Goal: Task Accomplishment & Management: Complete application form

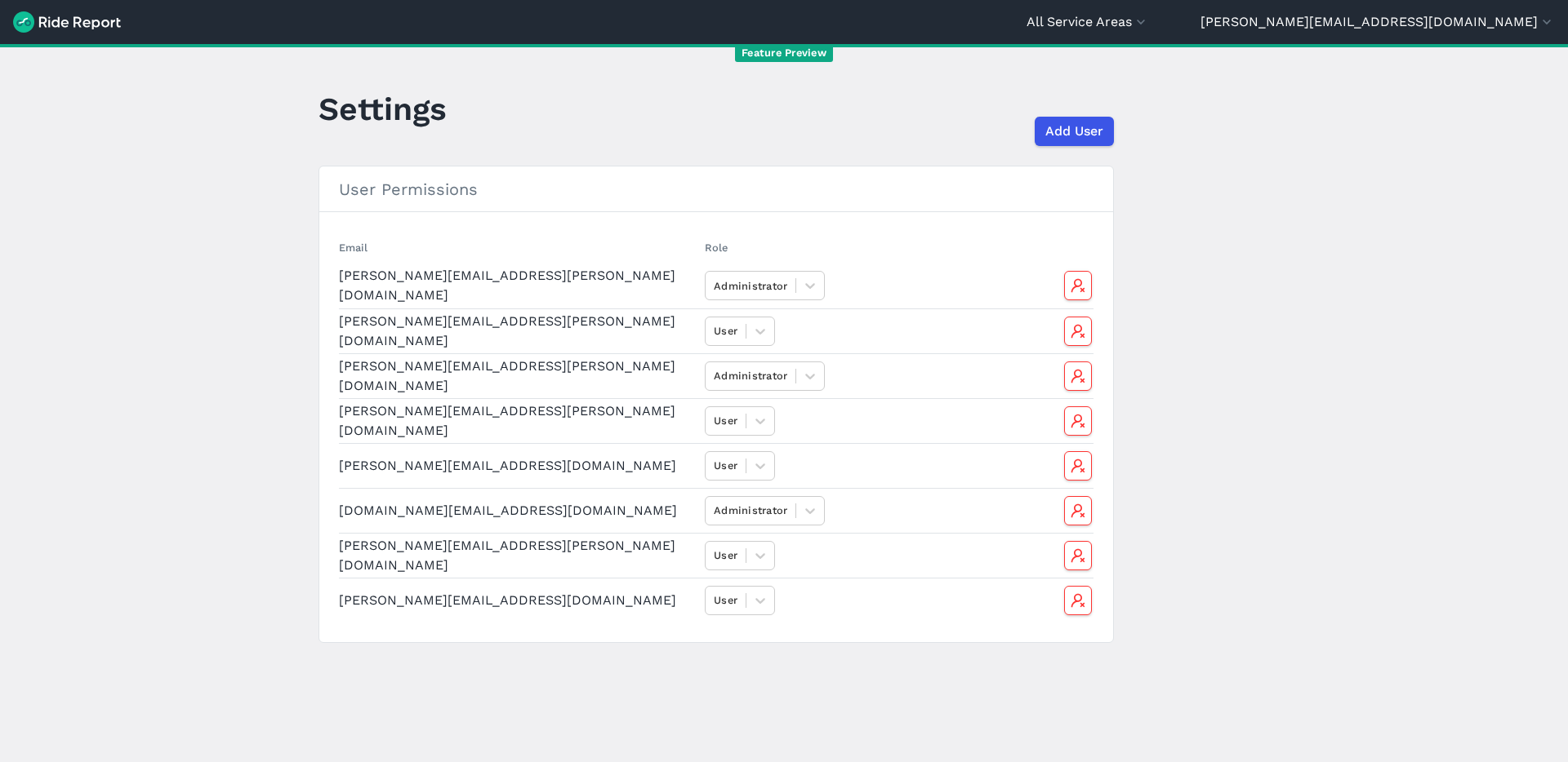
click at [76, 25] on img at bounding box center [67, 22] width 108 height 21
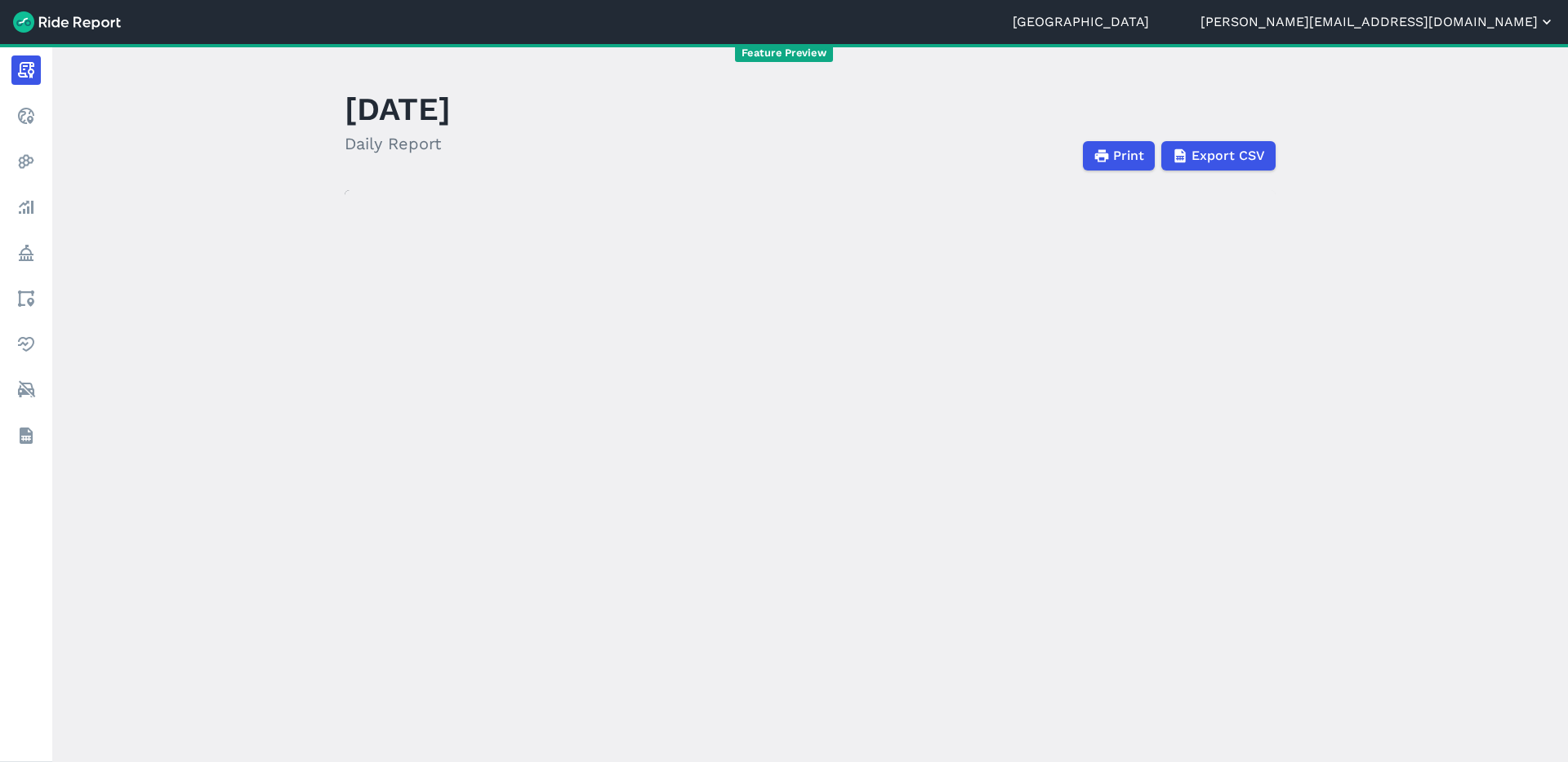
click at [1452, 24] on button "[PERSON_NAME][EMAIL_ADDRESS][DOMAIN_NAME]" at bounding box center [1377, 22] width 354 height 19
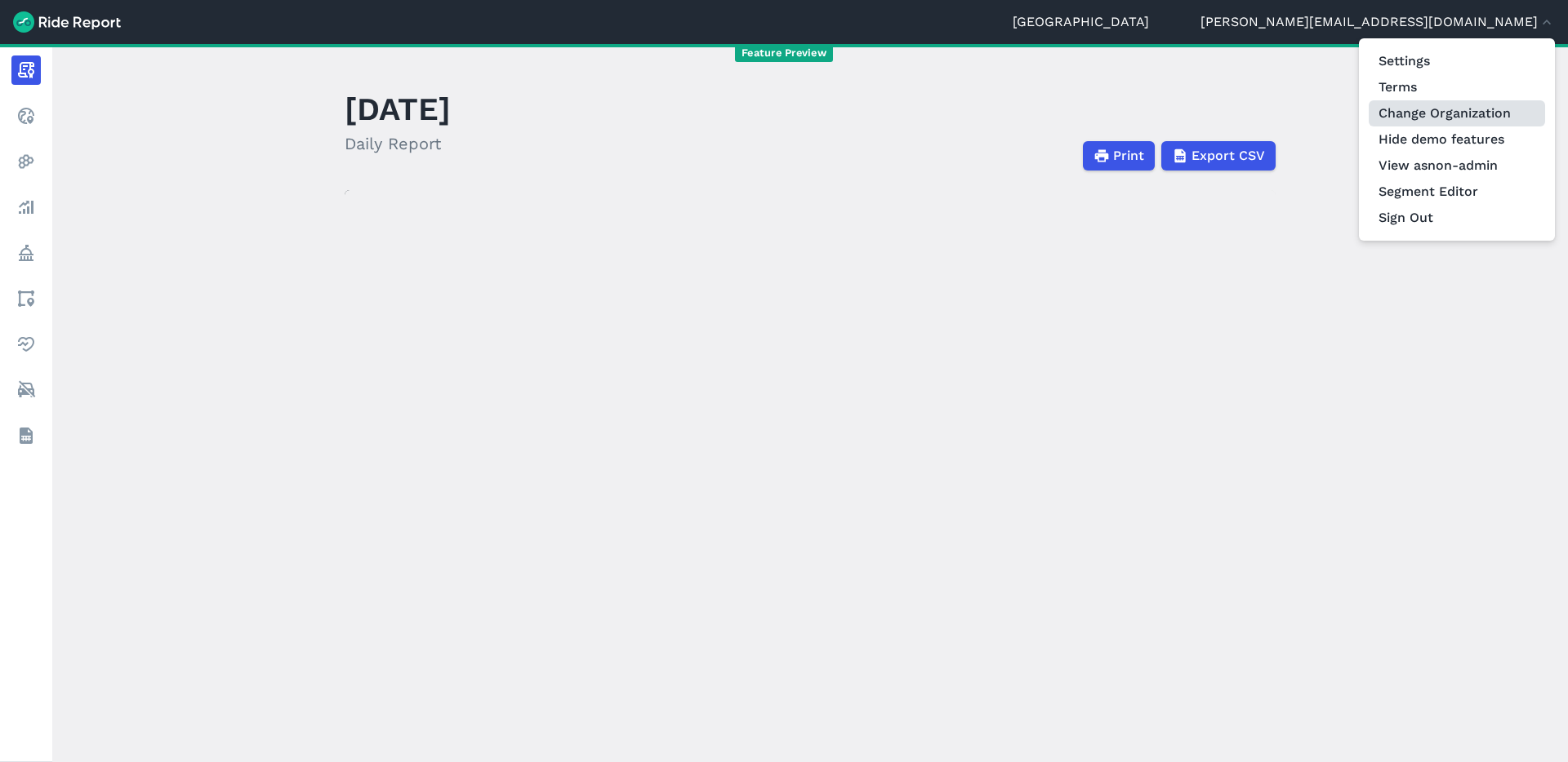
click at [1469, 119] on link "Change Organization" at bounding box center [1456, 113] width 177 height 26
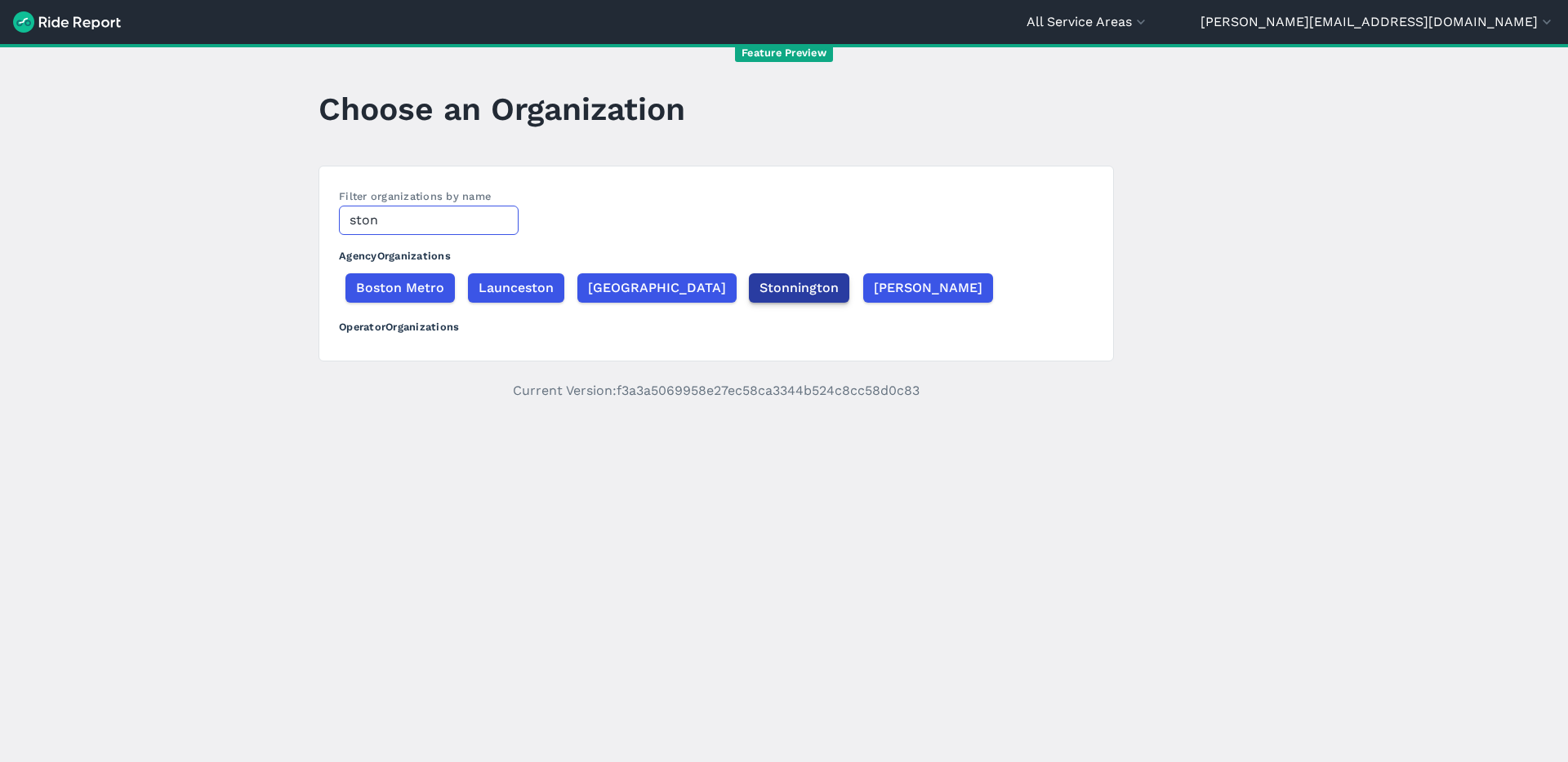
type input "ston"
click at [777, 298] on button "Stonnington" at bounding box center [798, 287] width 100 height 29
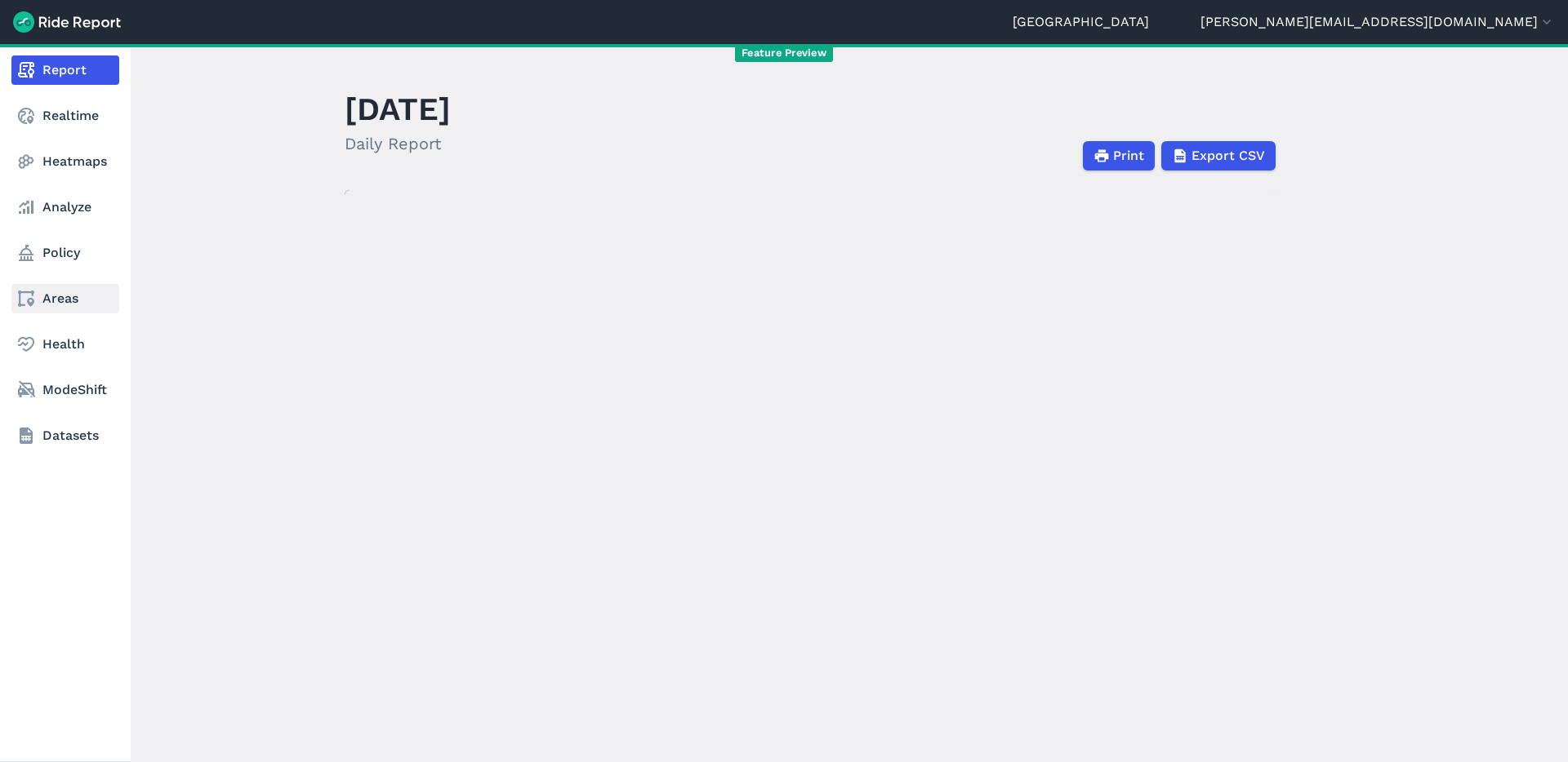
click at [36, 300] on link "Areas" at bounding box center [65, 298] width 108 height 29
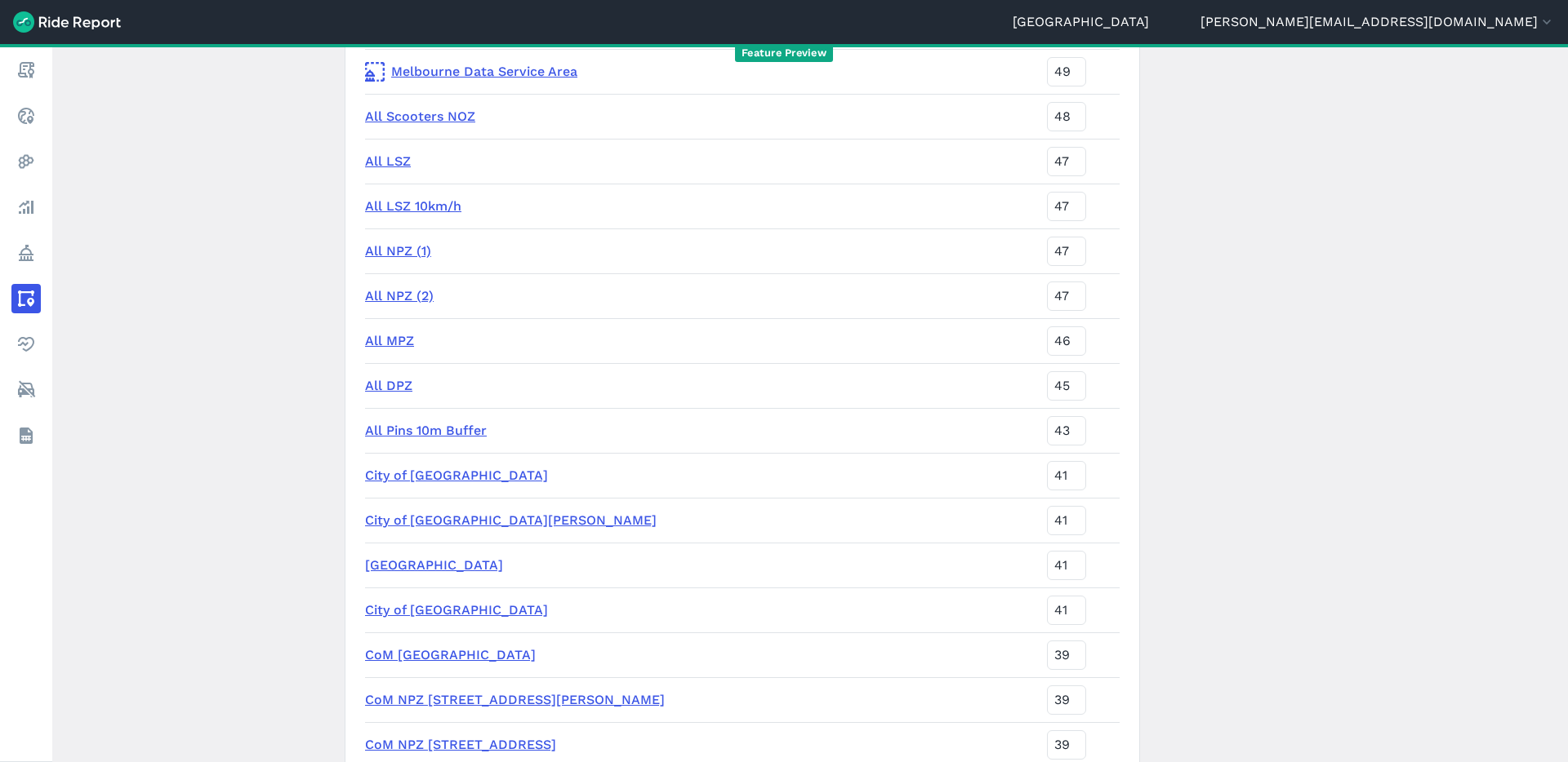
scroll to position [584, 0]
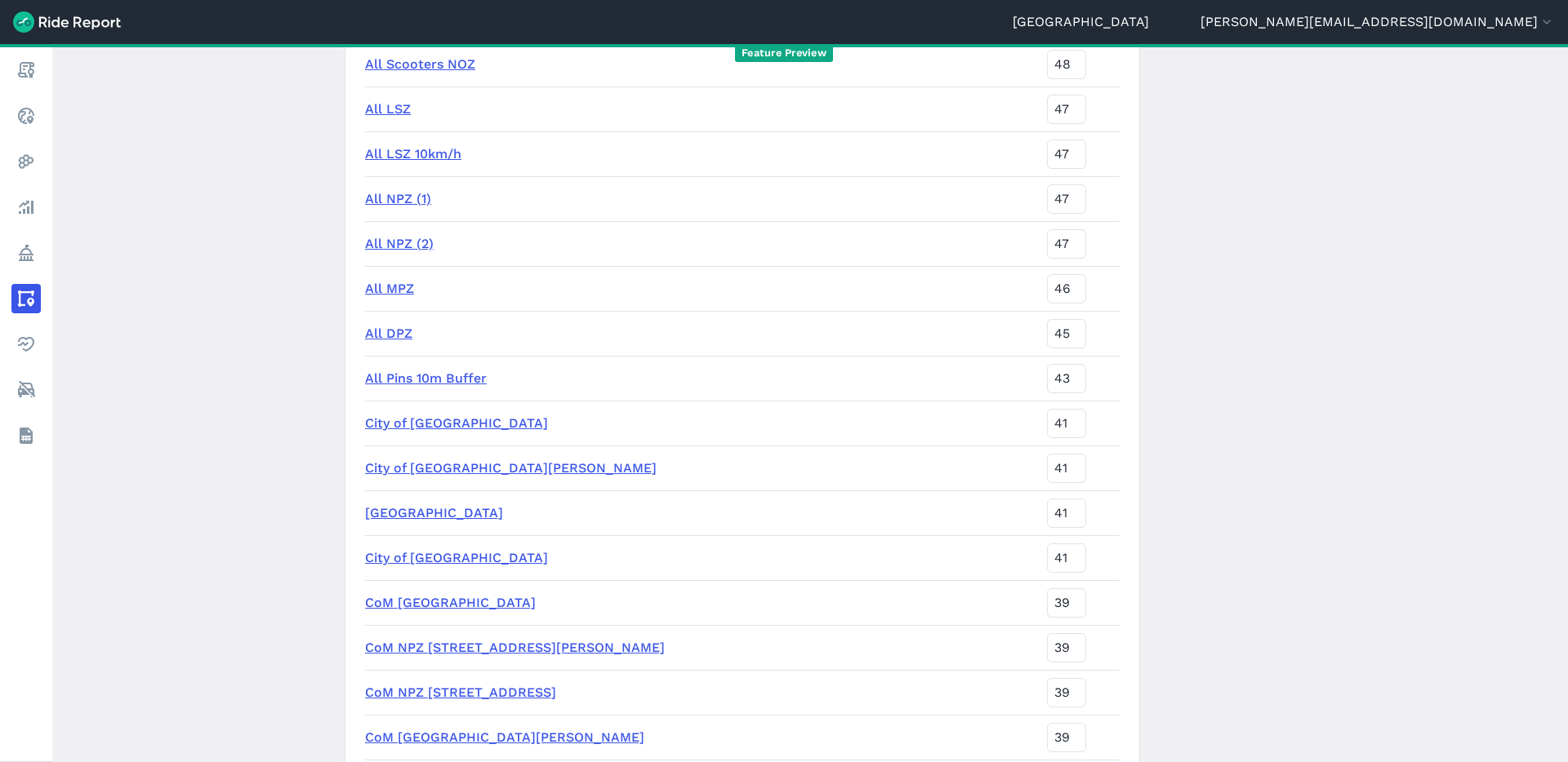
click at [448, 518] on link "[GEOGRAPHIC_DATA]" at bounding box center [433, 513] width 138 height 16
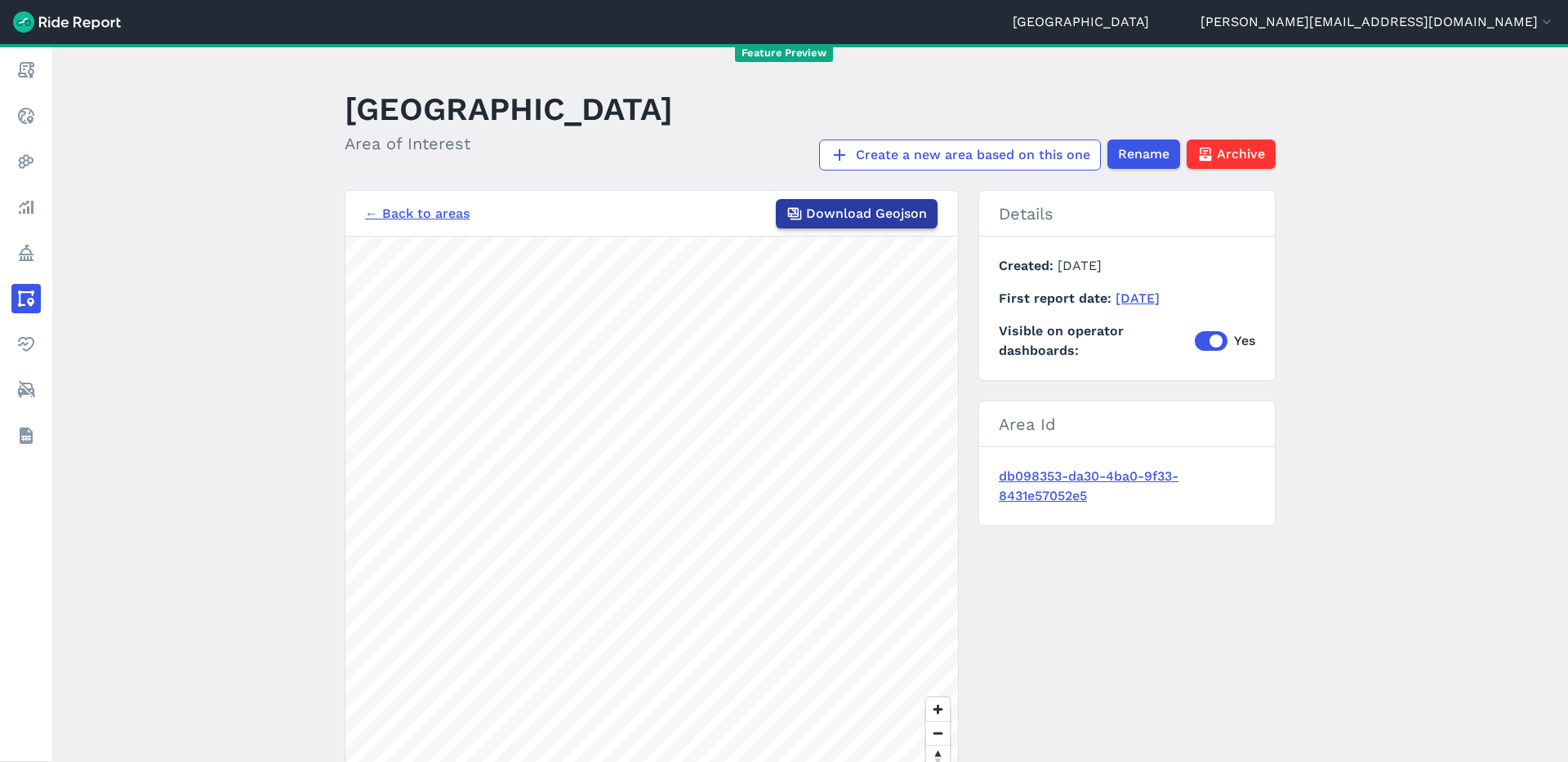
click at [828, 219] on span "Download Geojson" at bounding box center [866, 213] width 121 height 19
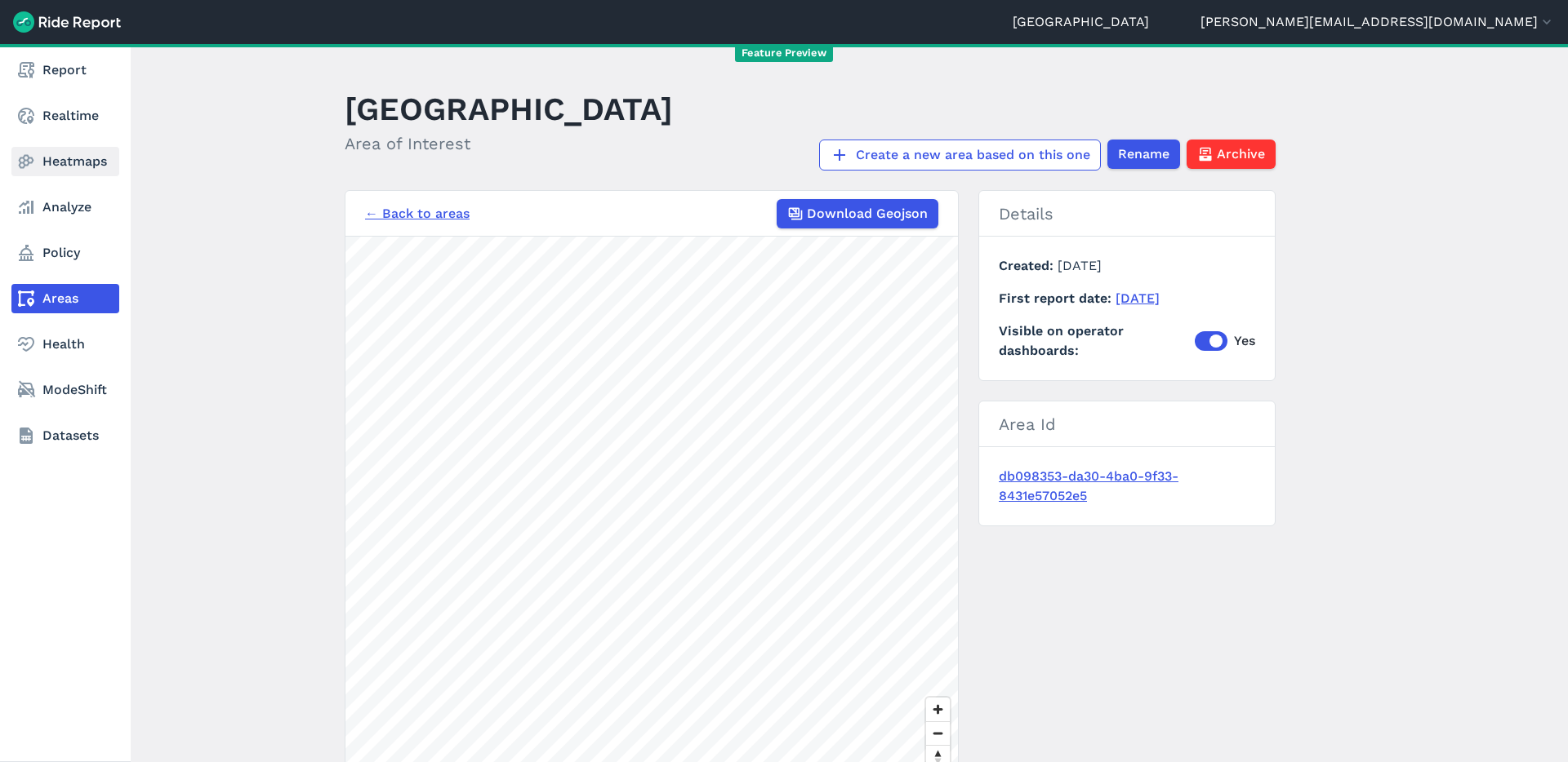
click at [54, 158] on link "Heatmaps" at bounding box center [65, 161] width 108 height 29
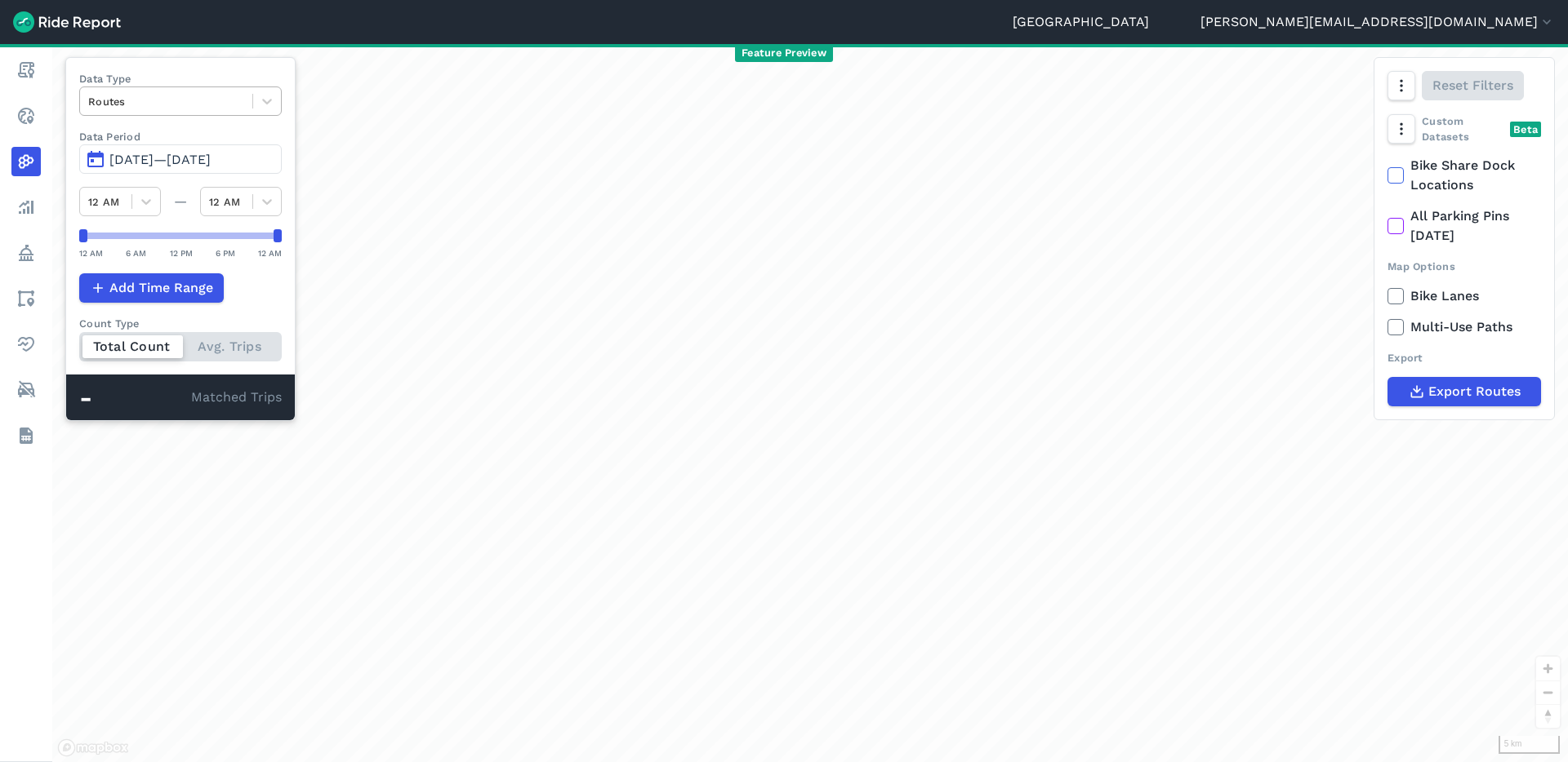
click at [226, 102] on div at bounding box center [166, 101] width 156 height 18
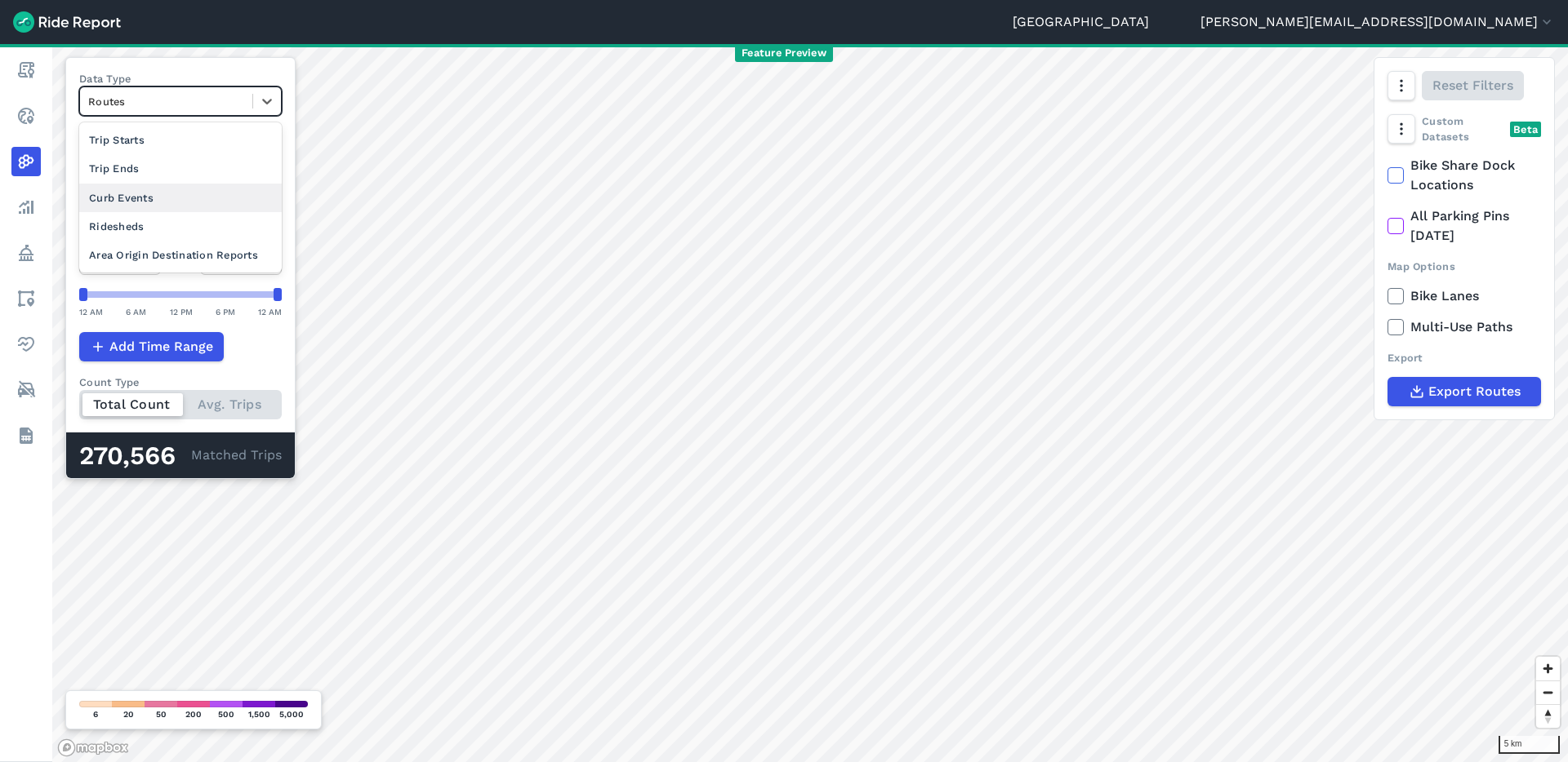
click at [195, 198] on div "Curb Events" at bounding box center [180, 198] width 202 height 29
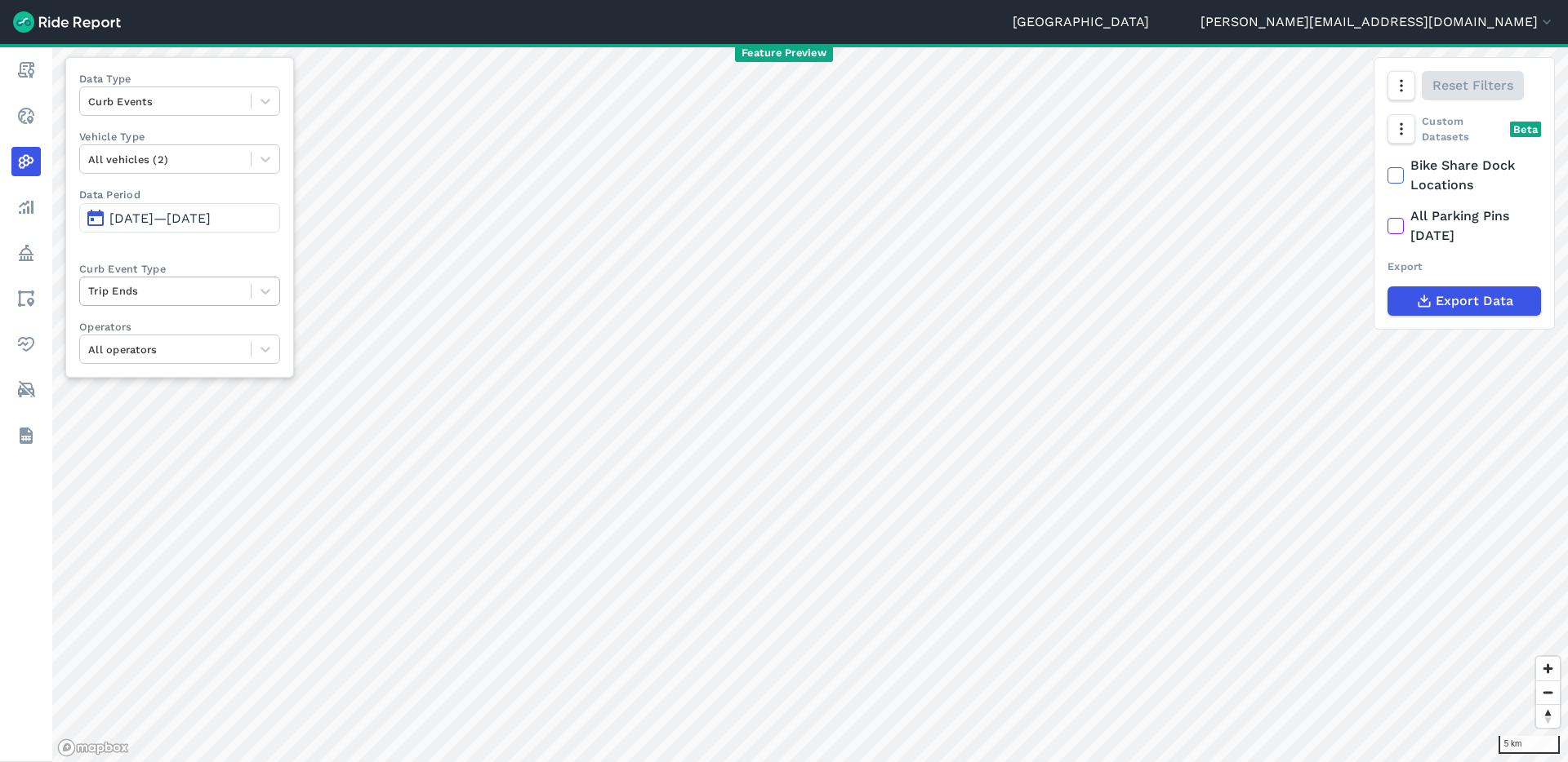
click at [182, 295] on div at bounding box center [165, 291] width 155 height 18
click at [174, 328] on div "Trip Starts" at bounding box center [179, 330] width 201 height 29
click at [197, 223] on span "[DATE]—[DATE]" at bounding box center [160, 219] width 101 height 16
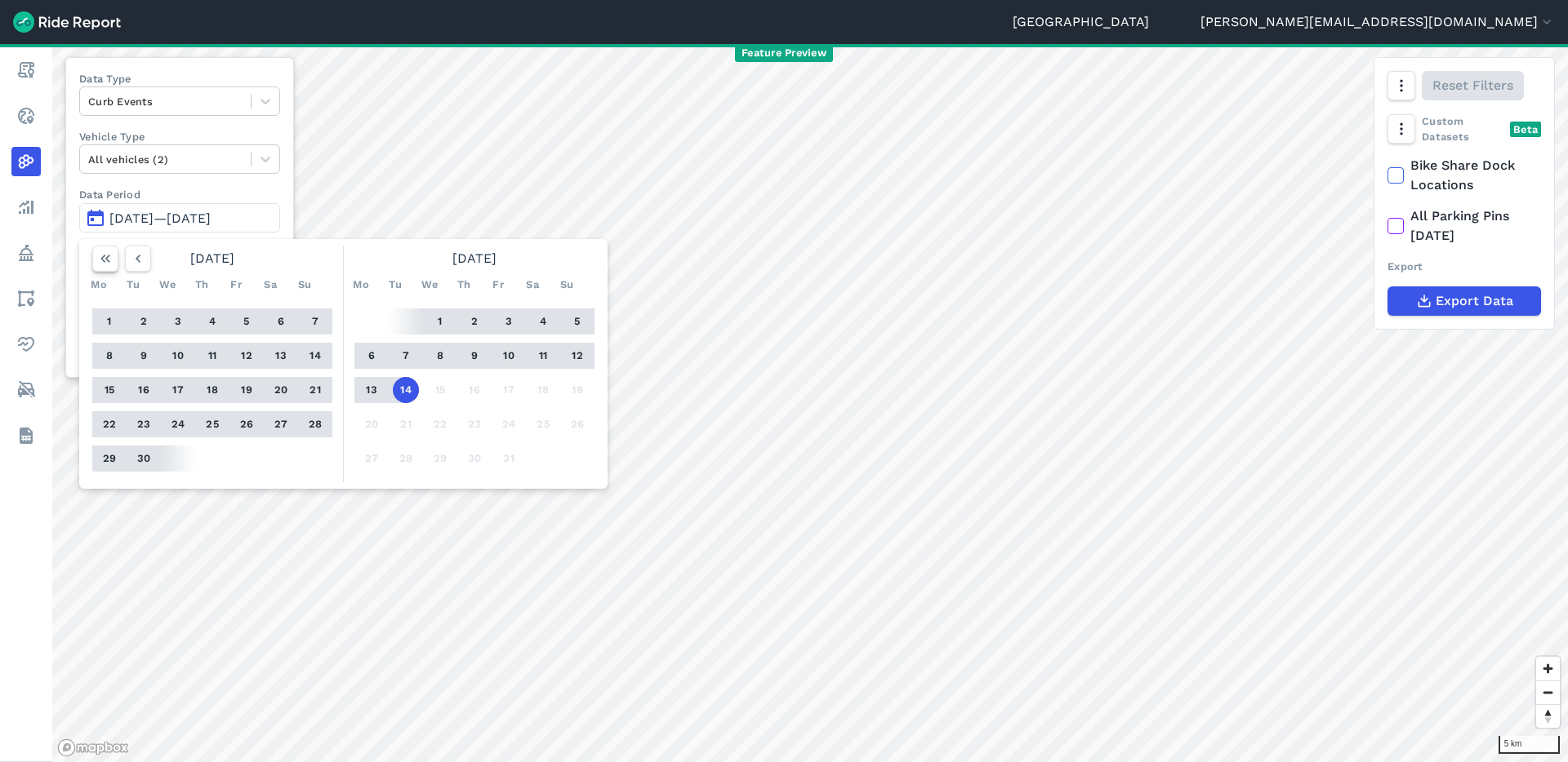
click at [108, 258] on icon "button" at bounding box center [105, 258] width 17 height 17
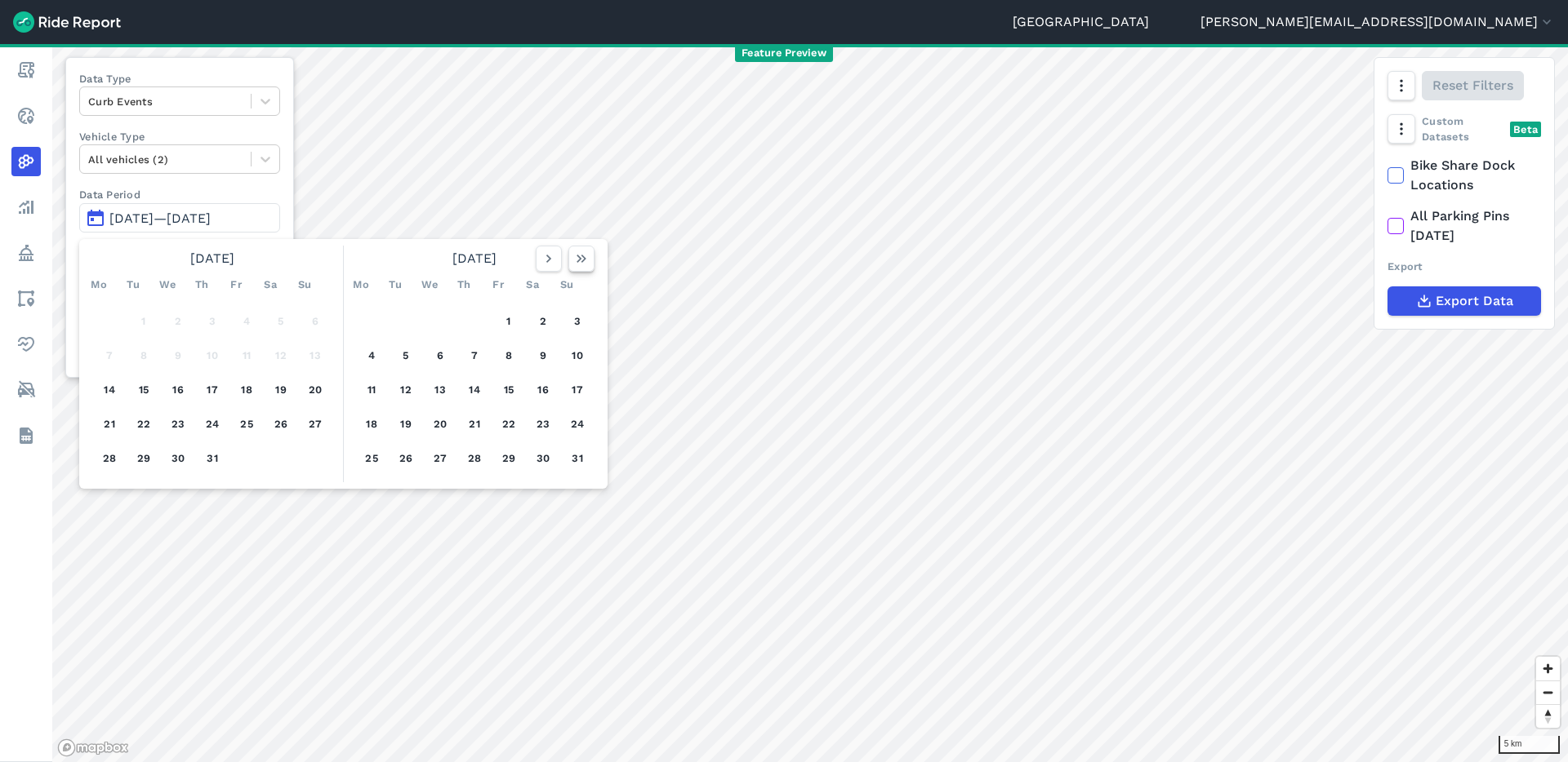
click at [574, 262] on icon "button" at bounding box center [581, 258] width 17 height 17
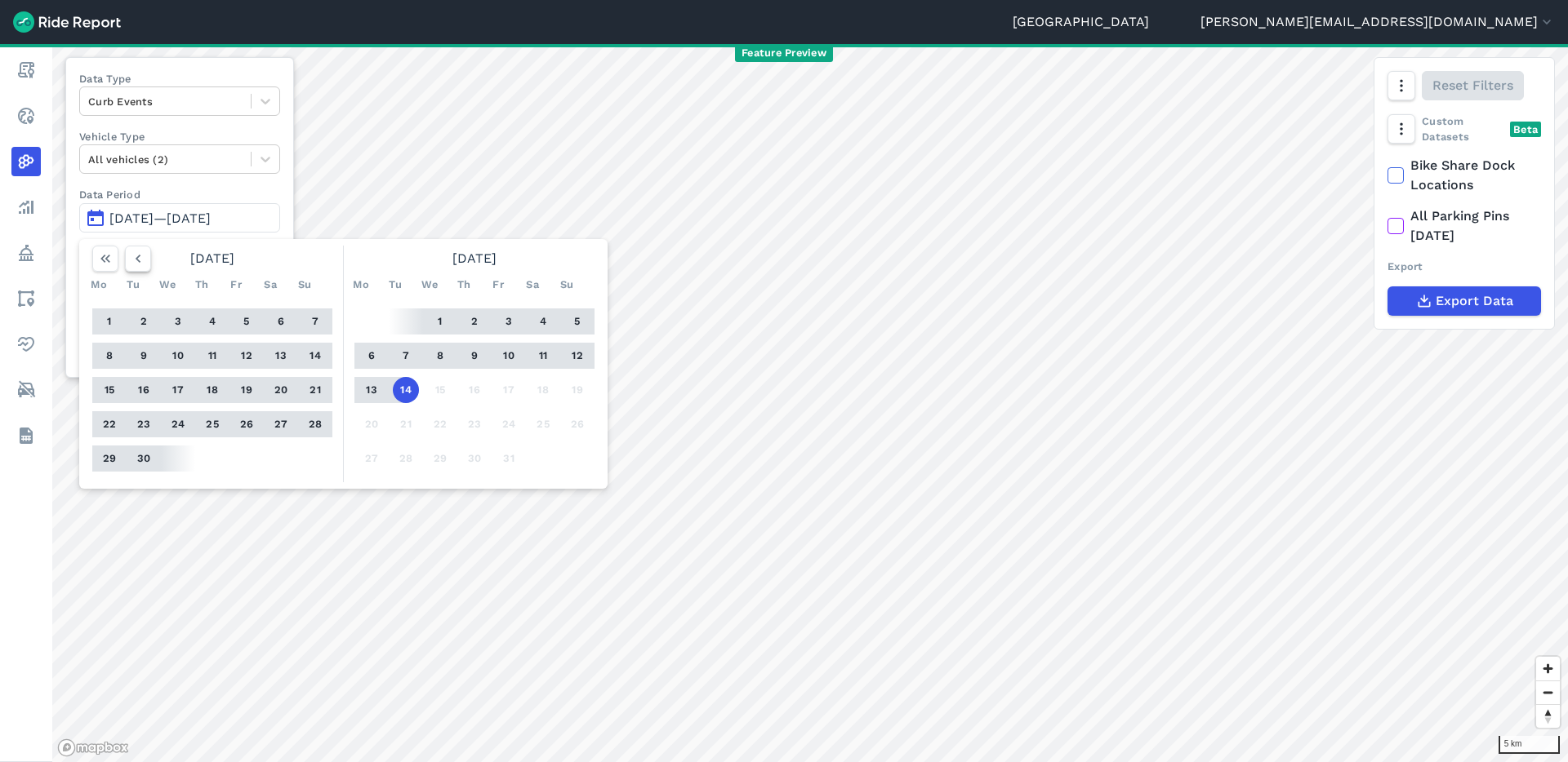
click at [136, 255] on icon "button" at bounding box center [138, 258] width 17 height 17
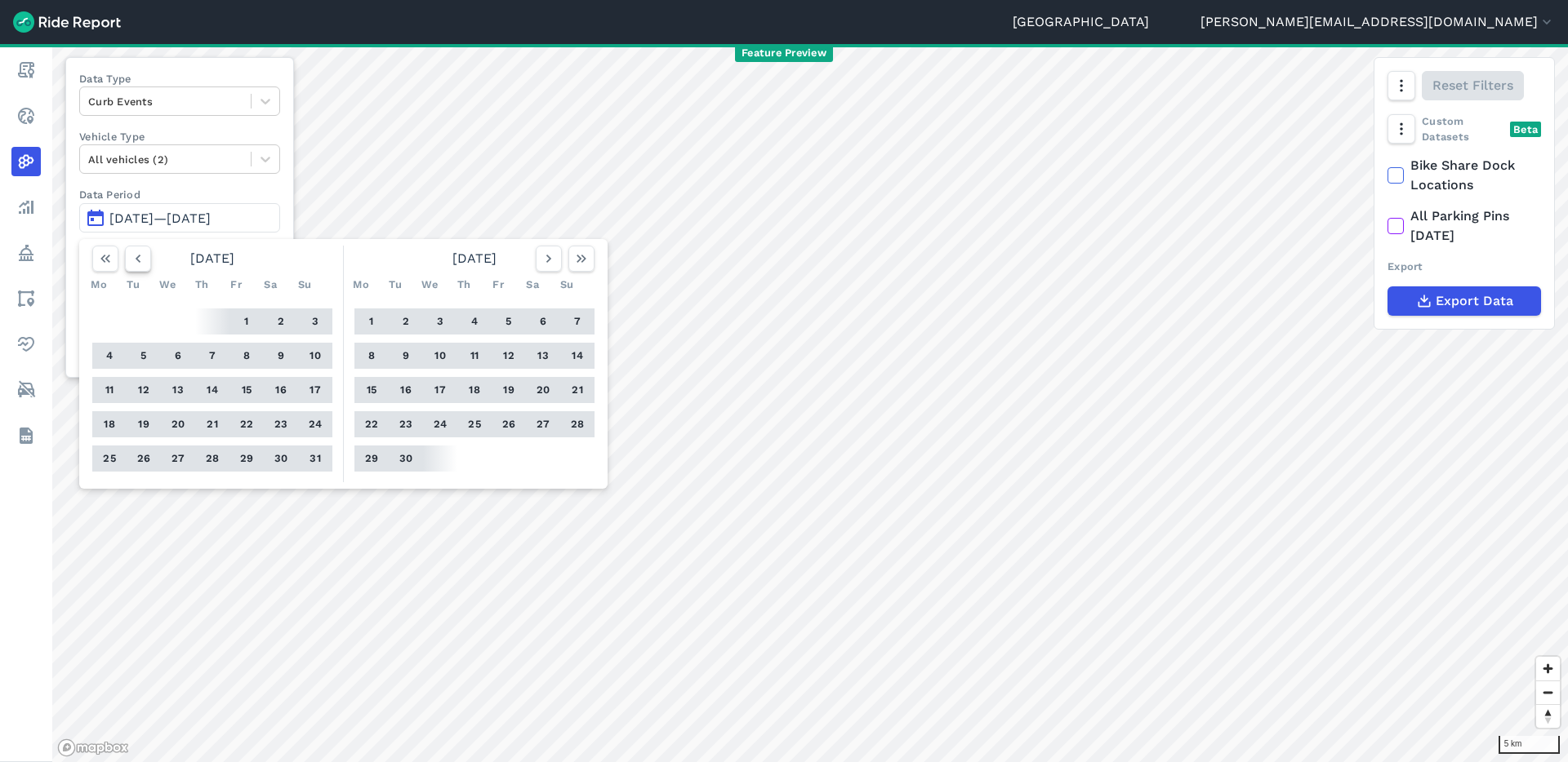
click at [136, 255] on icon "button" at bounding box center [138, 258] width 17 height 17
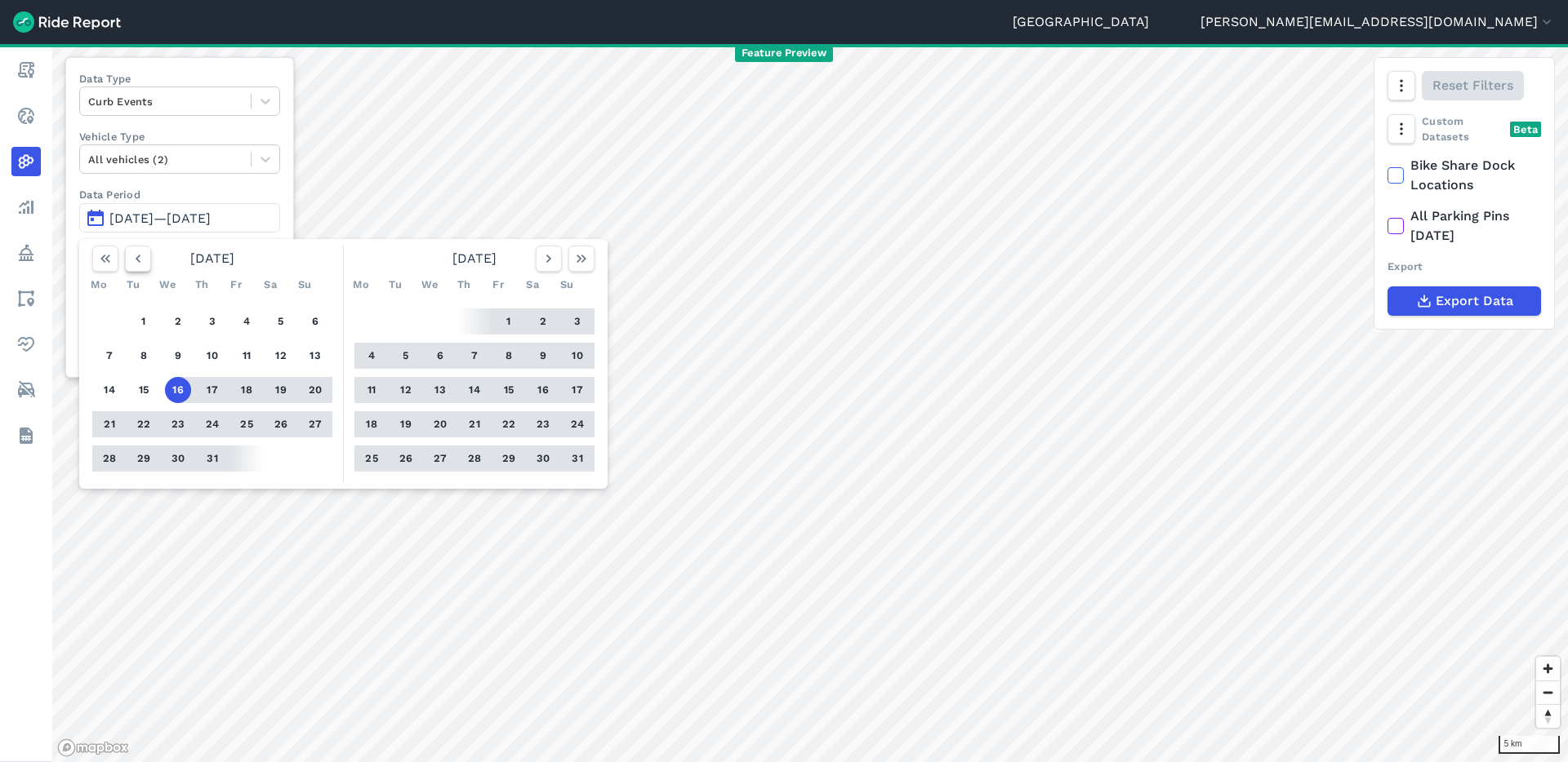
click at [136, 255] on icon "button" at bounding box center [138, 258] width 17 height 17
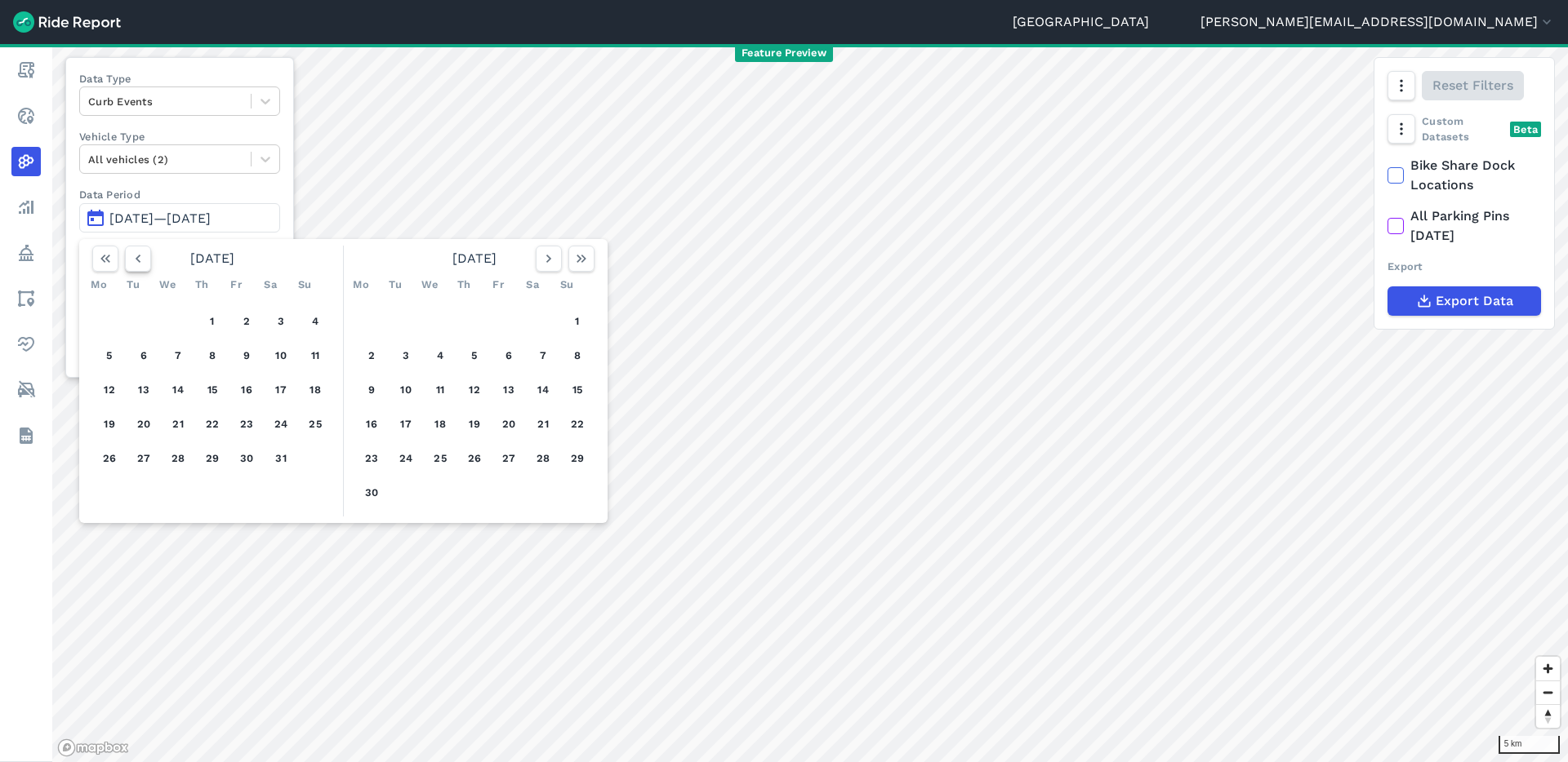
click at [136, 255] on icon "button" at bounding box center [138, 258] width 17 height 17
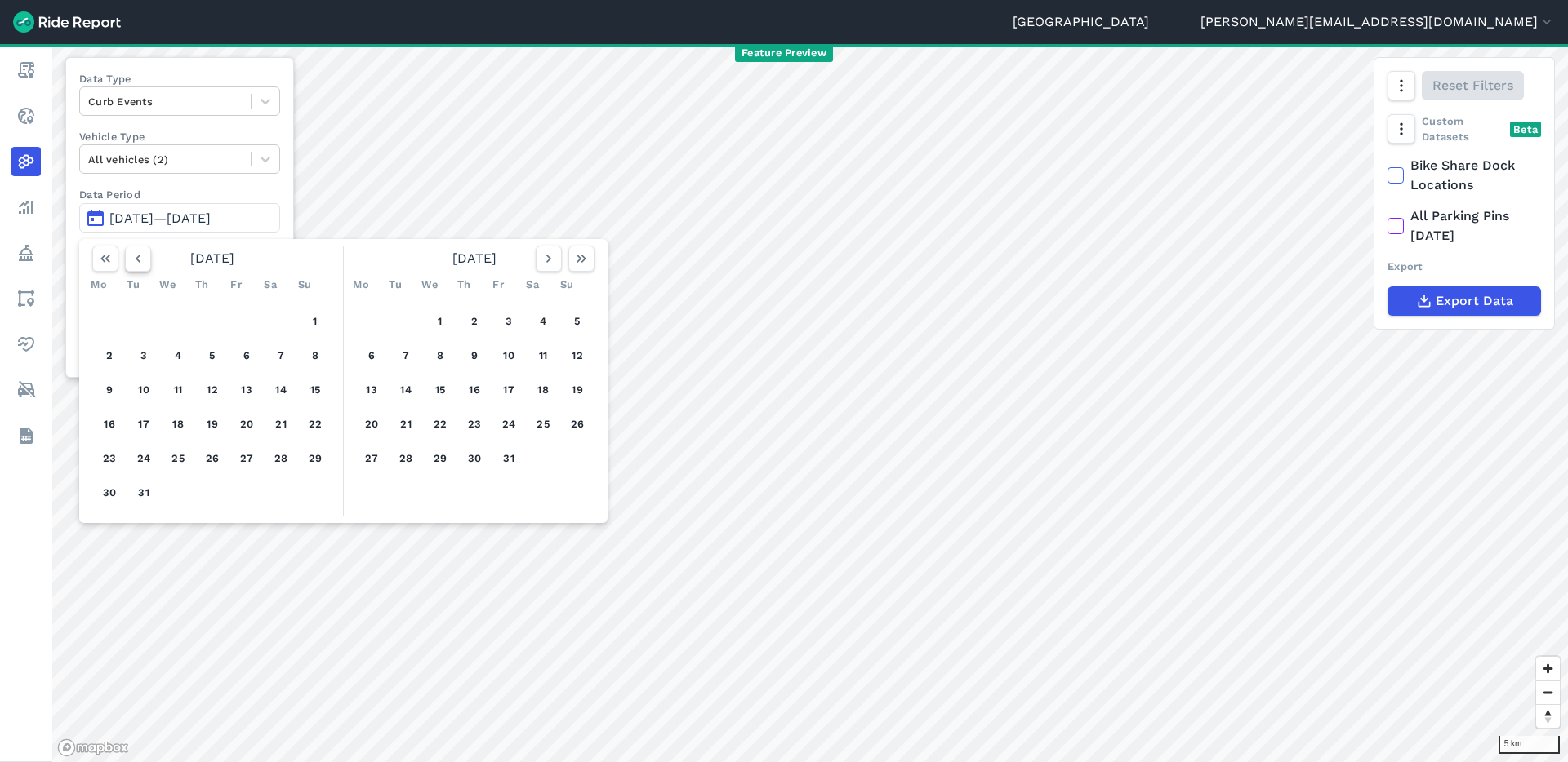
click at [136, 255] on icon "button" at bounding box center [138, 258] width 17 height 17
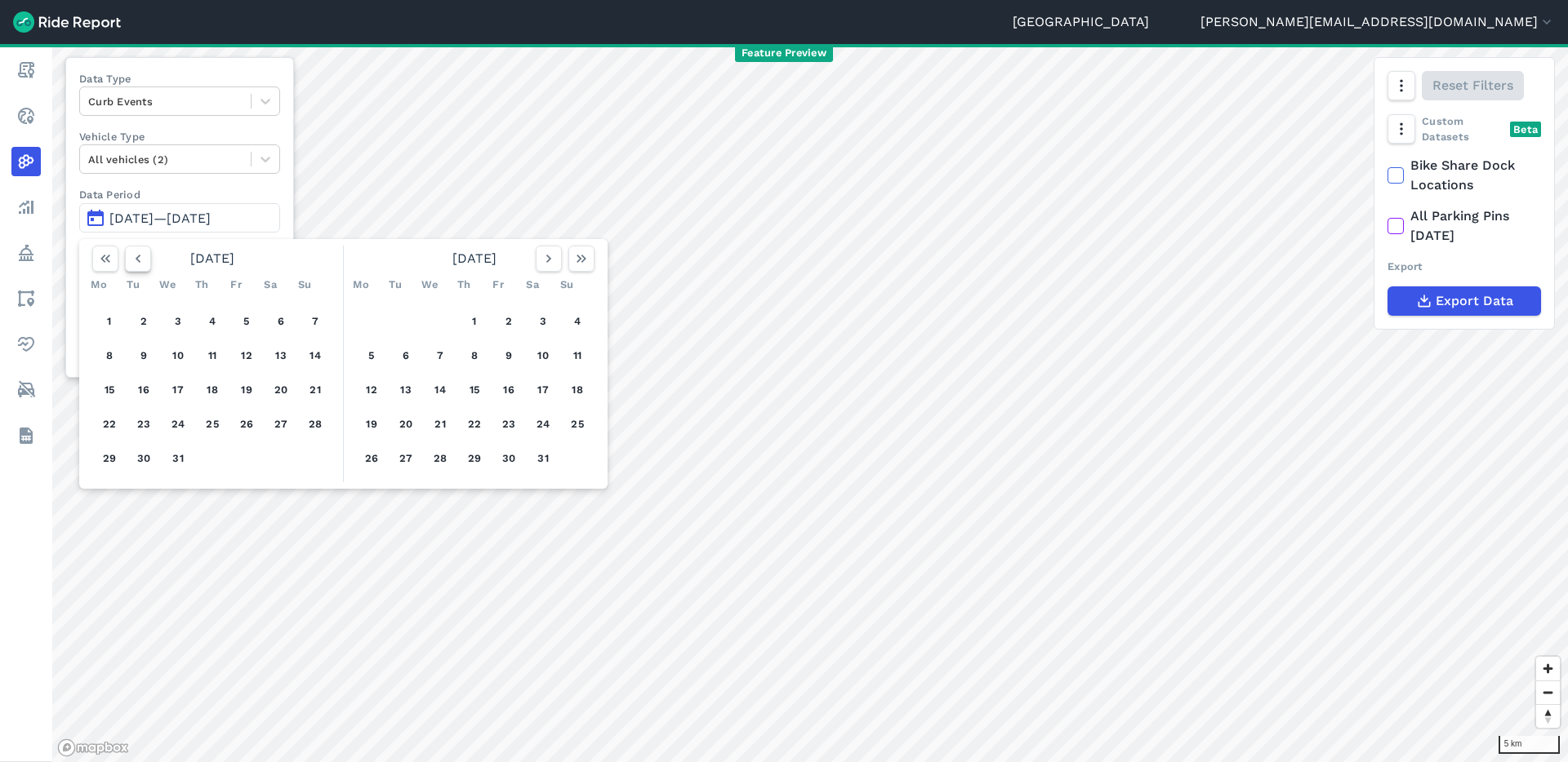
click at [136, 255] on icon "button" at bounding box center [138, 258] width 17 height 17
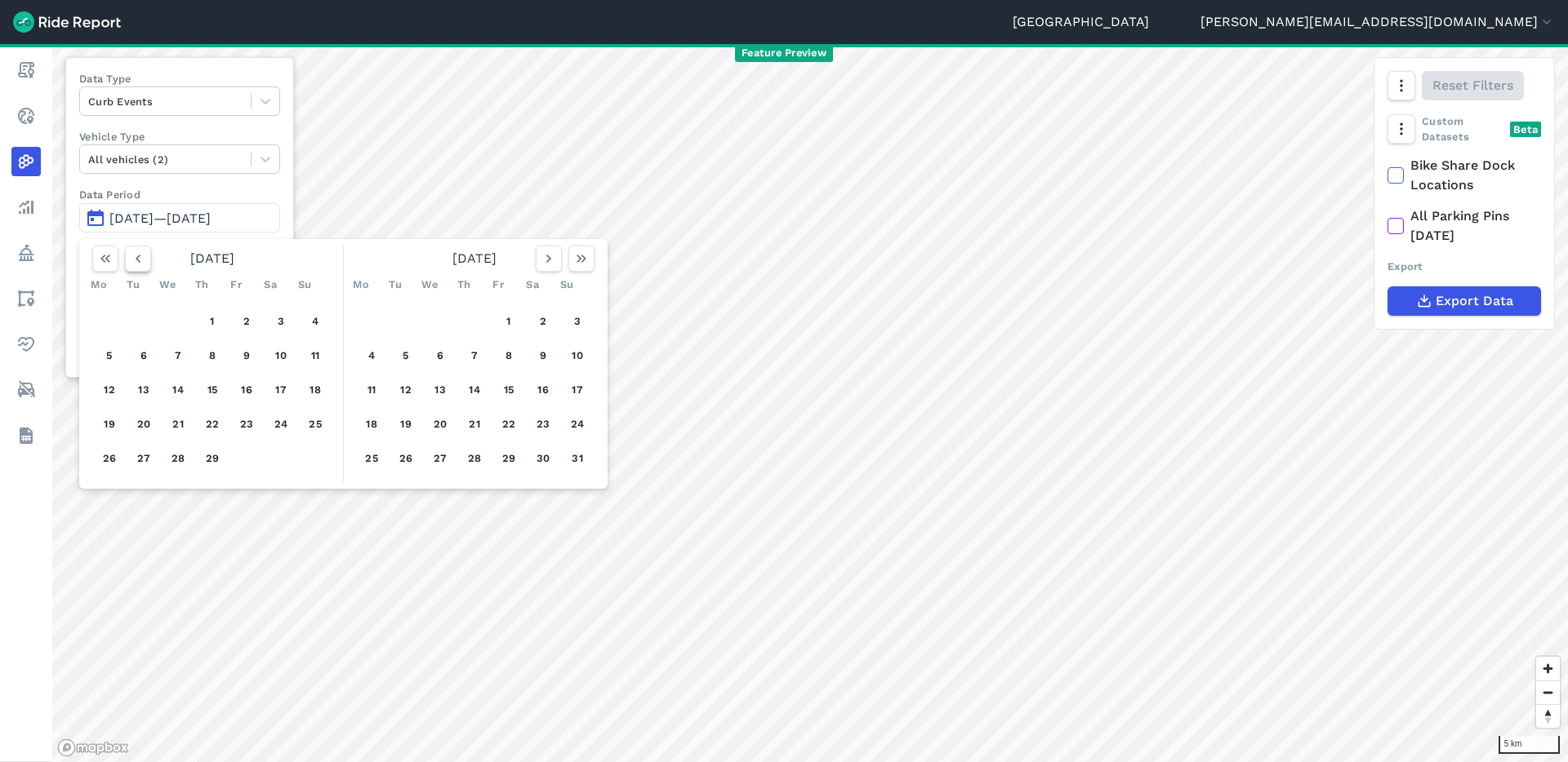
click at [136, 255] on icon "button" at bounding box center [138, 258] width 17 height 17
click at [114, 313] on button "1" at bounding box center [110, 321] width 26 height 26
click at [547, 259] on icon "button" at bounding box center [548, 258] width 17 height 17
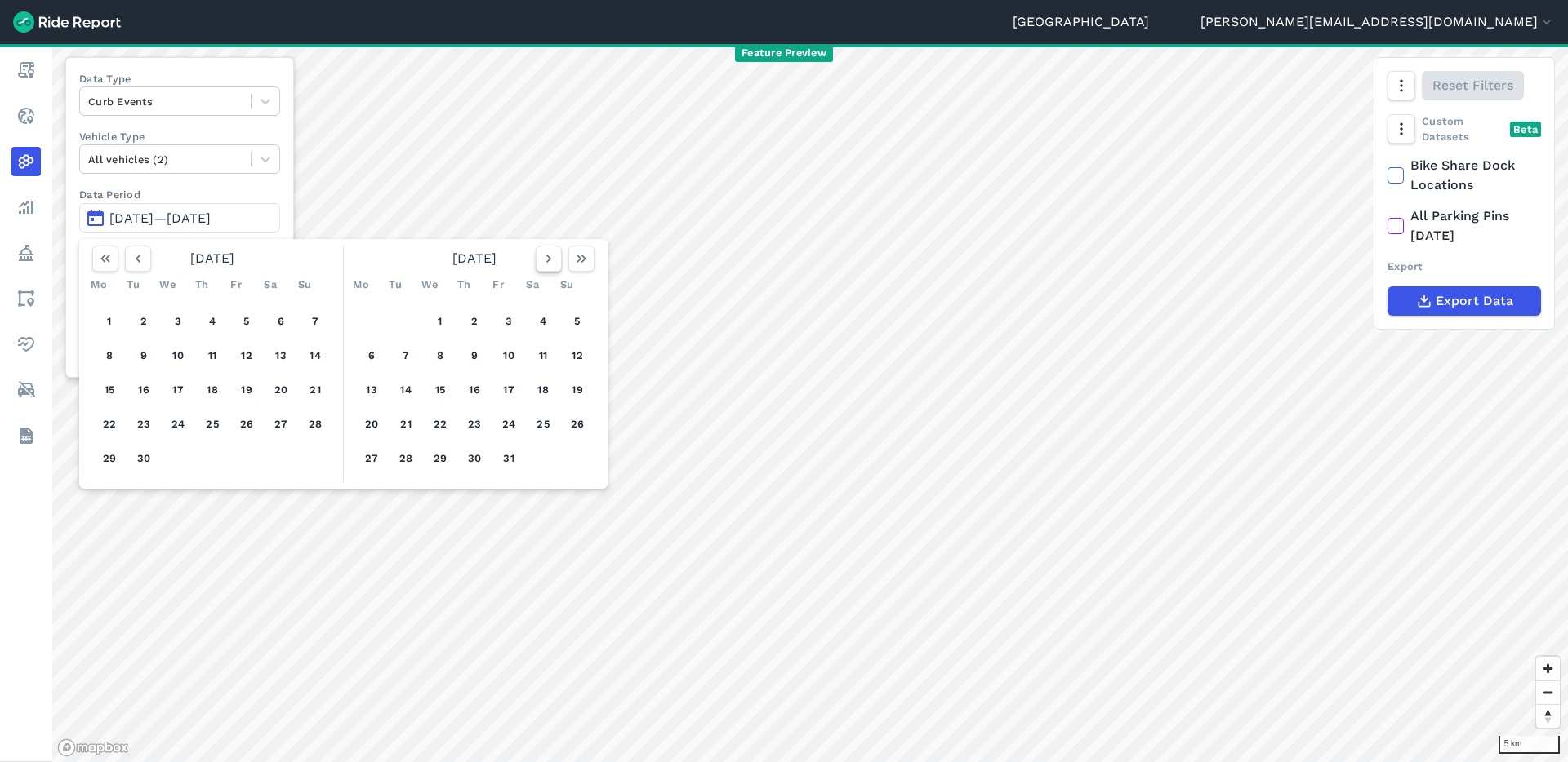
click at [547, 259] on icon "button" at bounding box center [548, 258] width 17 height 17
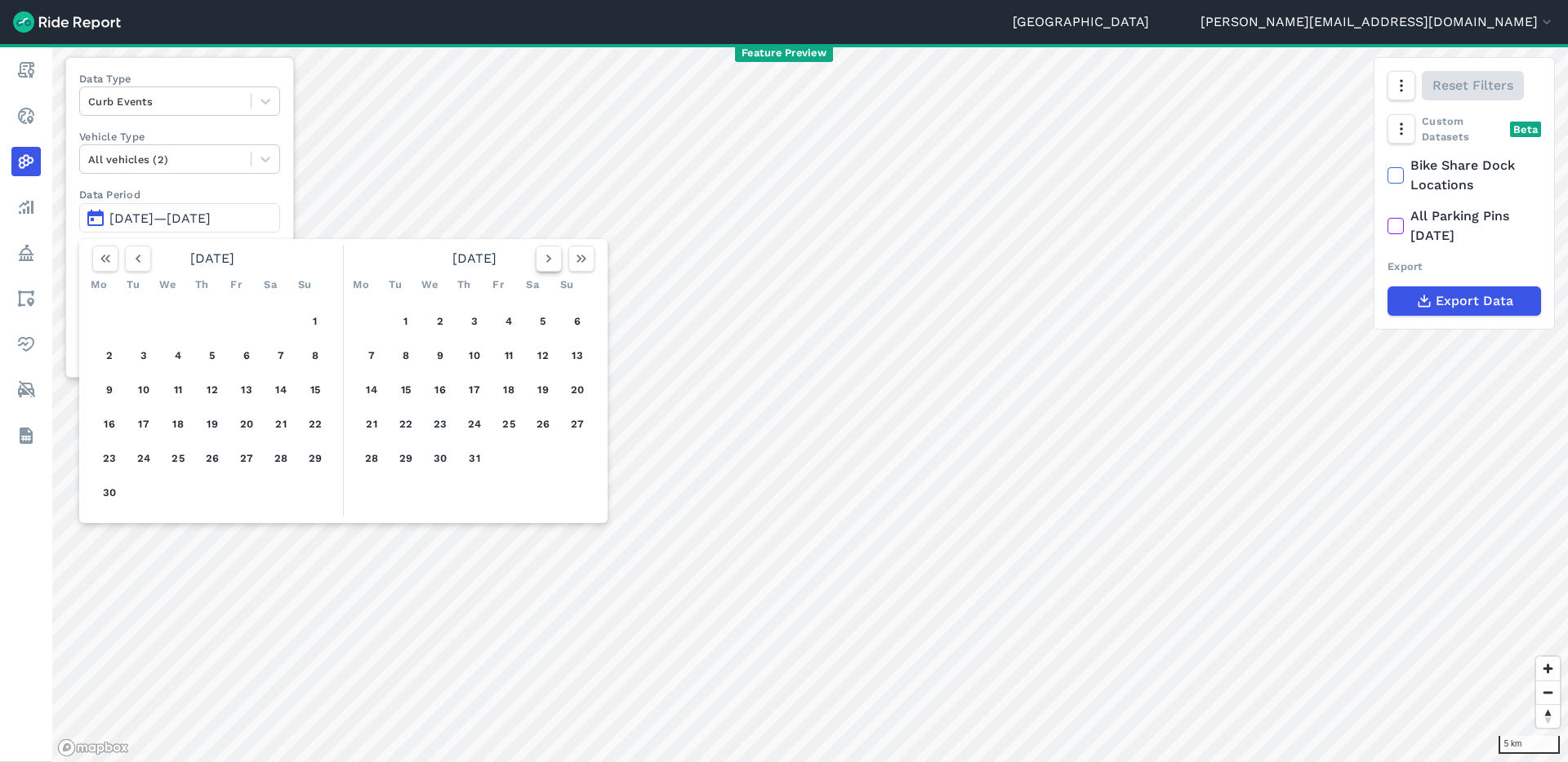
click at [547, 259] on icon "button" at bounding box center [548, 258] width 17 height 17
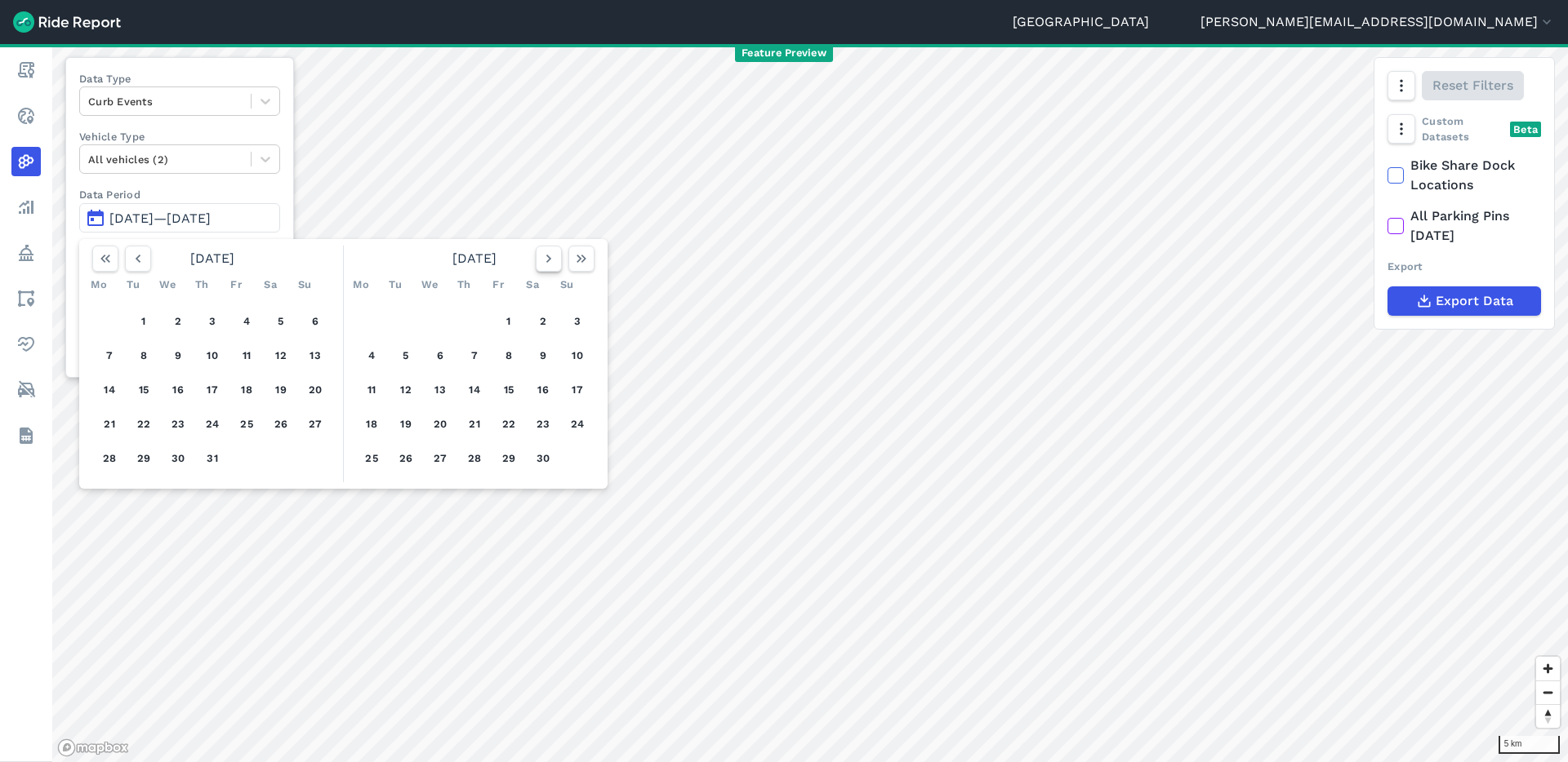
click at [547, 259] on icon "button" at bounding box center [548, 258] width 17 height 17
click at [139, 255] on use "button" at bounding box center [138, 258] width 5 height 8
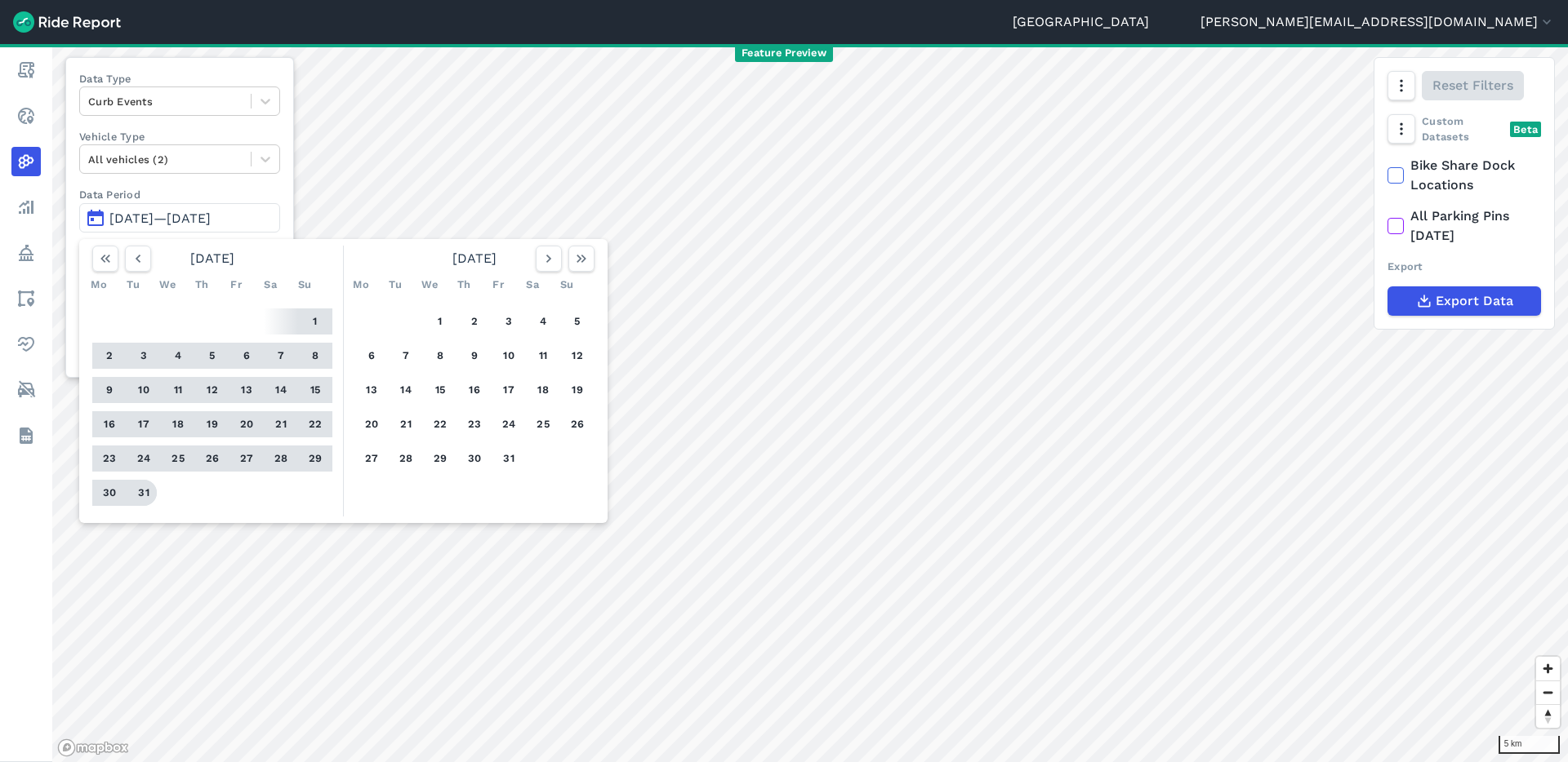
click at [147, 496] on button "31" at bounding box center [144, 493] width 26 height 26
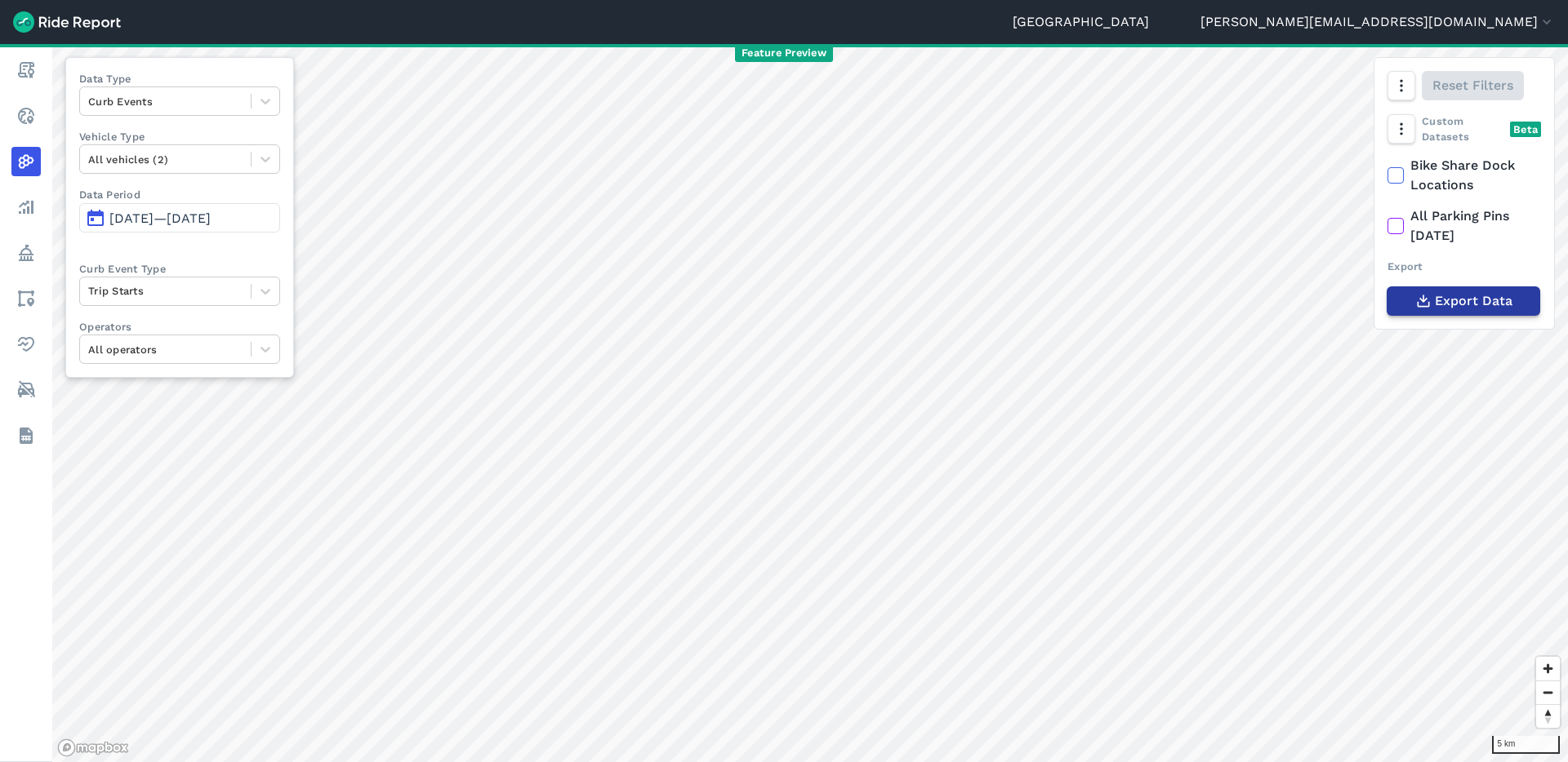
click at [1446, 305] on span "Export Data" at bounding box center [1473, 301] width 77 height 19
click at [1149, 25] on link "[GEOGRAPHIC_DATA]" at bounding box center [1080, 22] width 136 height 19
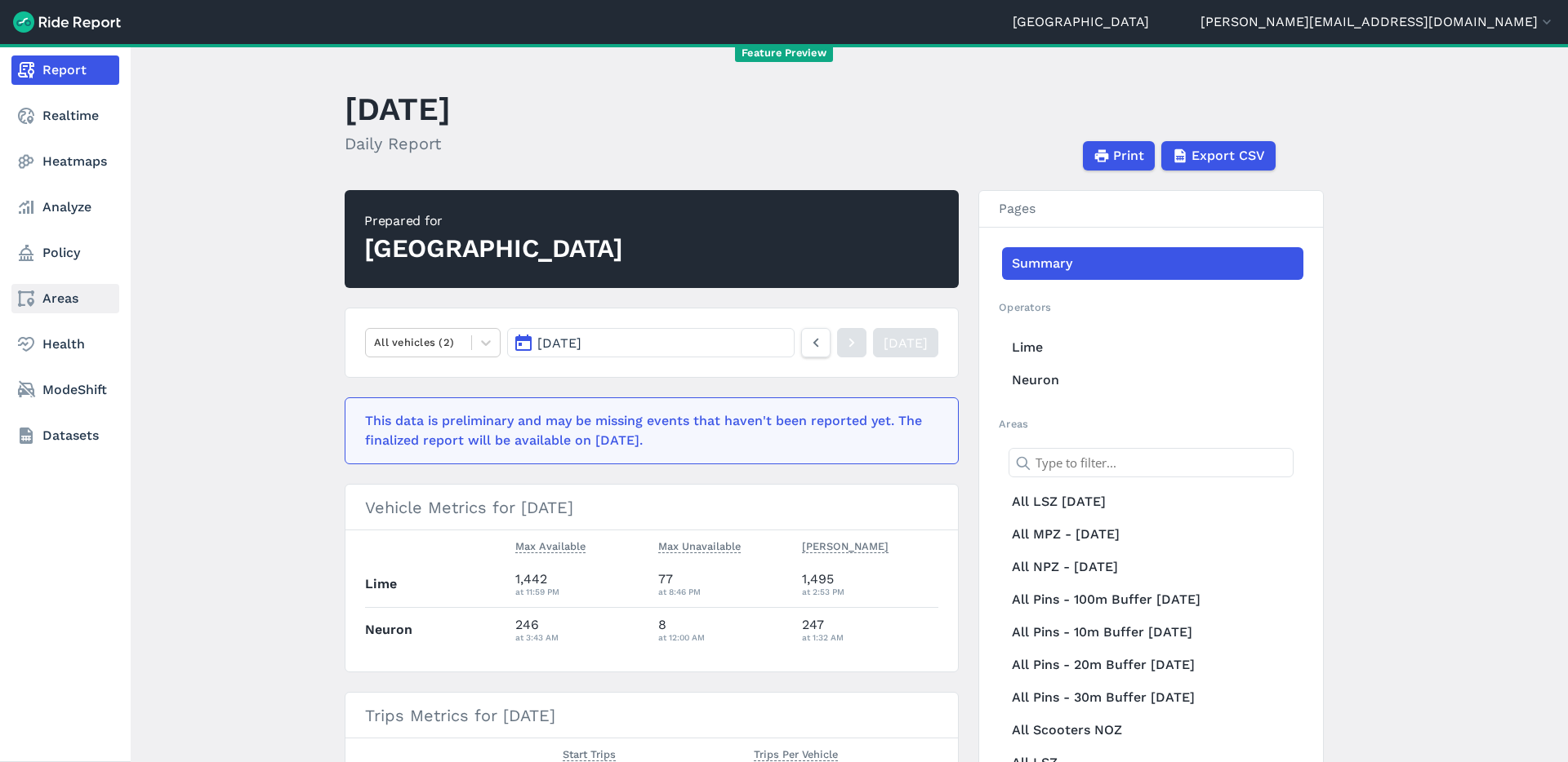
click at [62, 302] on link "Areas" at bounding box center [65, 298] width 108 height 29
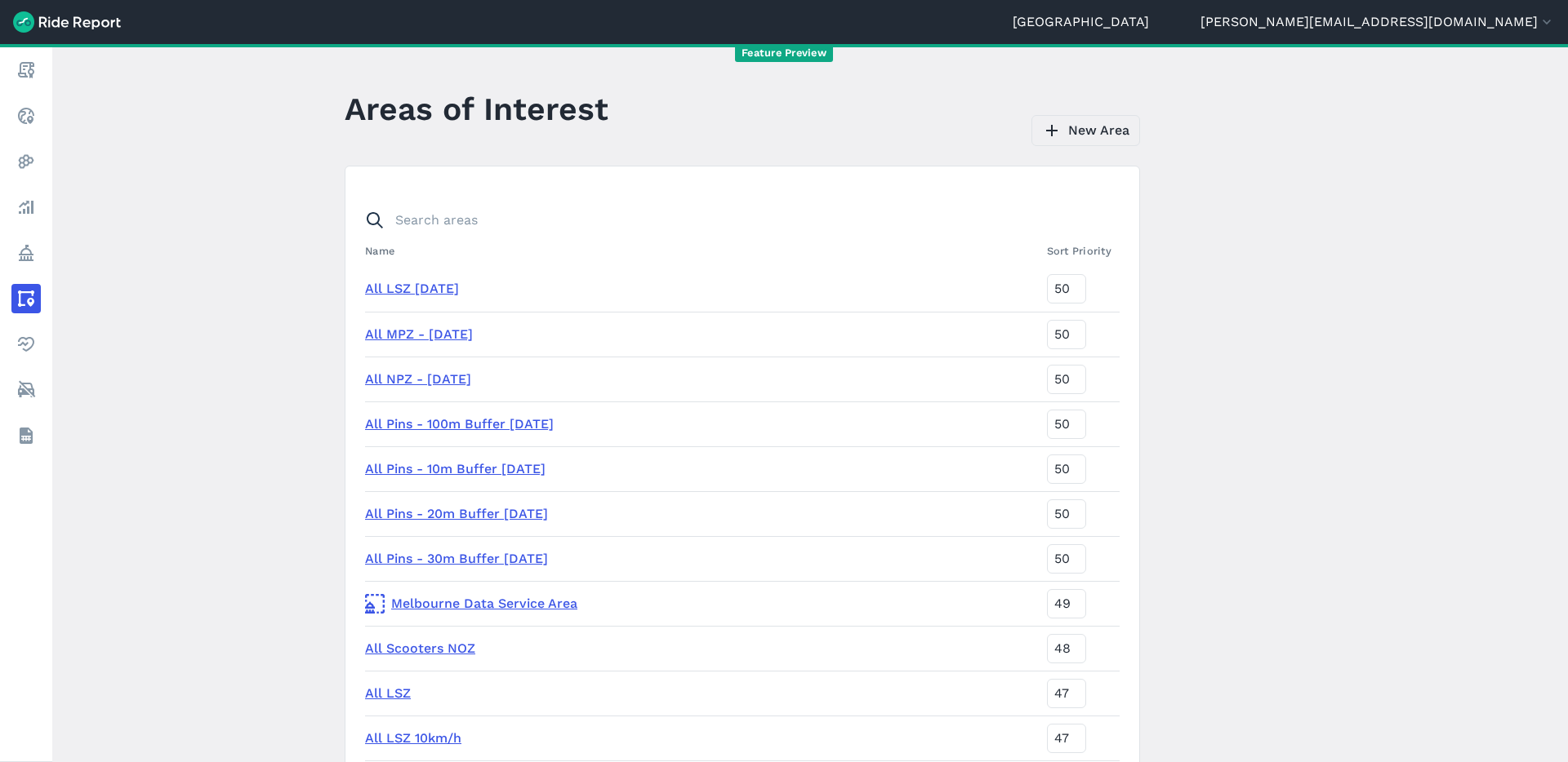
click at [1102, 133] on link "New Area" at bounding box center [1086, 130] width 109 height 31
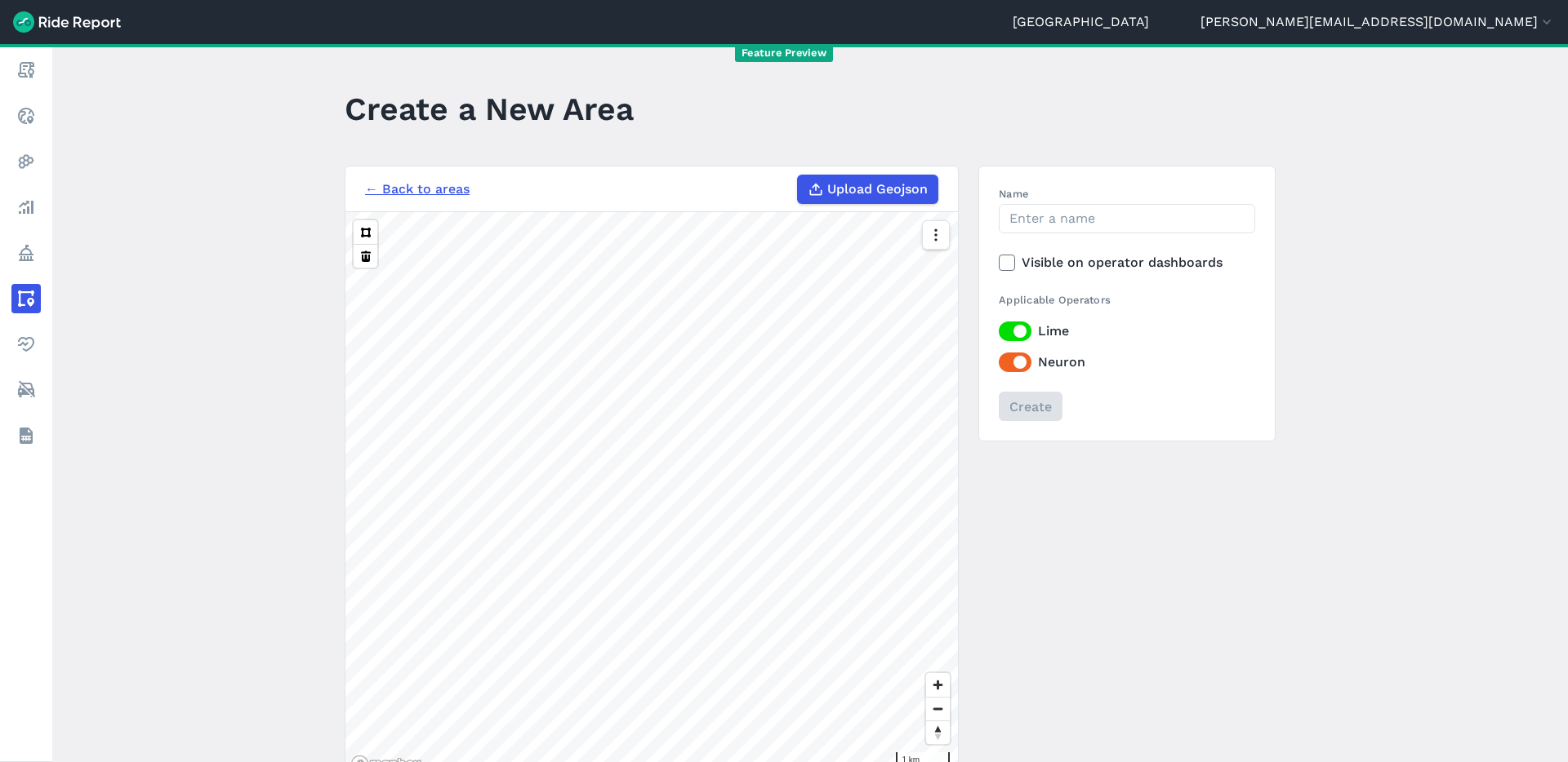
click at [865, 195] on span "Upload Geojson" at bounding box center [878, 189] width 100 height 19
click at [798, 176] on input "Upload Geojson" at bounding box center [797, 175] width 1 height 1
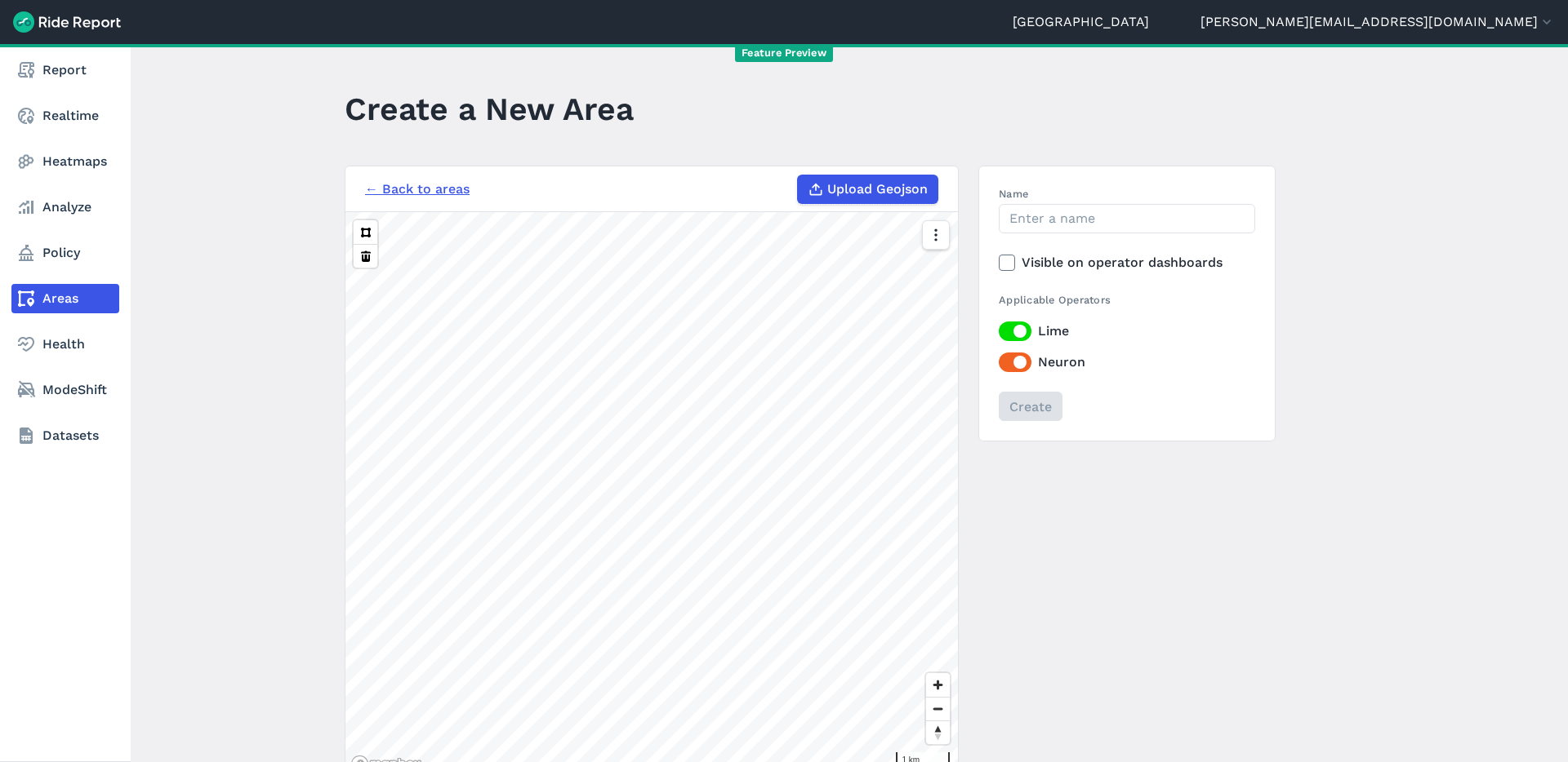
type input "C:\fakepath\CoS Combined Train_Tram "Balance" area.geojson"
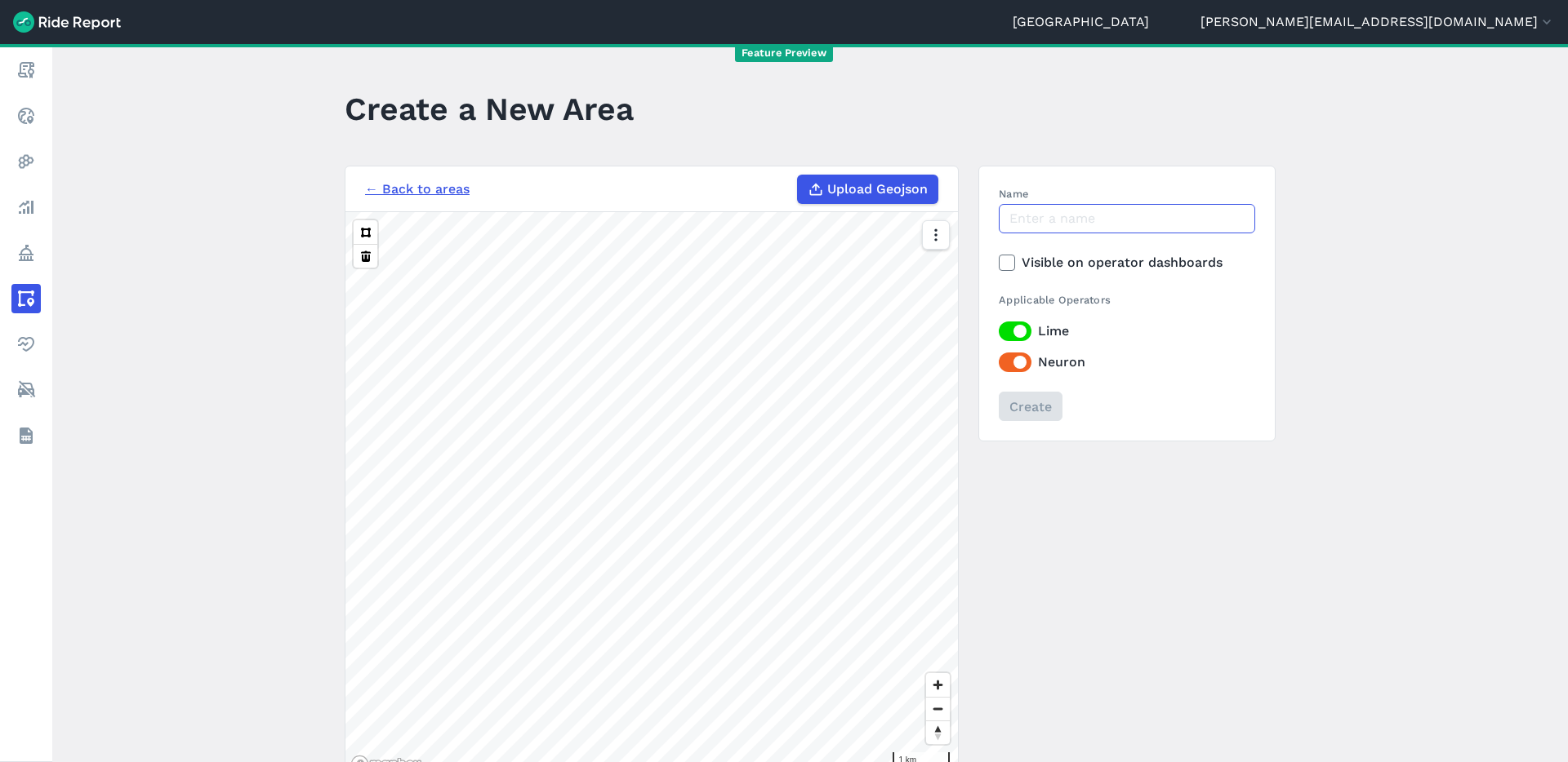
click at [1060, 214] on input "Name" at bounding box center [1127, 218] width 257 height 29
type input "CoS Combined Train & Tram balance area"
click at [1030, 406] on input "Create" at bounding box center [1030, 406] width 63 height 29
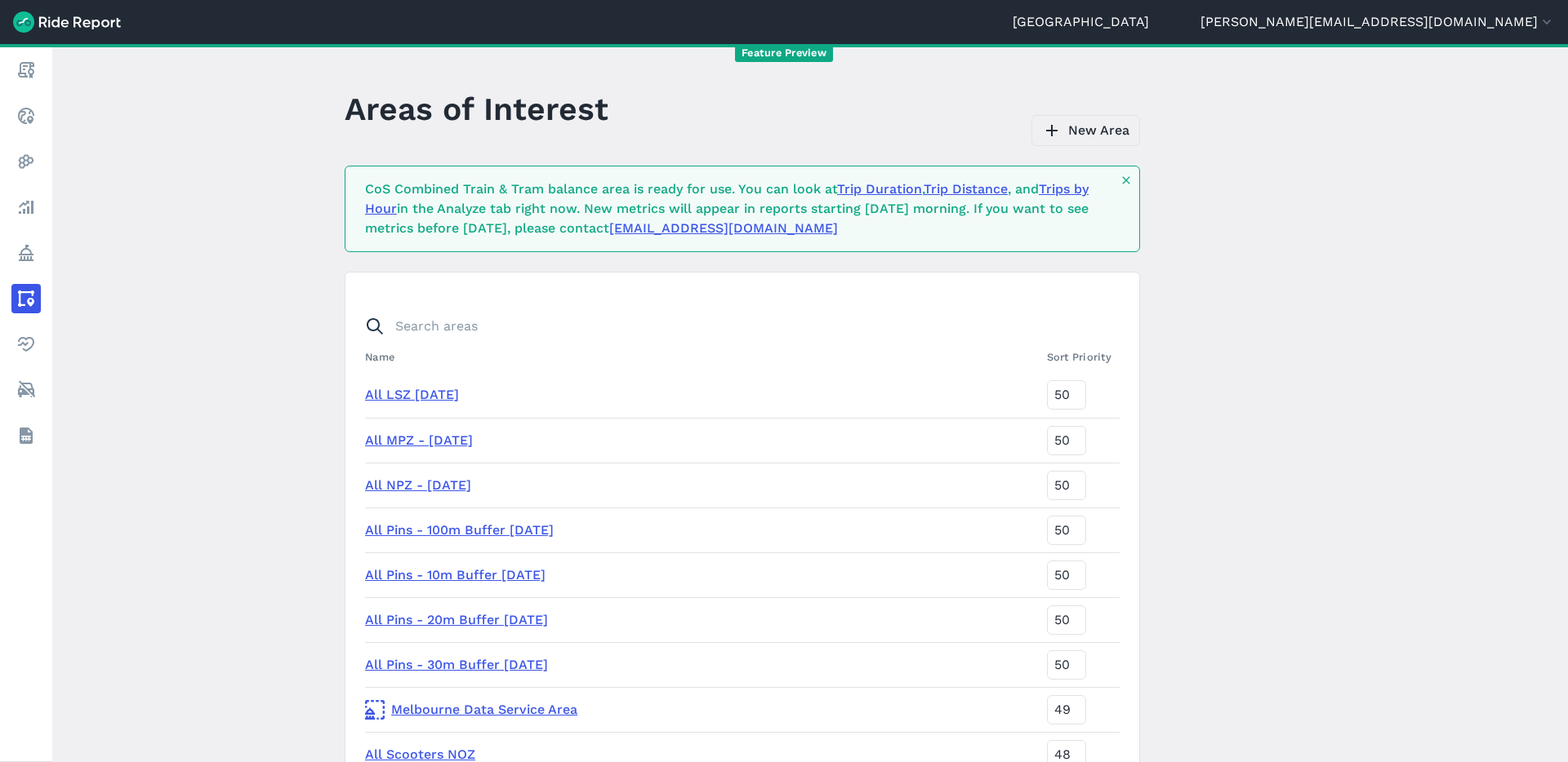
click at [1095, 130] on link "New Area" at bounding box center [1086, 130] width 109 height 31
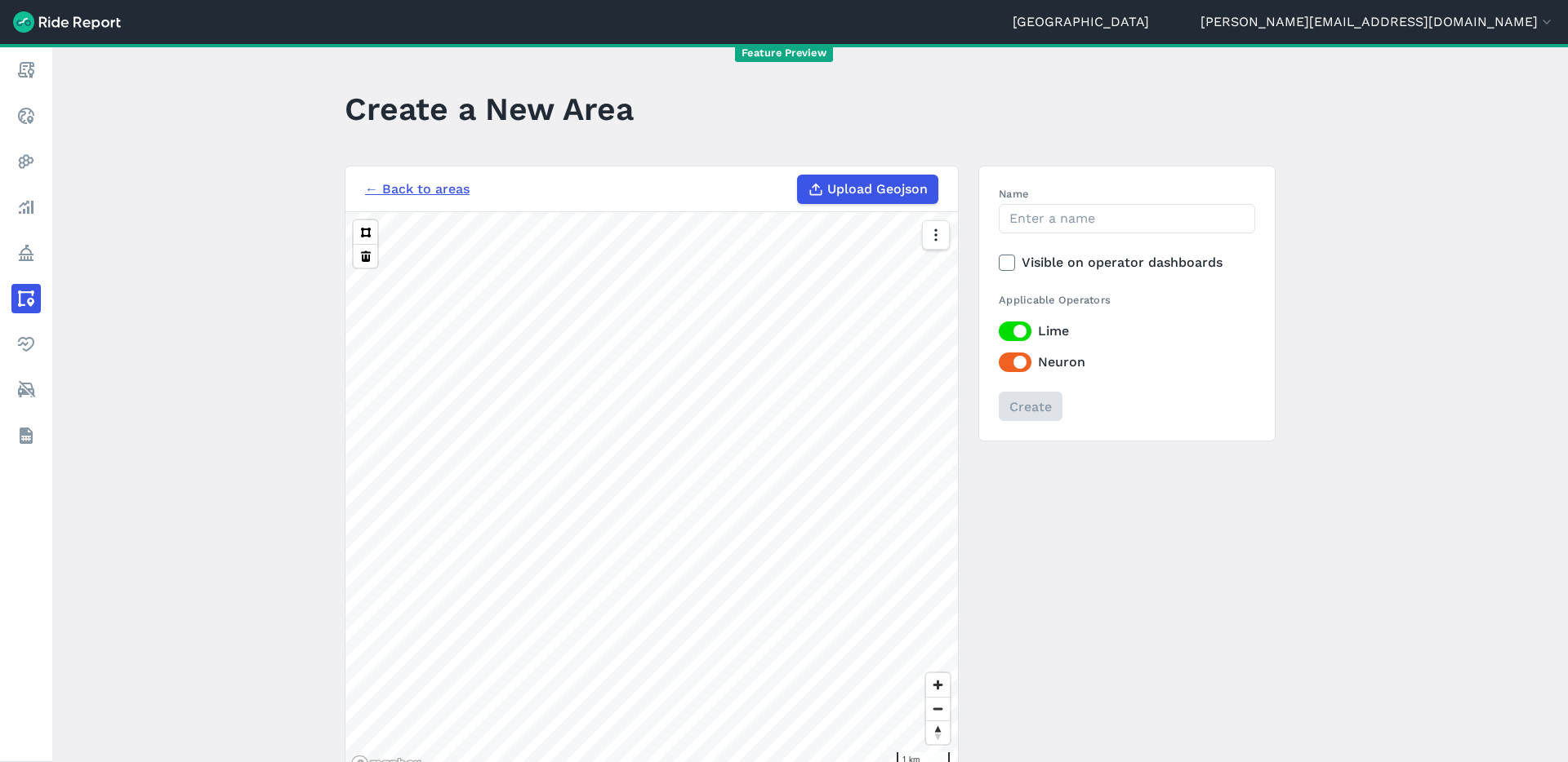
click at [899, 199] on label "Upload Geojson" at bounding box center [867, 189] width 141 height 29
click at [798, 176] on input "Upload Geojson" at bounding box center [797, 175] width 1 height 1
type input "C:\fakepath\CoS Train "Balance" area.geojson"
click at [1034, 212] on input "Name" at bounding box center [1127, 218] width 257 height 29
click at [1072, 212] on input "CoS Train balance area" at bounding box center [1127, 218] width 257 height 29
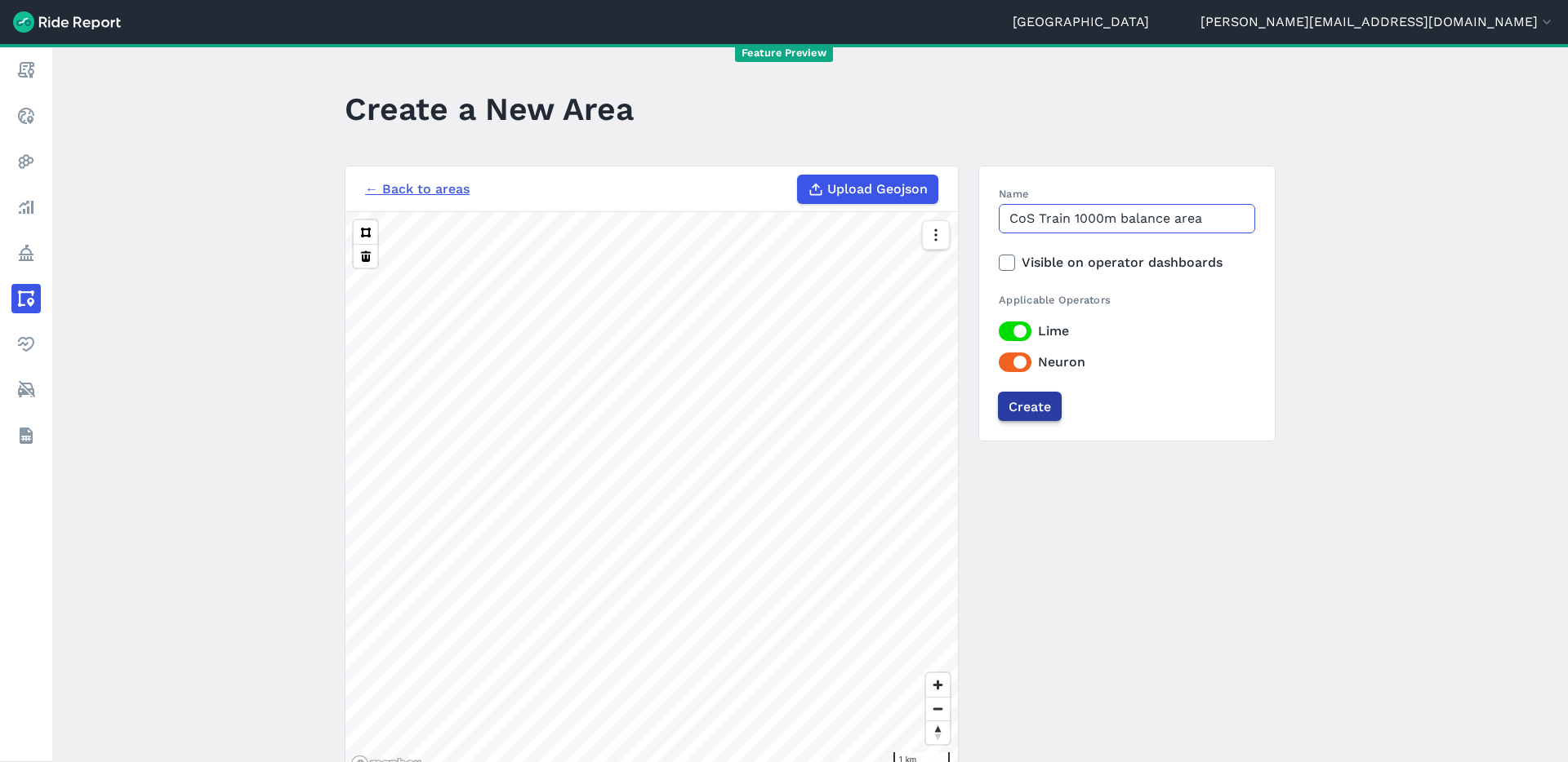
type input "CoS Train 1000m balance area"
click at [1024, 406] on input "Create" at bounding box center [1030, 406] width 63 height 29
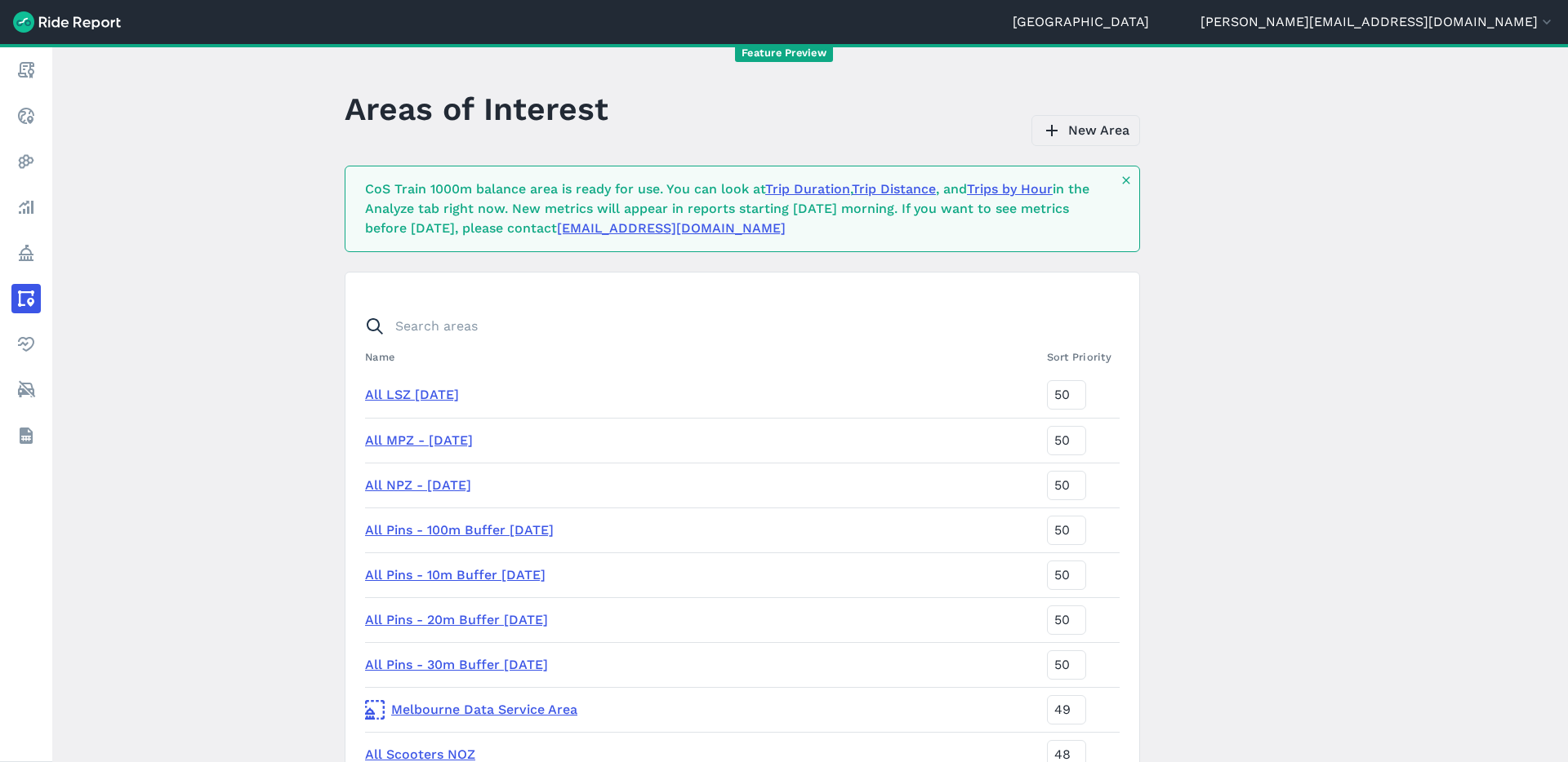
click at [1100, 123] on link "New Area" at bounding box center [1086, 130] width 109 height 31
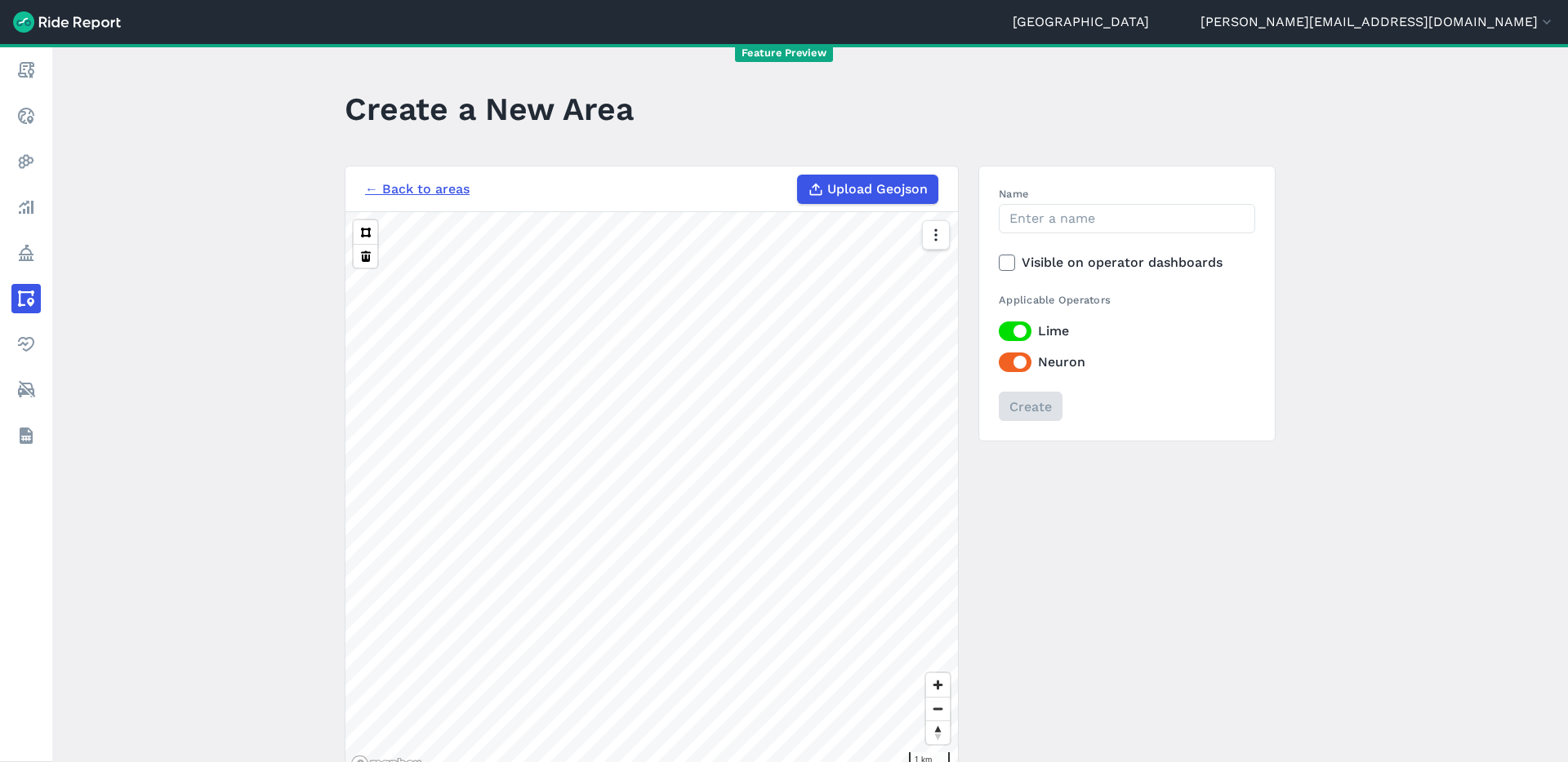
click at [892, 184] on span "Upload Geojson" at bounding box center [878, 189] width 100 height 19
click at [798, 176] on input "Upload Geojson" at bounding box center [797, 175] width 1 height 1
type input "C:\fakepath\CoS Tram "Balance" area.geojson"
click at [1070, 221] on input "Name" at bounding box center [1127, 218] width 257 height 29
type input "CoS Tram 1000m balance area"
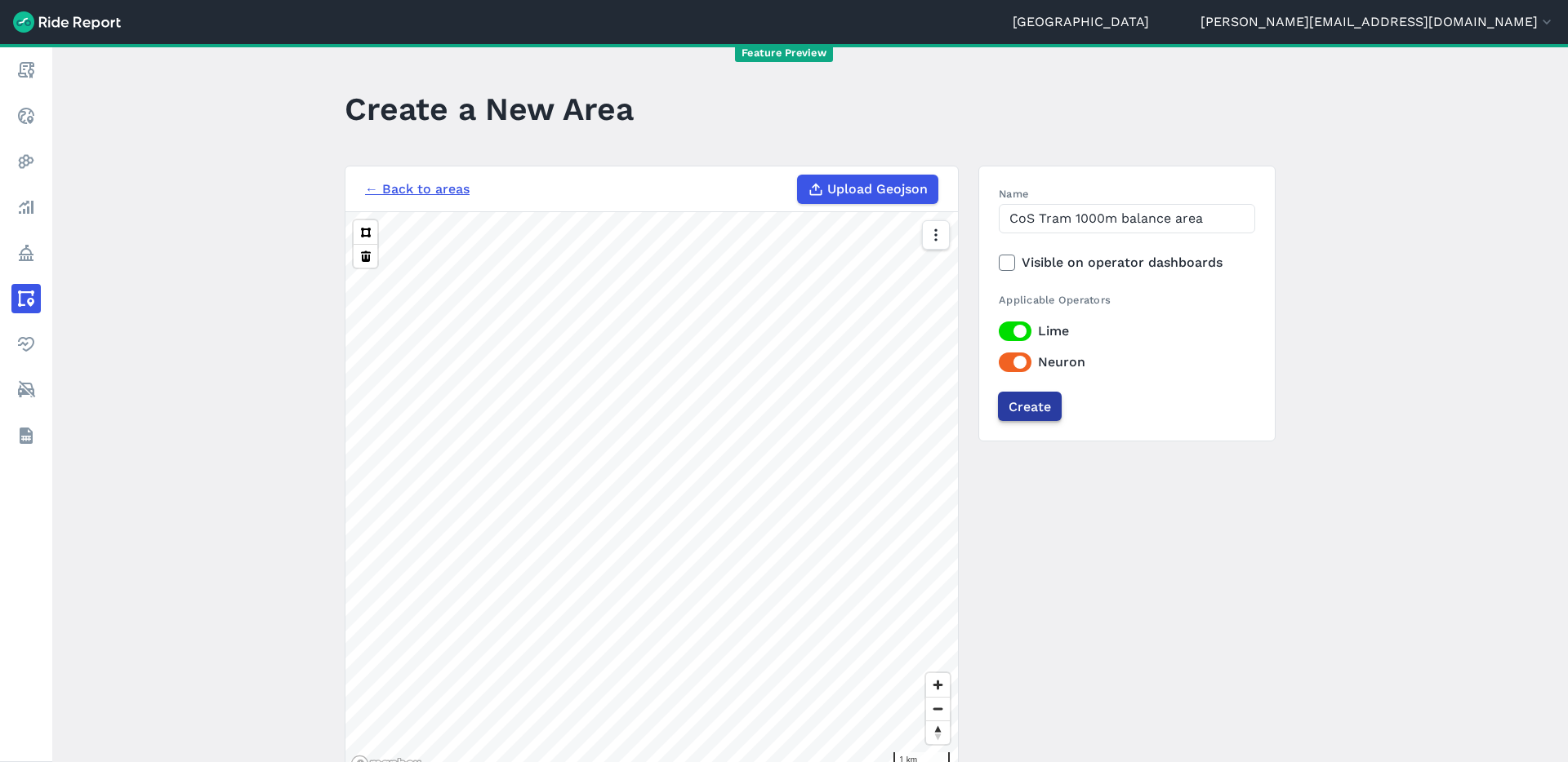
click at [1037, 411] on input "Create" at bounding box center [1030, 406] width 63 height 29
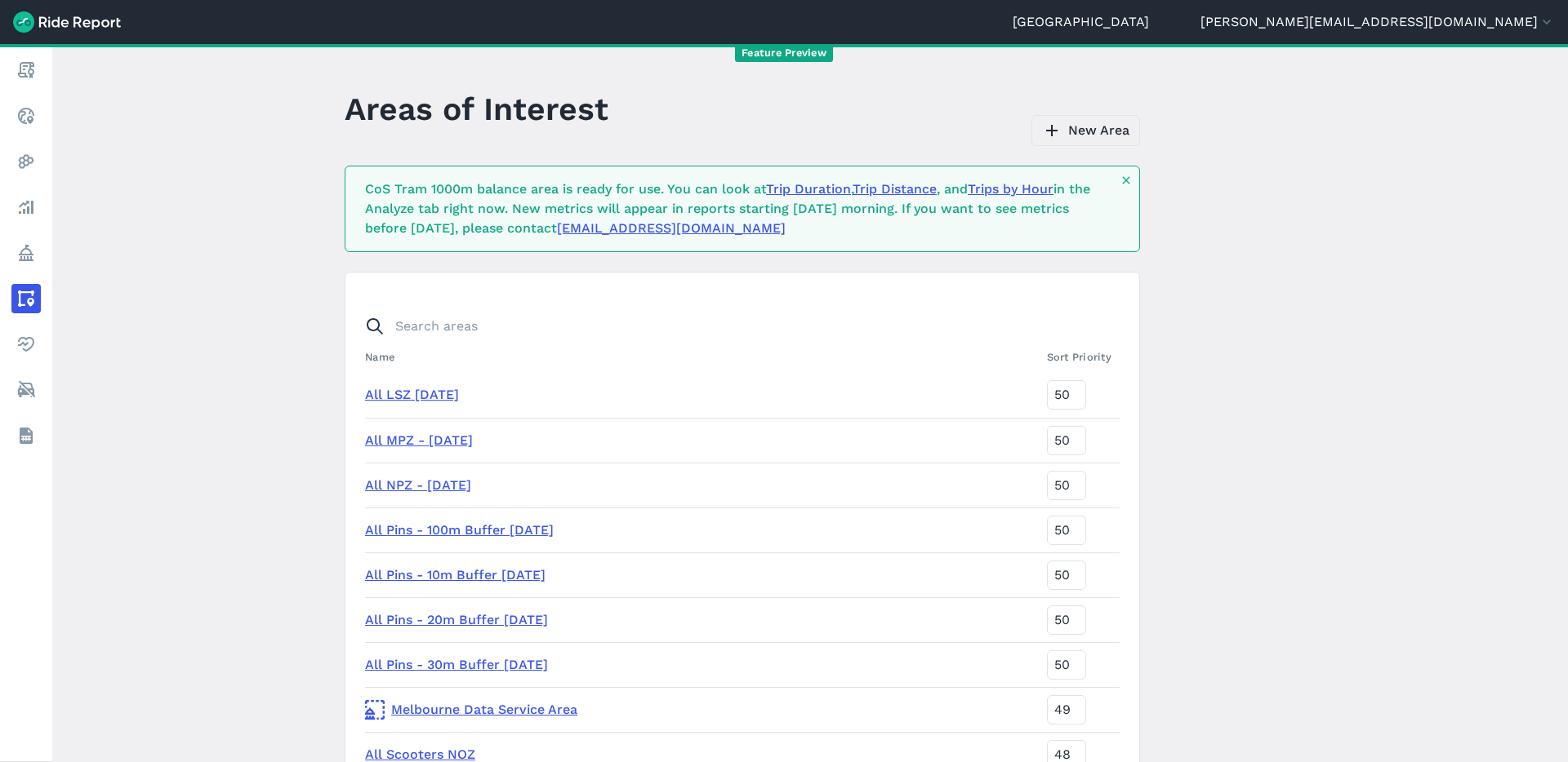
click at [1094, 129] on link "New Area" at bounding box center [1086, 130] width 109 height 31
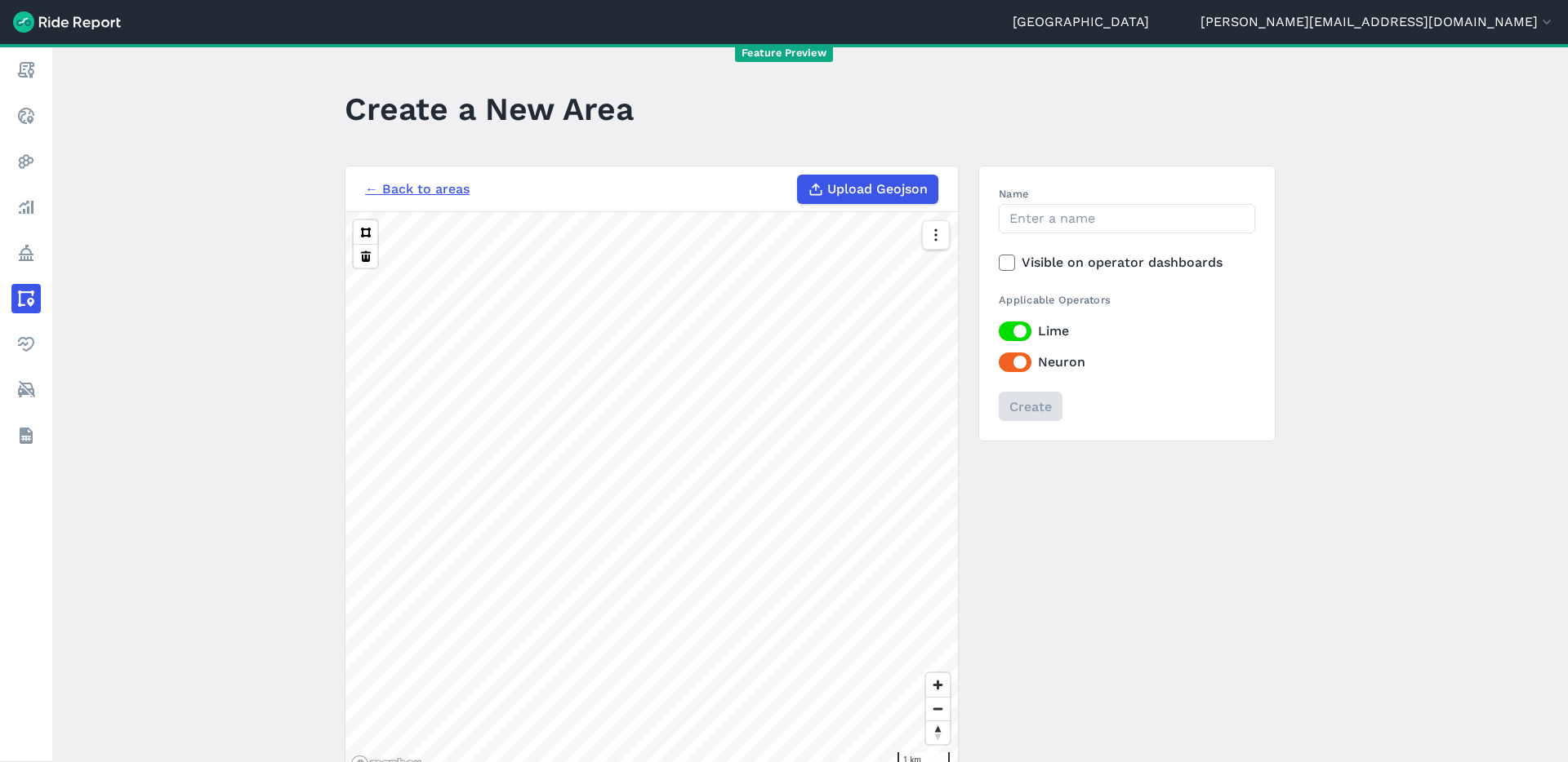
click at [890, 190] on span "Upload Geojson" at bounding box center [878, 189] width 100 height 19
click at [798, 176] on input "Upload Geojson" at bounding box center [797, 175] width 1 height 1
type input "C:\fakepath\CoS Tram (100m from train) Stops 30m Buffer.geojson"
click at [1056, 226] on input "Name" at bounding box center [1127, 218] width 257 height 29
type input "CoS Tram 30m Buffer"
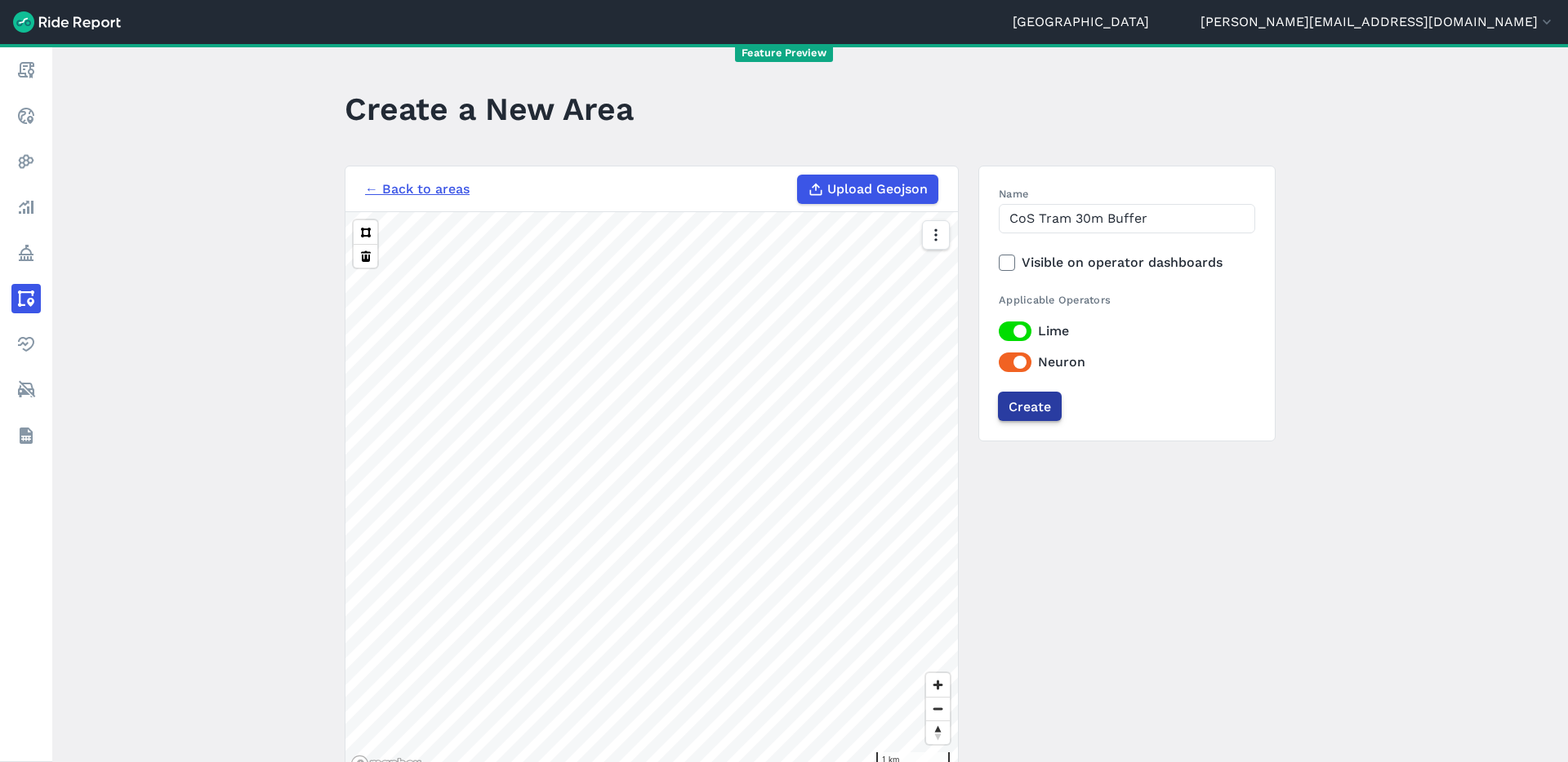
click at [1044, 410] on input "Create" at bounding box center [1030, 406] width 63 height 29
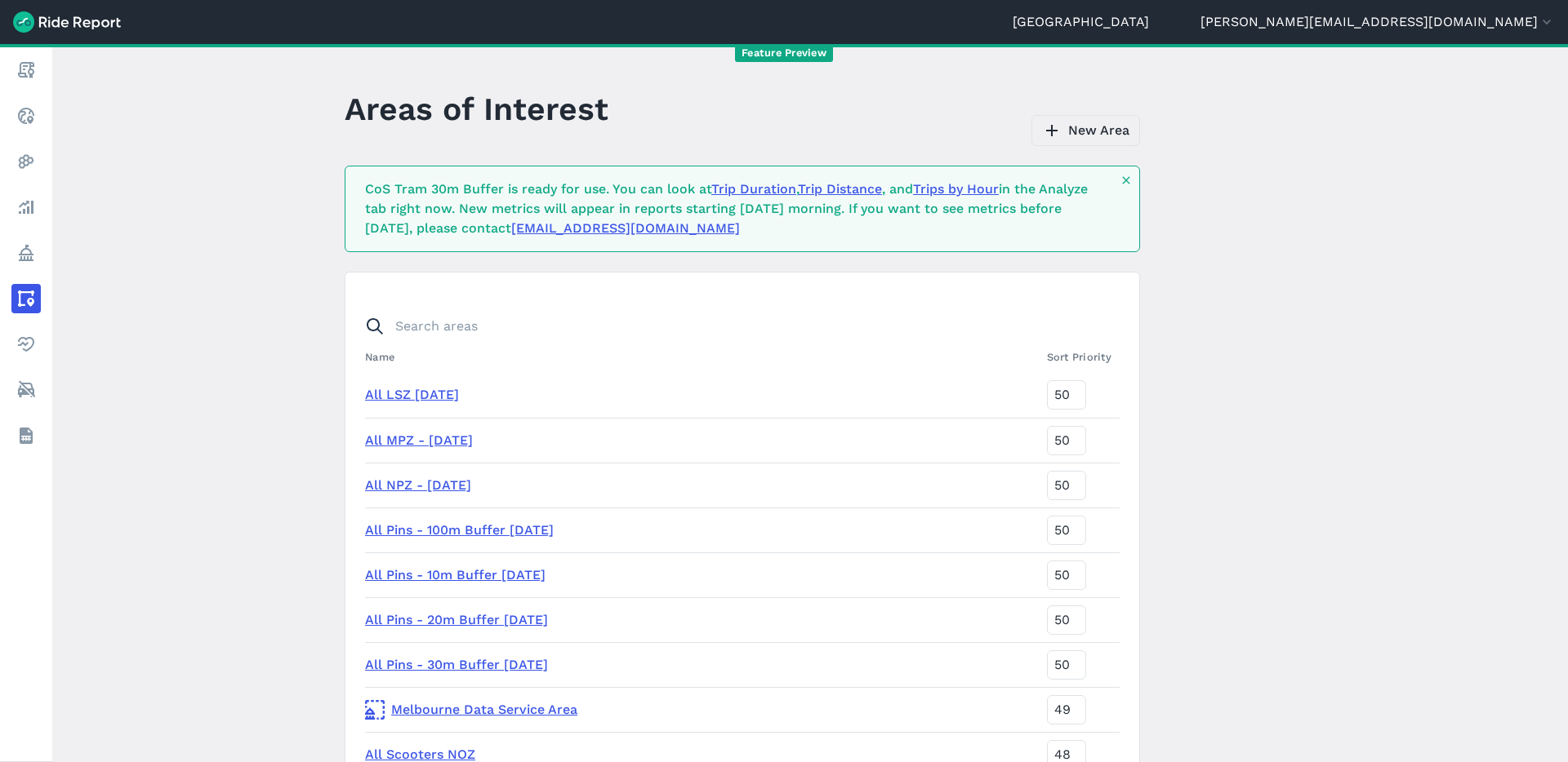
click at [1111, 129] on link "New Area" at bounding box center [1086, 130] width 109 height 31
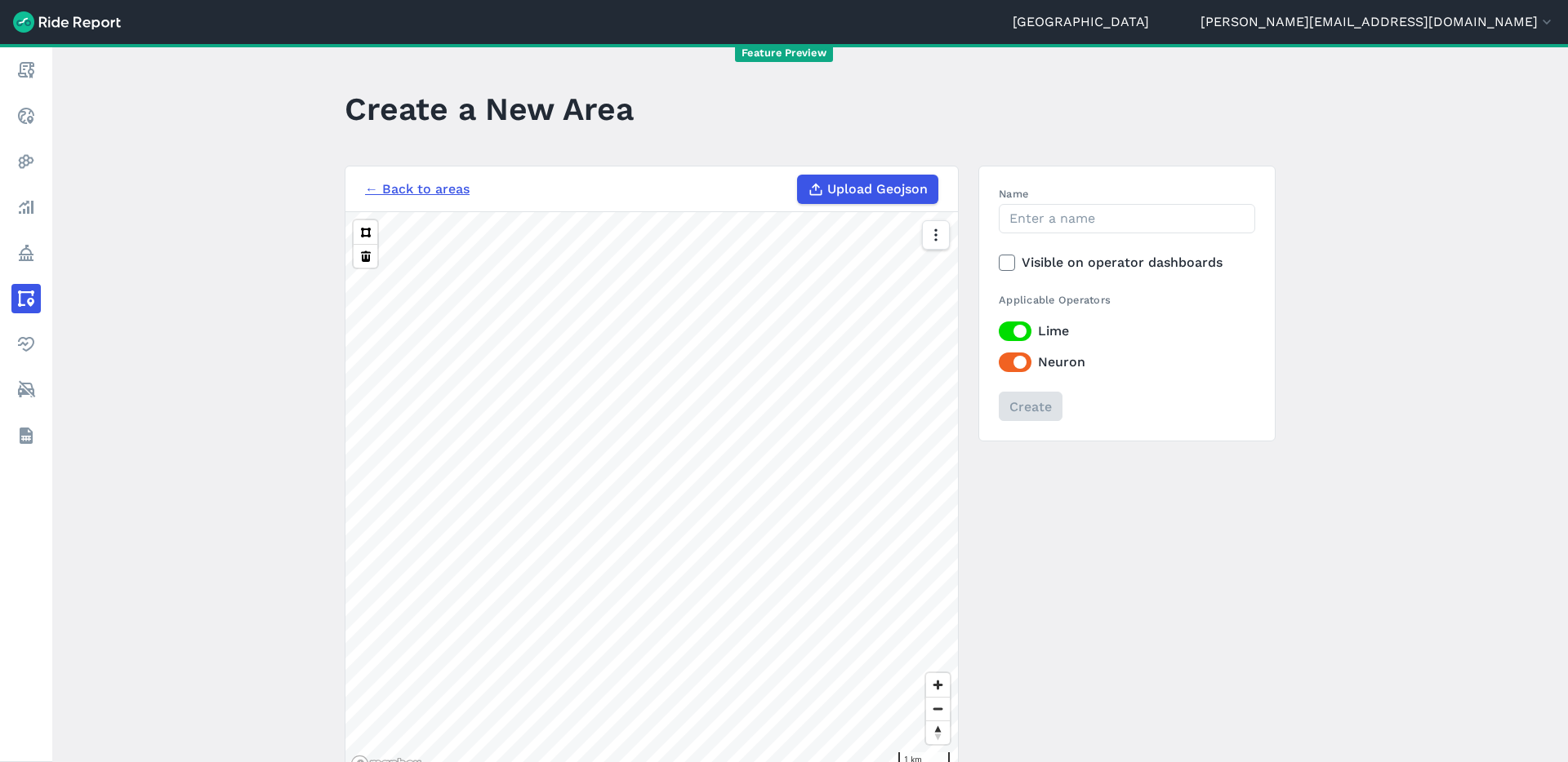
click at [889, 192] on span "Upload Geojson" at bounding box center [878, 189] width 100 height 19
click at [798, 176] on input "Upload Geojson" at bounding box center [797, 175] width 1 height 1
type input "C:\fakepath\CoS Tram (100m from train) Stops 50m Buffer.geojson"
click at [1041, 219] on input "Name" at bounding box center [1127, 218] width 257 height 29
type input "CoS Tram 50m buffer"
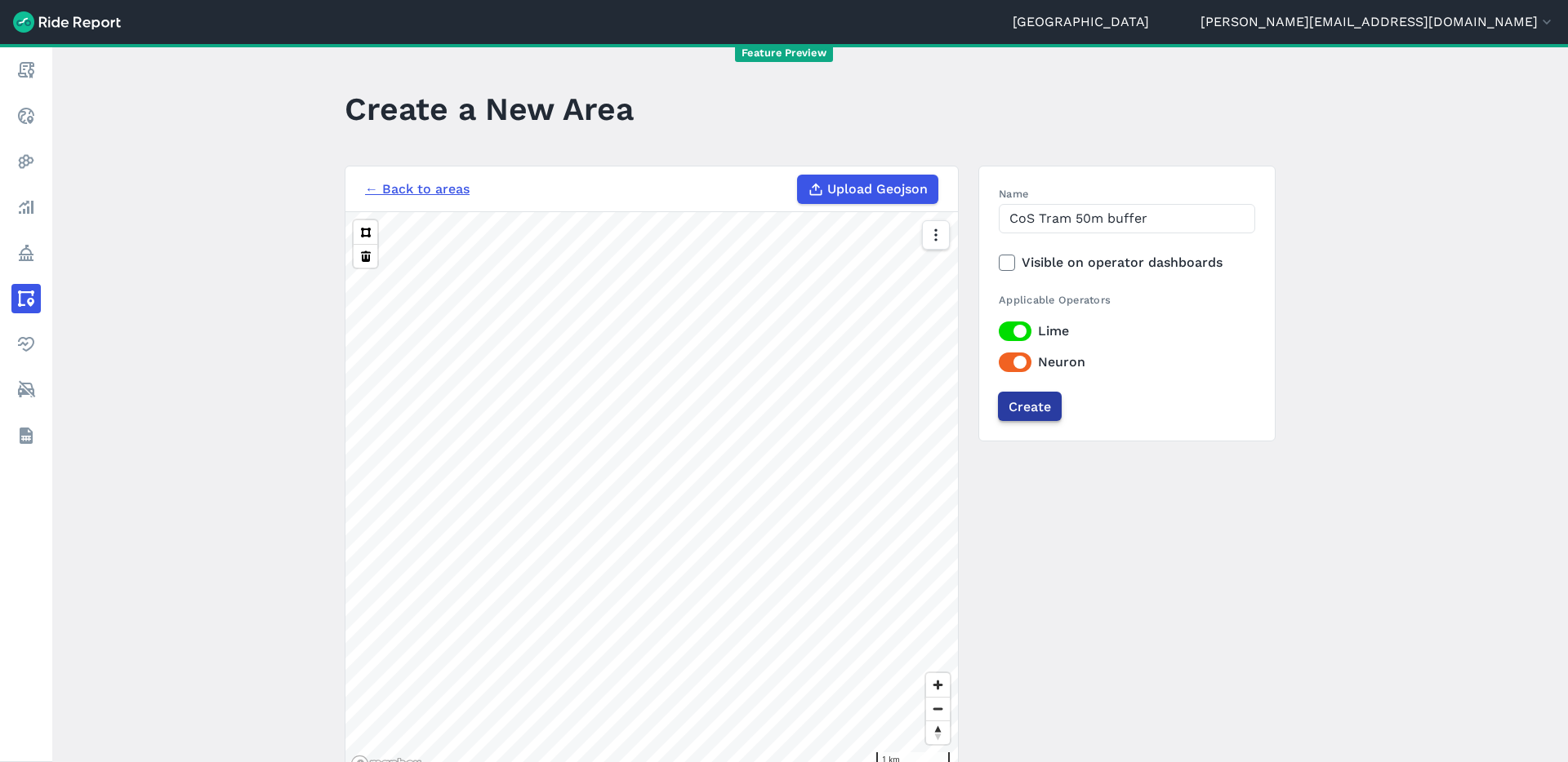
click at [1026, 406] on input "Create" at bounding box center [1030, 406] width 63 height 29
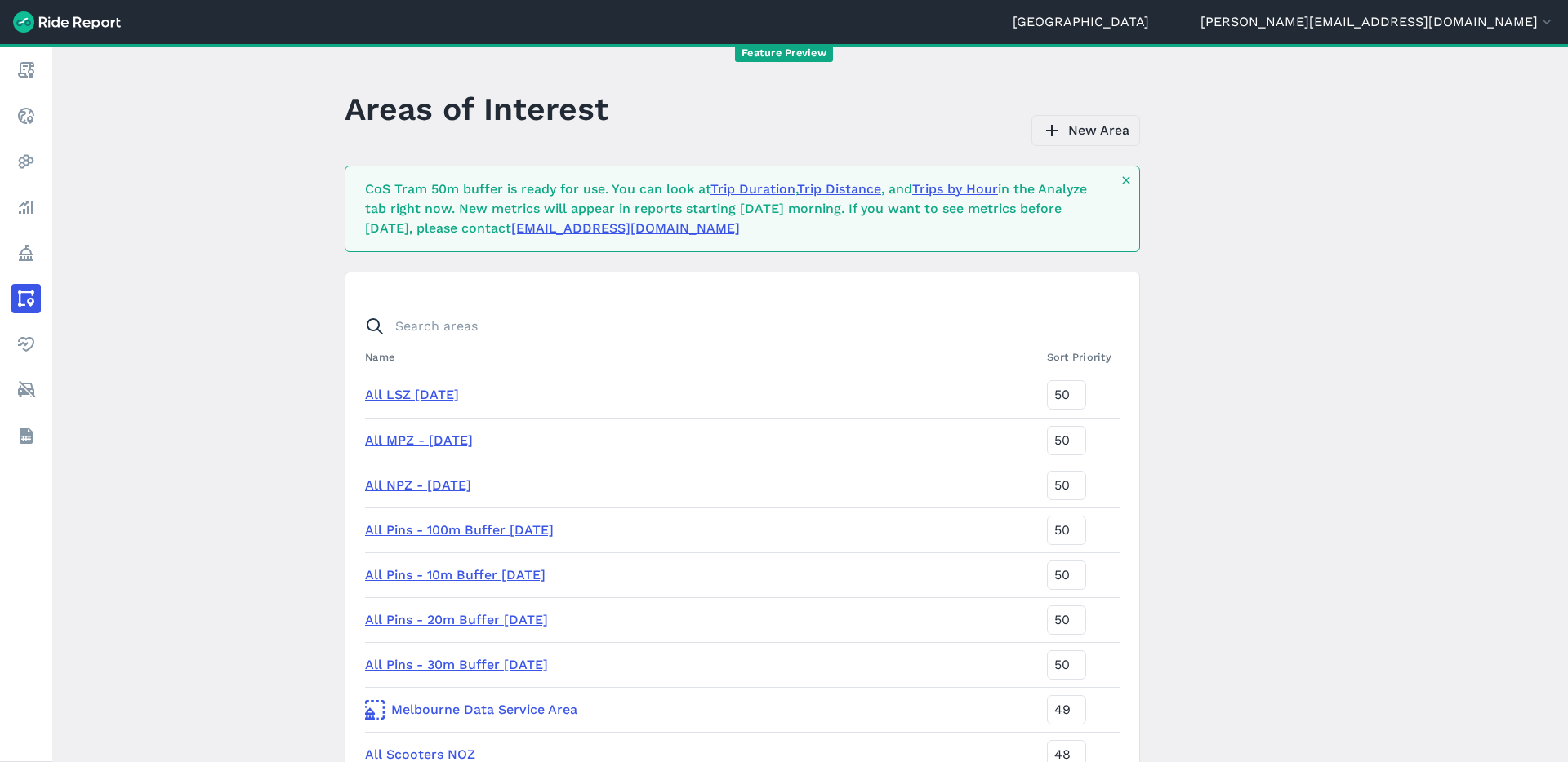
click at [1095, 133] on link "New Area" at bounding box center [1086, 130] width 109 height 31
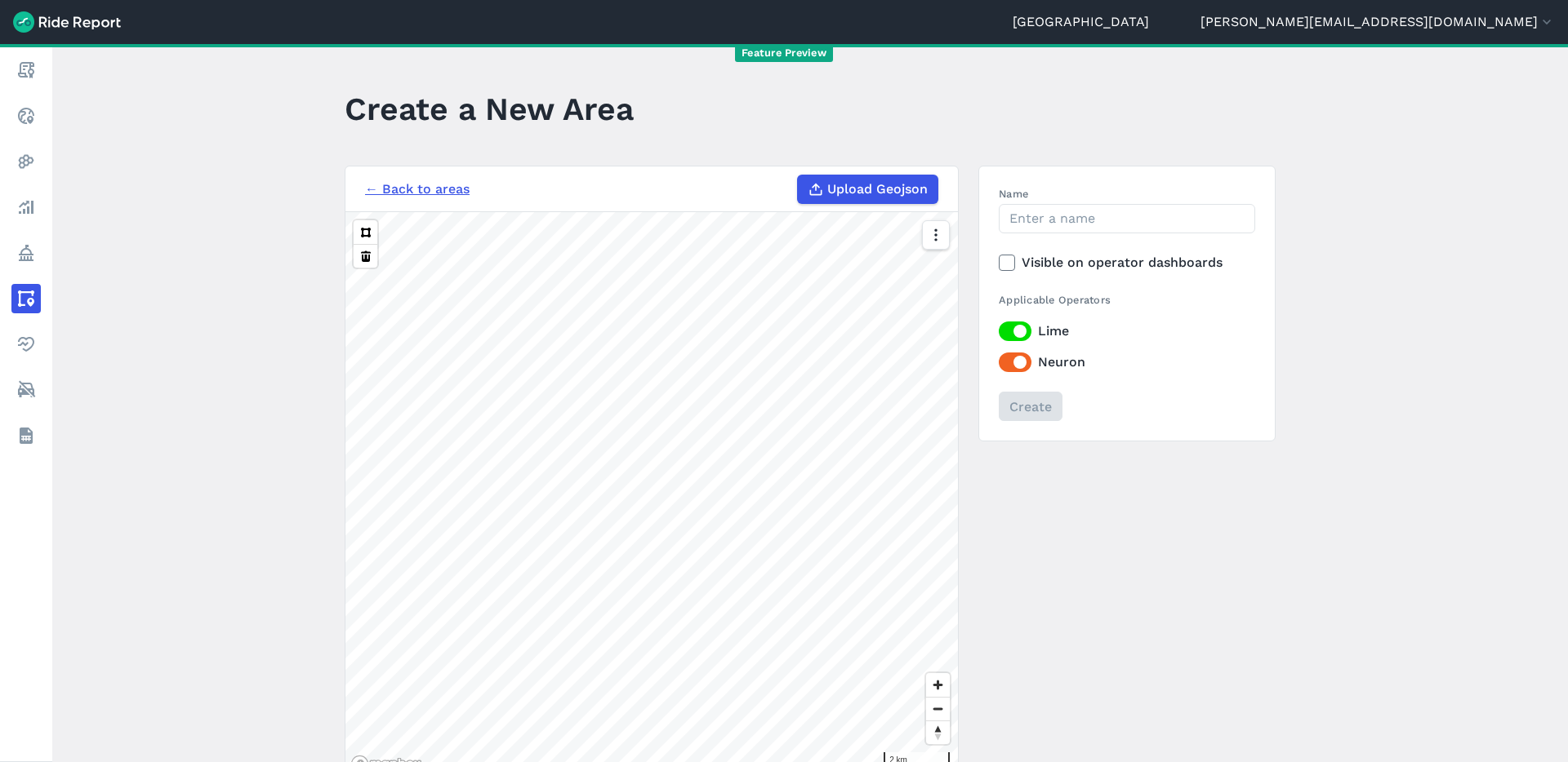
click at [878, 189] on span "Upload Geojson" at bounding box center [878, 189] width 100 height 19
click at [798, 176] on input "Upload Geojson" at bounding box center [797, 175] width 1 height 1
type input "C:\fakepath\CoS Tram (100m from train) Stops 100m Buffer.geojson"
click at [1085, 215] on input "Name" at bounding box center [1127, 218] width 257 height 29
type input "CoS Tram 100m Buffer"
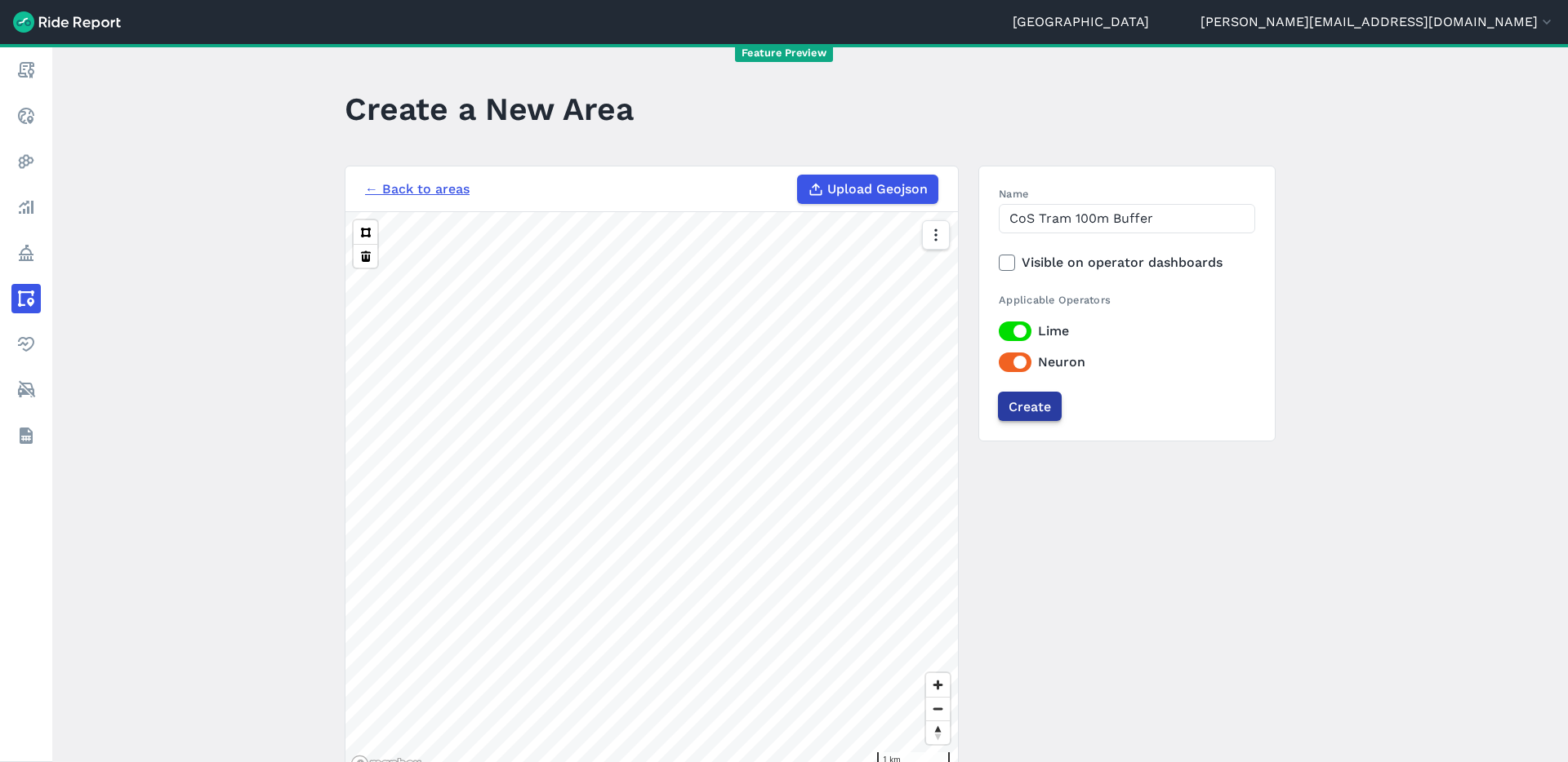
click at [1026, 406] on input "Create" at bounding box center [1030, 406] width 63 height 29
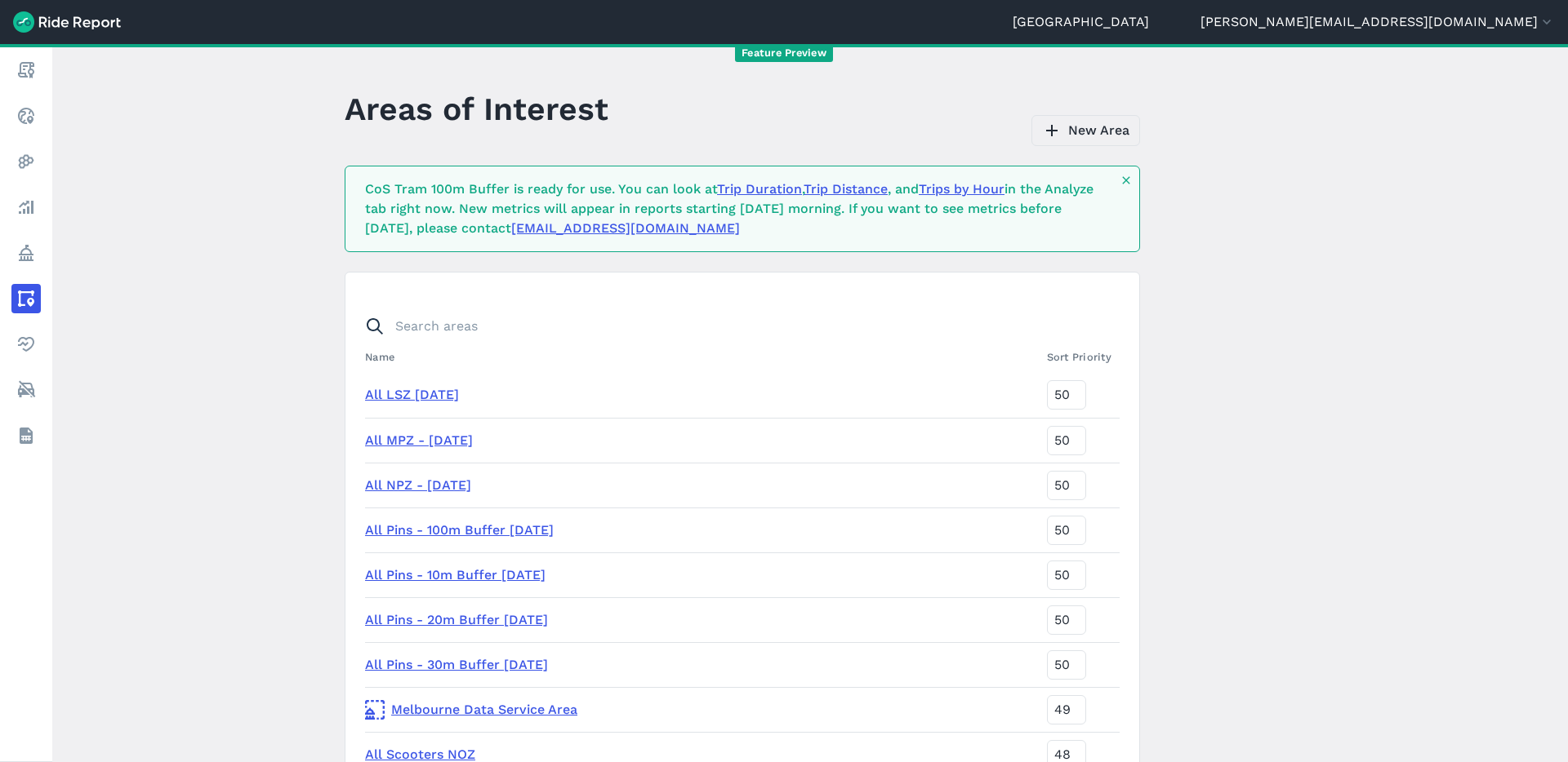
click at [1075, 121] on link "New Area" at bounding box center [1086, 130] width 109 height 31
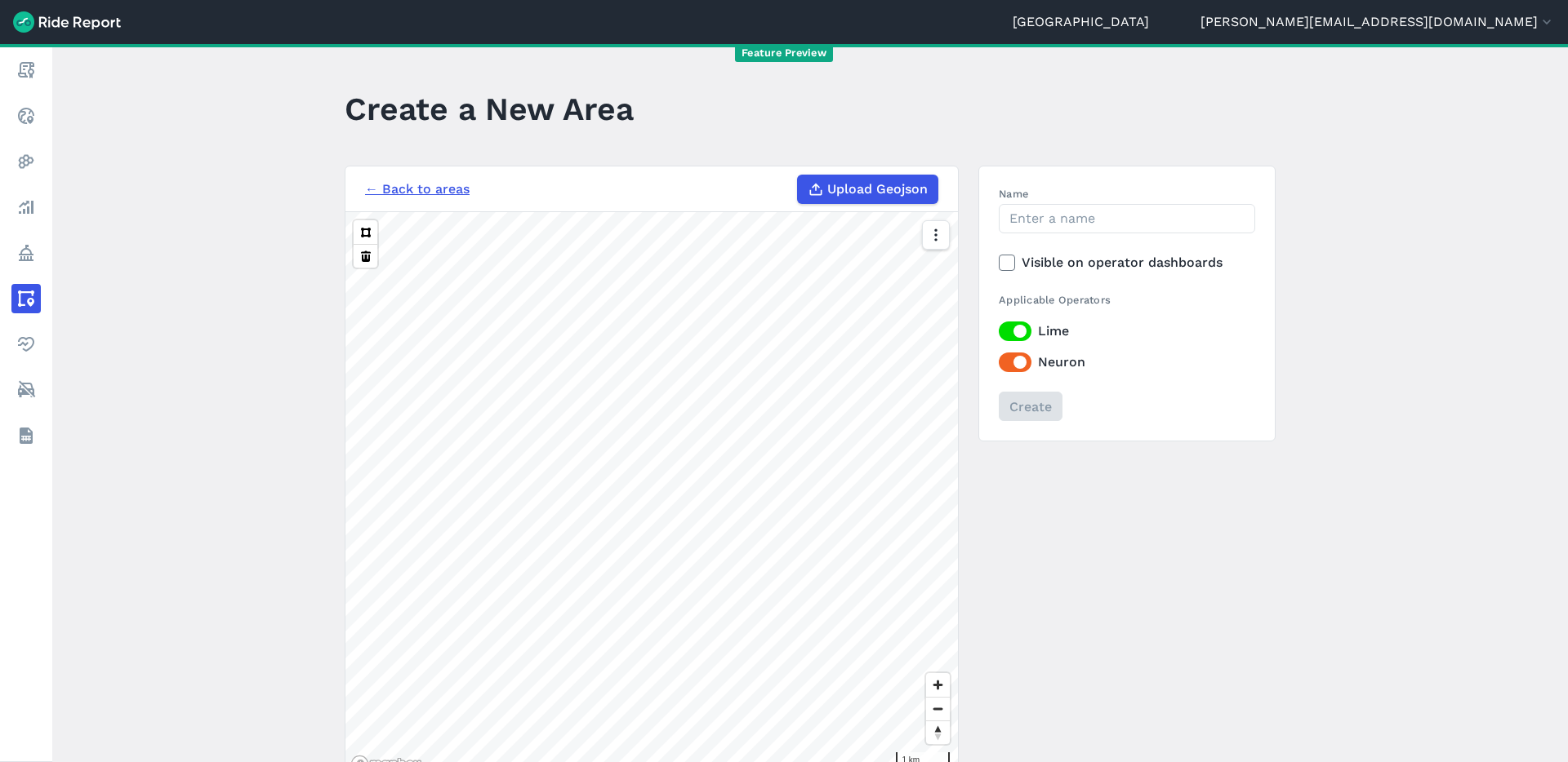
click at [885, 189] on span "Upload Geojson" at bounding box center [878, 189] width 100 height 19
click at [798, 176] on input "Upload Geojson" at bounding box center [797, 175] width 1 height 1
type input "C:\fakepath\CoS Tram (100m from train) Stops 400m Buffer.geojson"
click at [1083, 218] on input "Name" at bounding box center [1127, 218] width 257 height 29
type input "Cos Tram 400m Buffer"
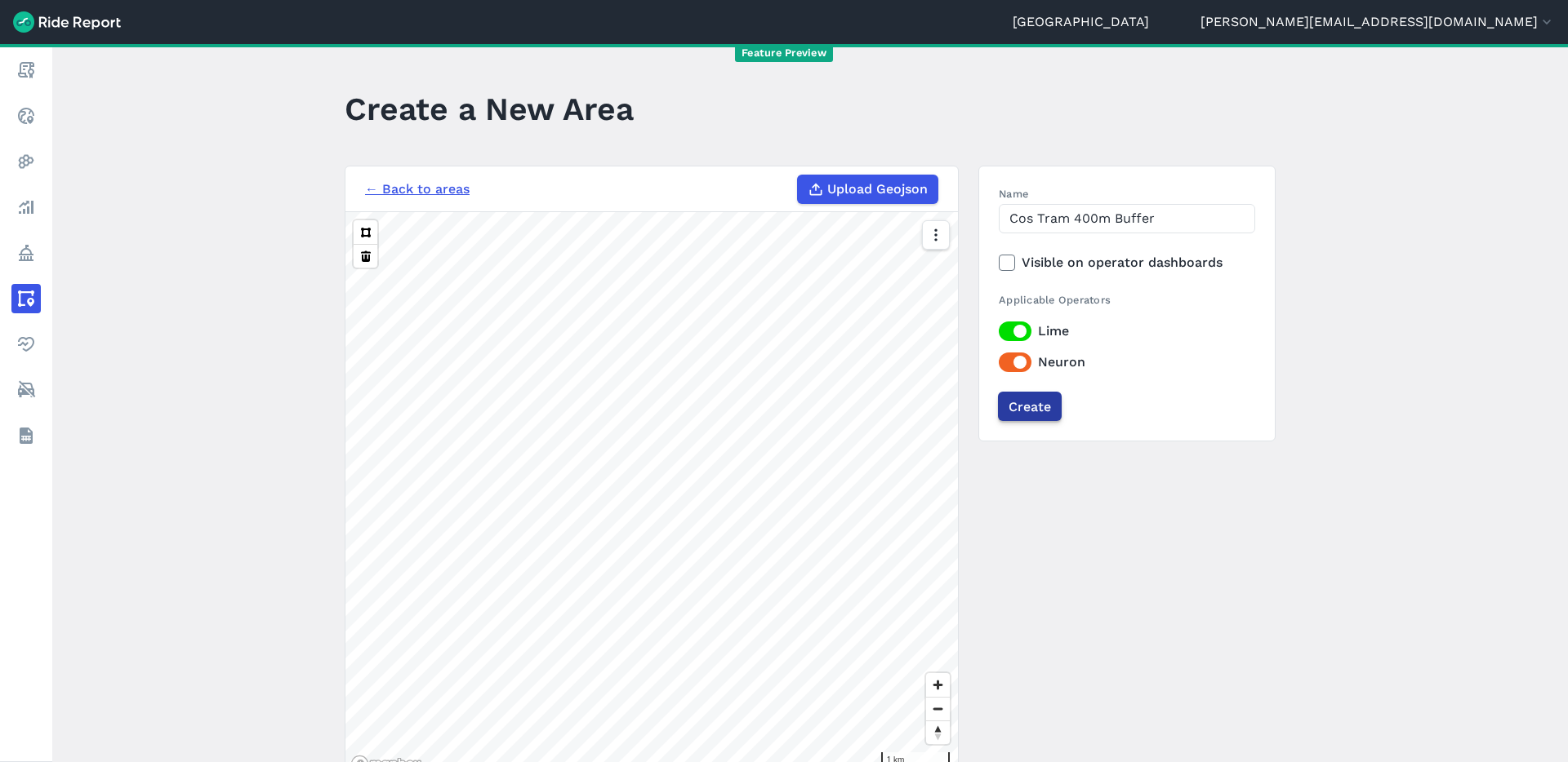
click at [1037, 402] on input "Create" at bounding box center [1030, 406] width 63 height 29
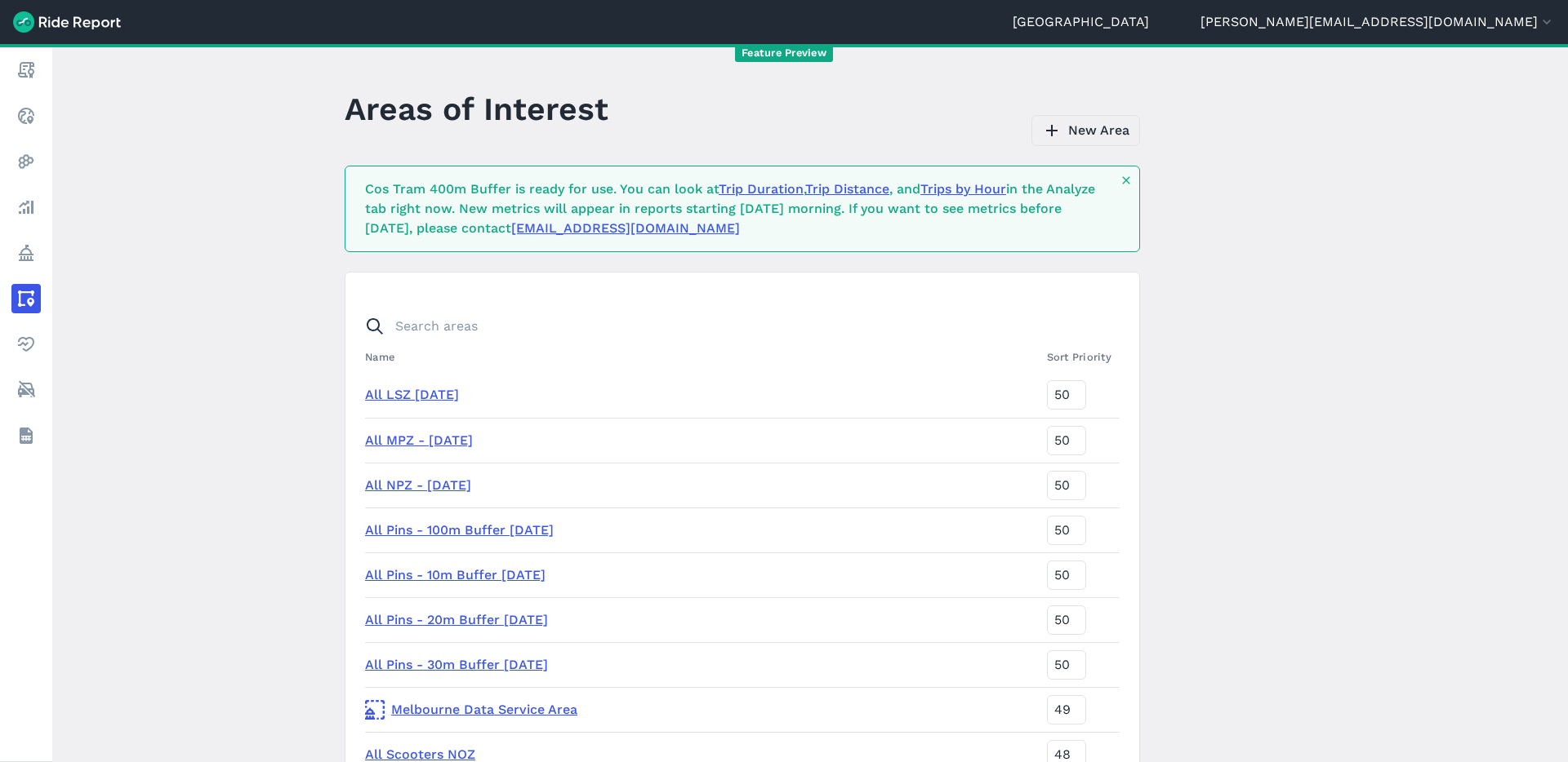
click at [1072, 134] on link "New Area" at bounding box center [1086, 130] width 109 height 31
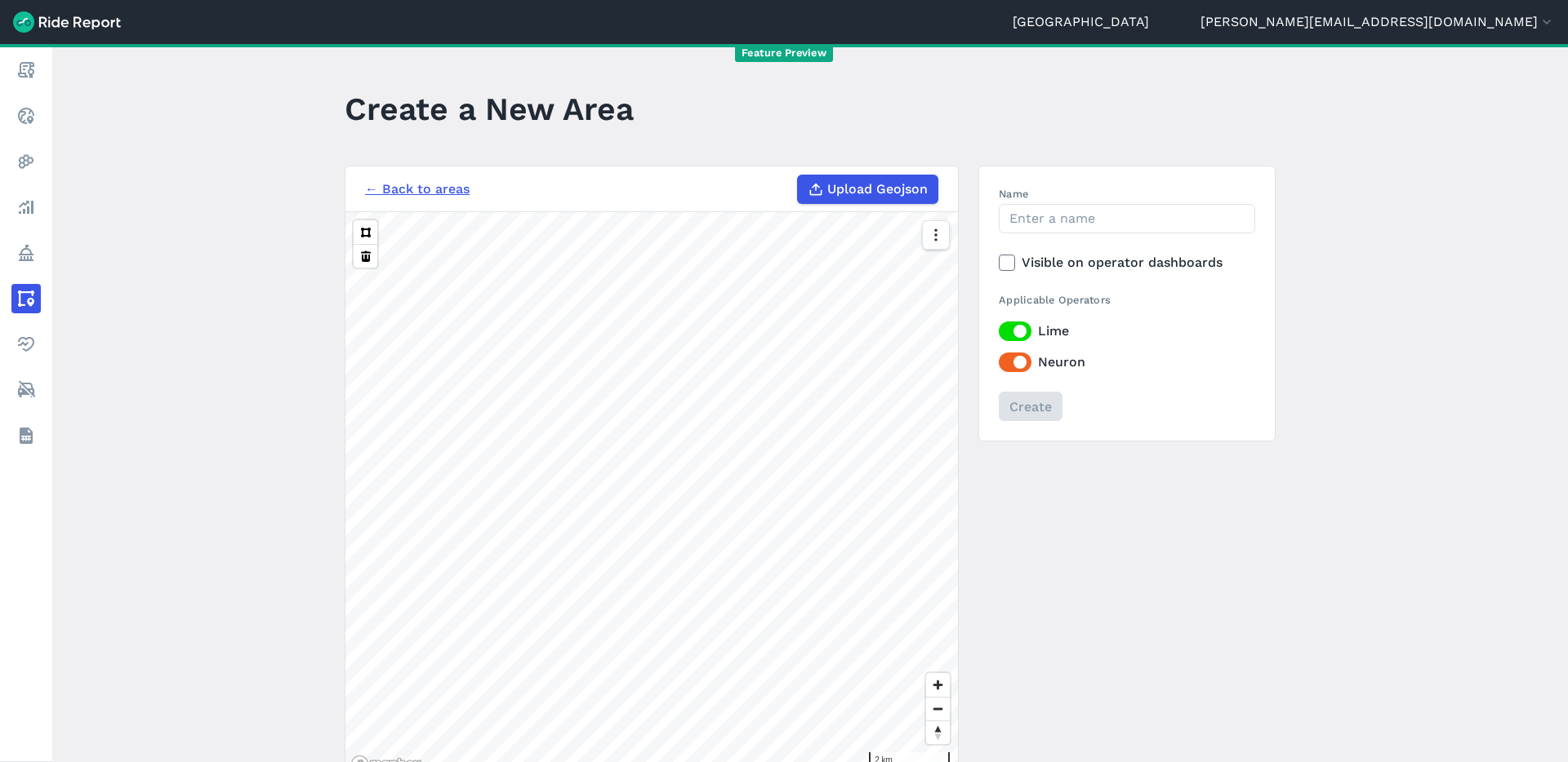
click at [885, 192] on span "Upload Geojson" at bounding box center [878, 189] width 100 height 19
click at [798, 176] on input "Upload Geojson" at bounding box center [797, 175] width 1 height 1
type input "C:\fakepath\CoS Tram (100m from train) Stops 800m Buffer.geojson"
click at [1077, 215] on input "Name" at bounding box center [1127, 218] width 257 height 29
type input "CoS Tram 800m Buffer"
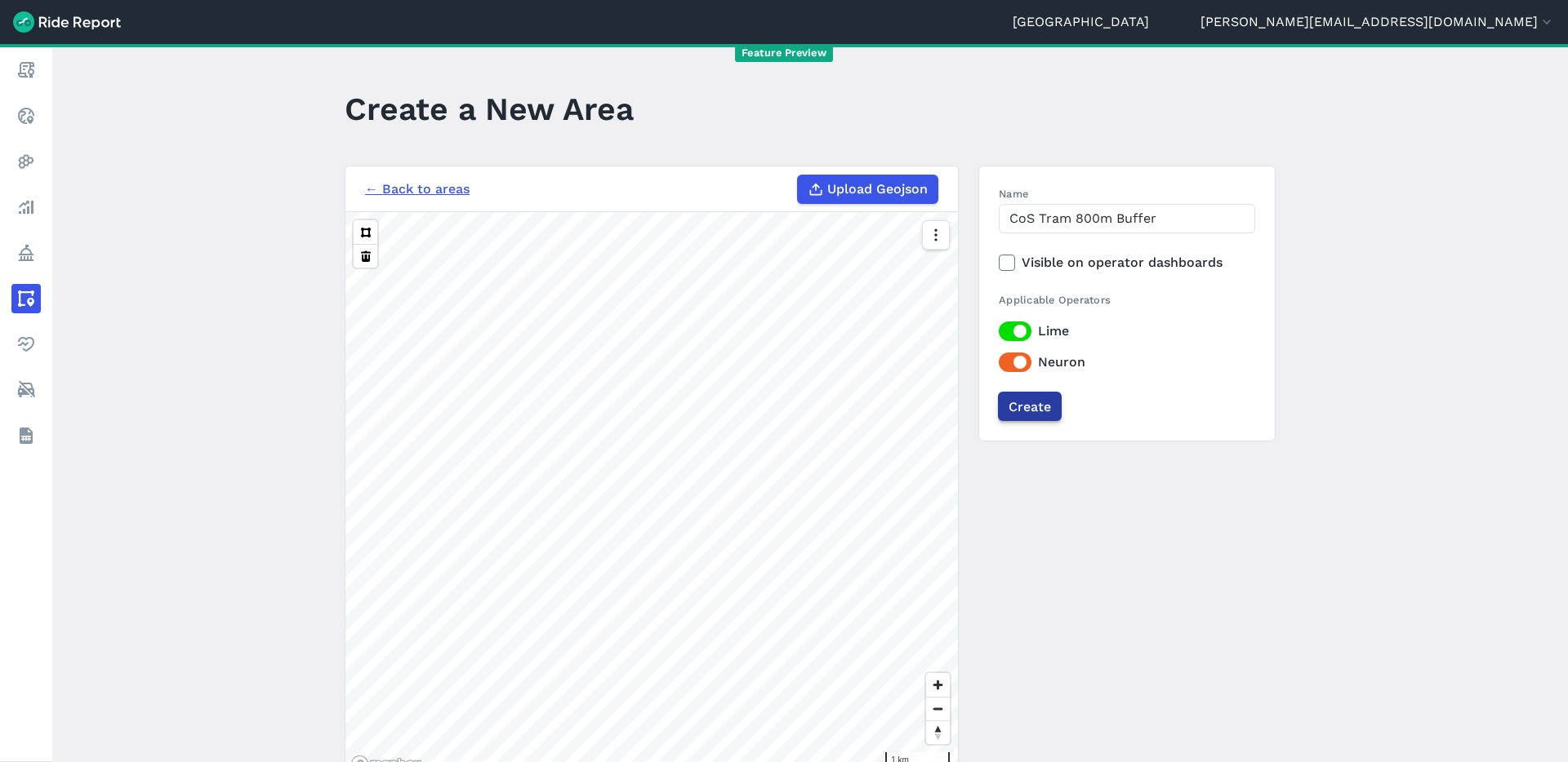
click at [1026, 408] on input "Create" at bounding box center [1030, 406] width 63 height 29
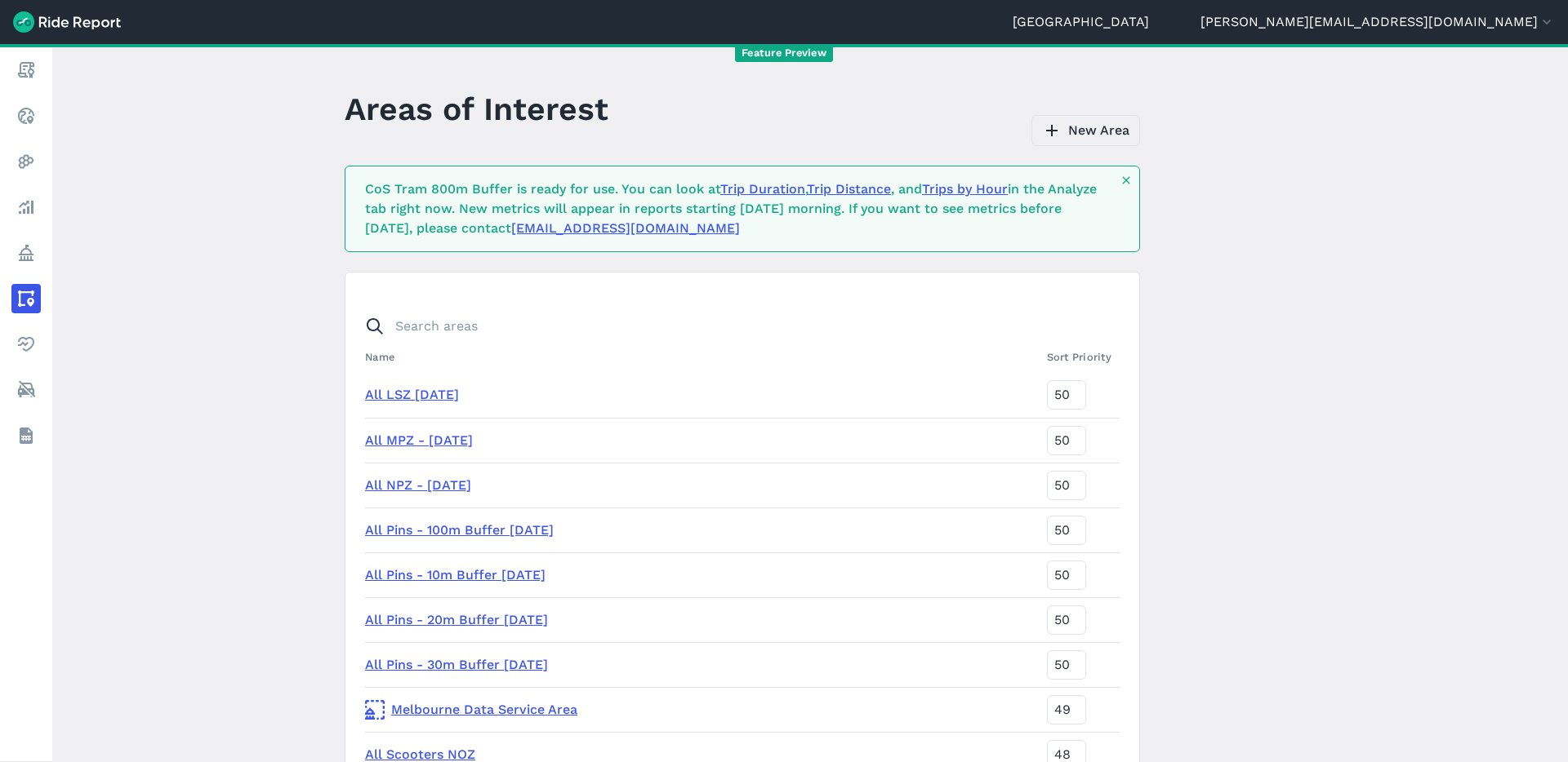
click at [1082, 131] on link "New Area" at bounding box center [1086, 130] width 109 height 31
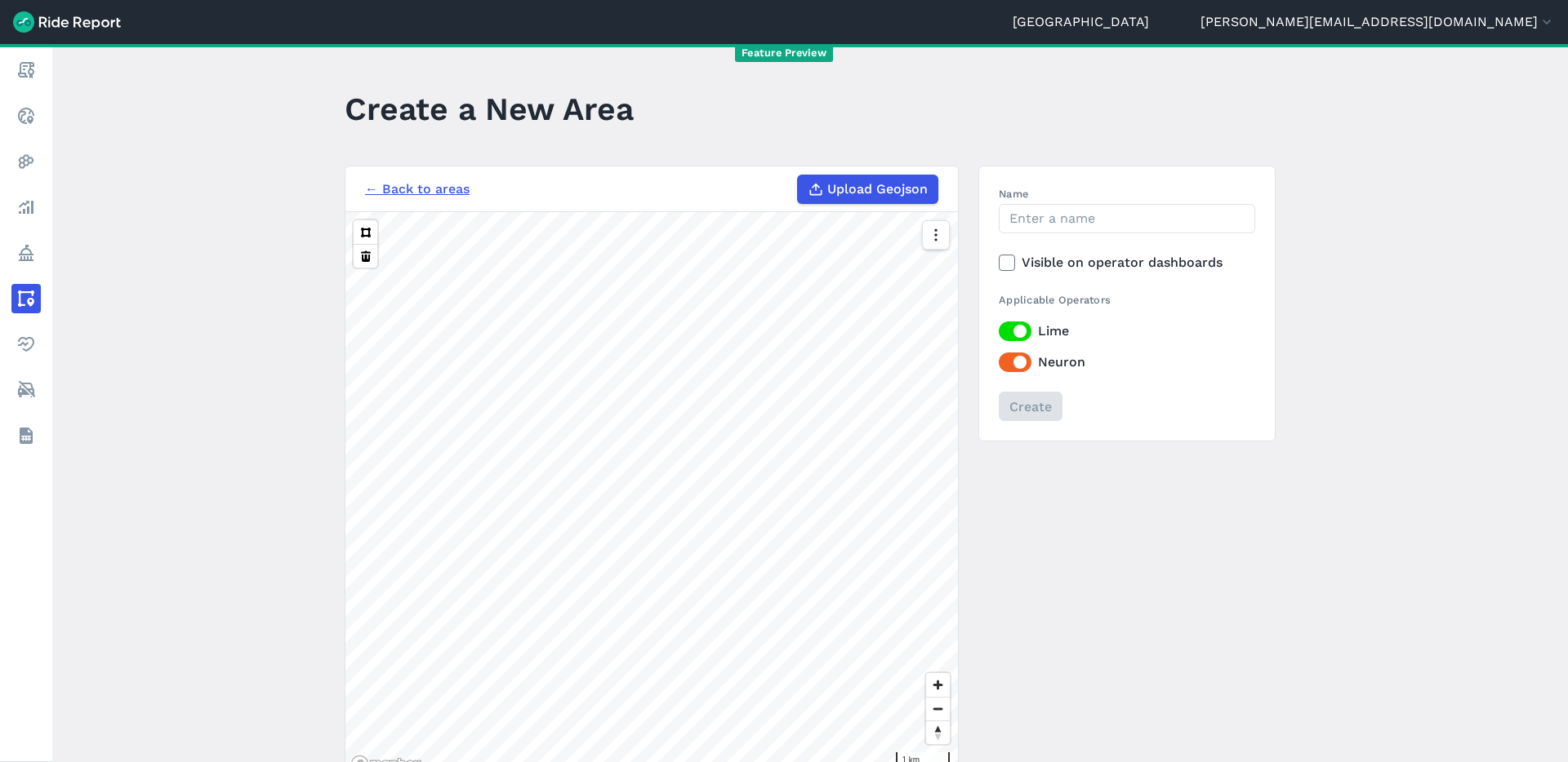
click at [900, 183] on span "Upload Geojson" at bounding box center [878, 189] width 100 height 19
click at [798, 176] on input "Upload Geojson" at bounding box center [797, 175] width 1 height 1
type input "C:\fakepath\CoS Tram (100m from train) Stops 1000m Buffer.geojson"
click at [1064, 216] on input "Name" at bounding box center [1127, 218] width 257 height 29
type input "Cos Tram 1000m Buffer"
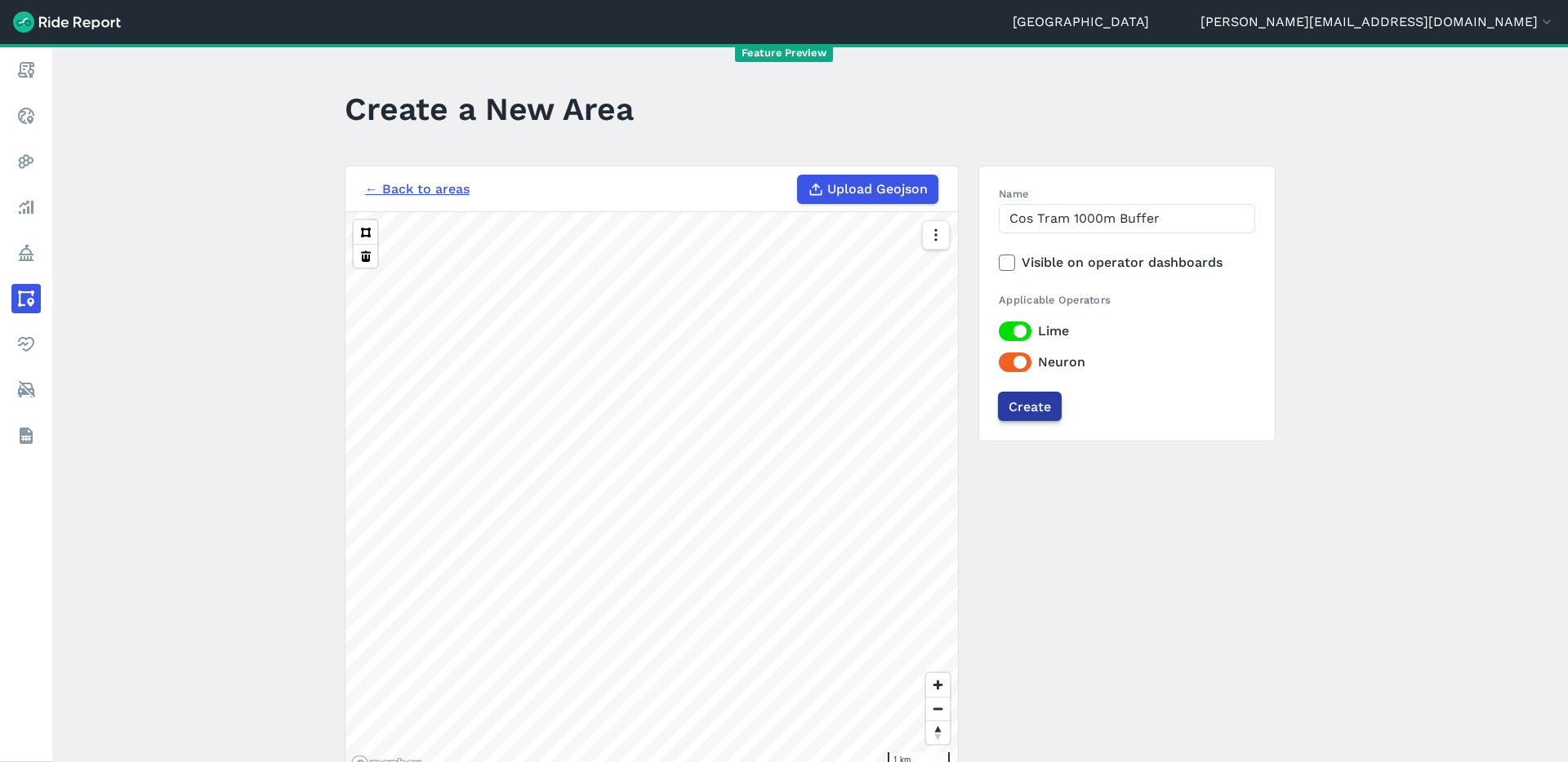
click at [1022, 413] on input "Create" at bounding box center [1030, 406] width 63 height 29
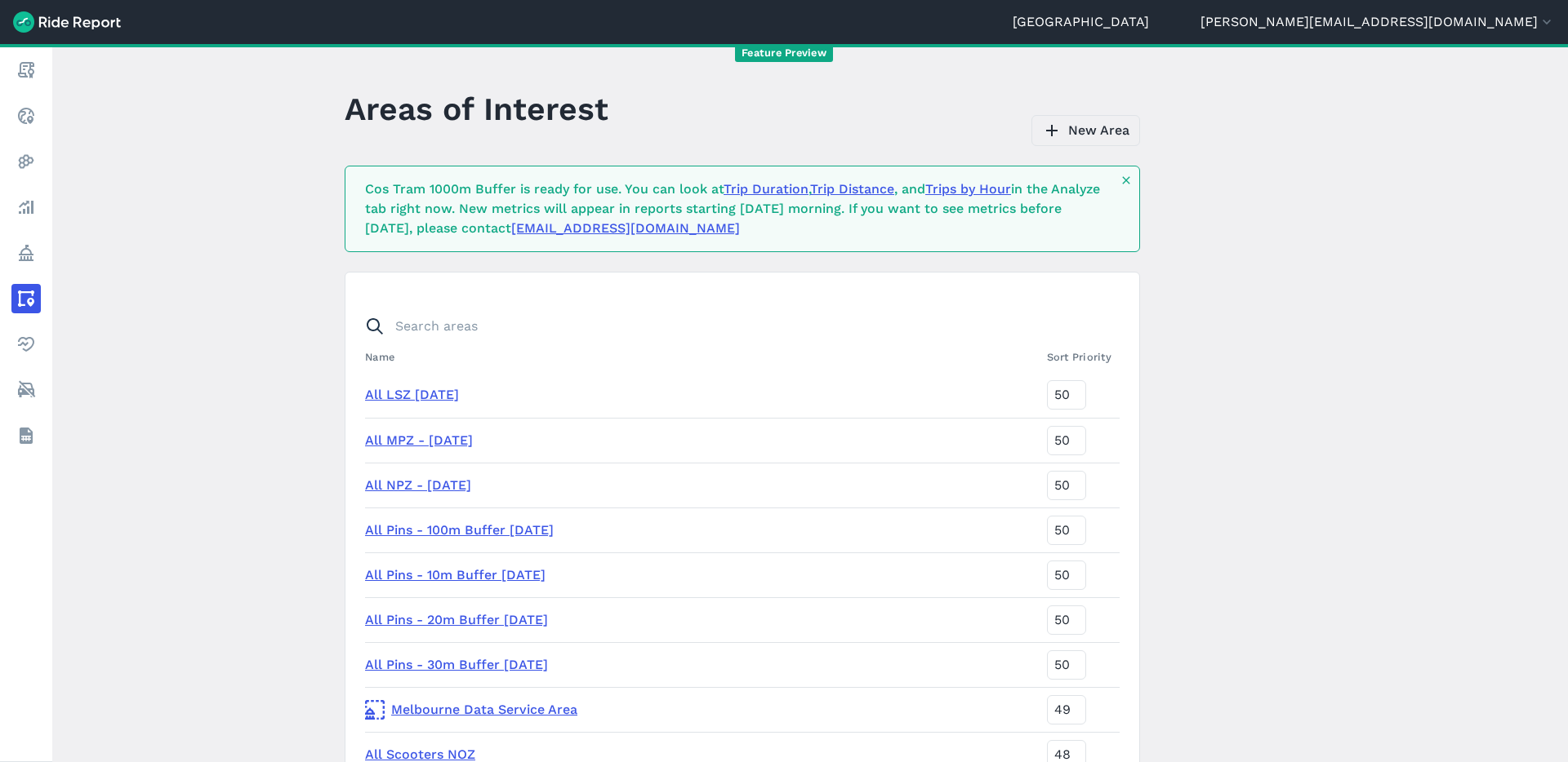
click at [1087, 130] on link "New Area" at bounding box center [1086, 130] width 109 height 31
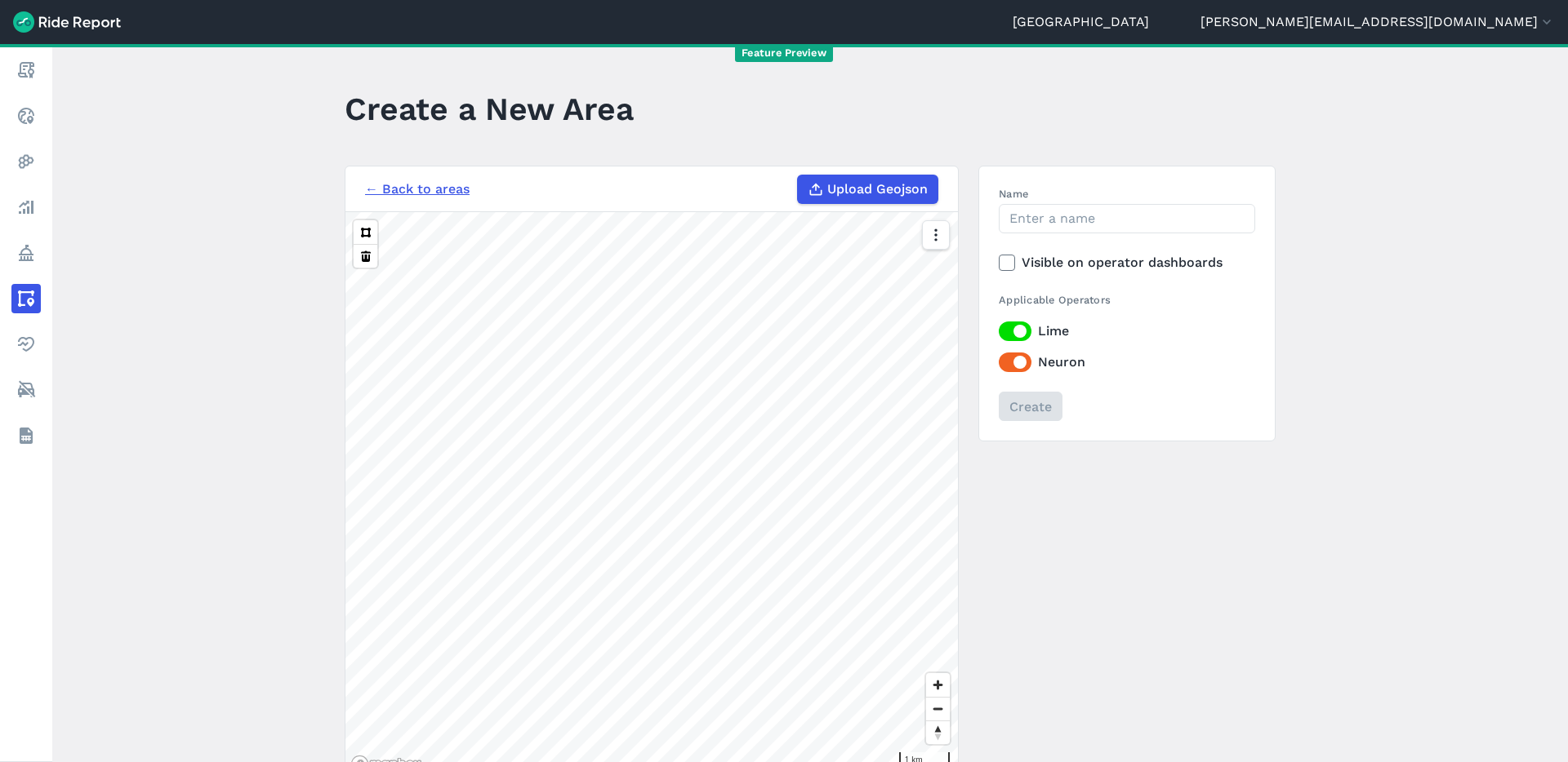
click at [866, 192] on span "Upload Geojson" at bounding box center [878, 189] width 100 height 19
click at [798, 176] on input "Upload Geojson" at bounding box center [797, 175] width 1 height 1
type input "C:\fakepath\CoS Tram (100m from train) Stops 20m Buffer.geojson"
click at [1073, 222] on input "Name" at bounding box center [1127, 218] width 257 height 29
type input "CoS Tram 20m Buffer"
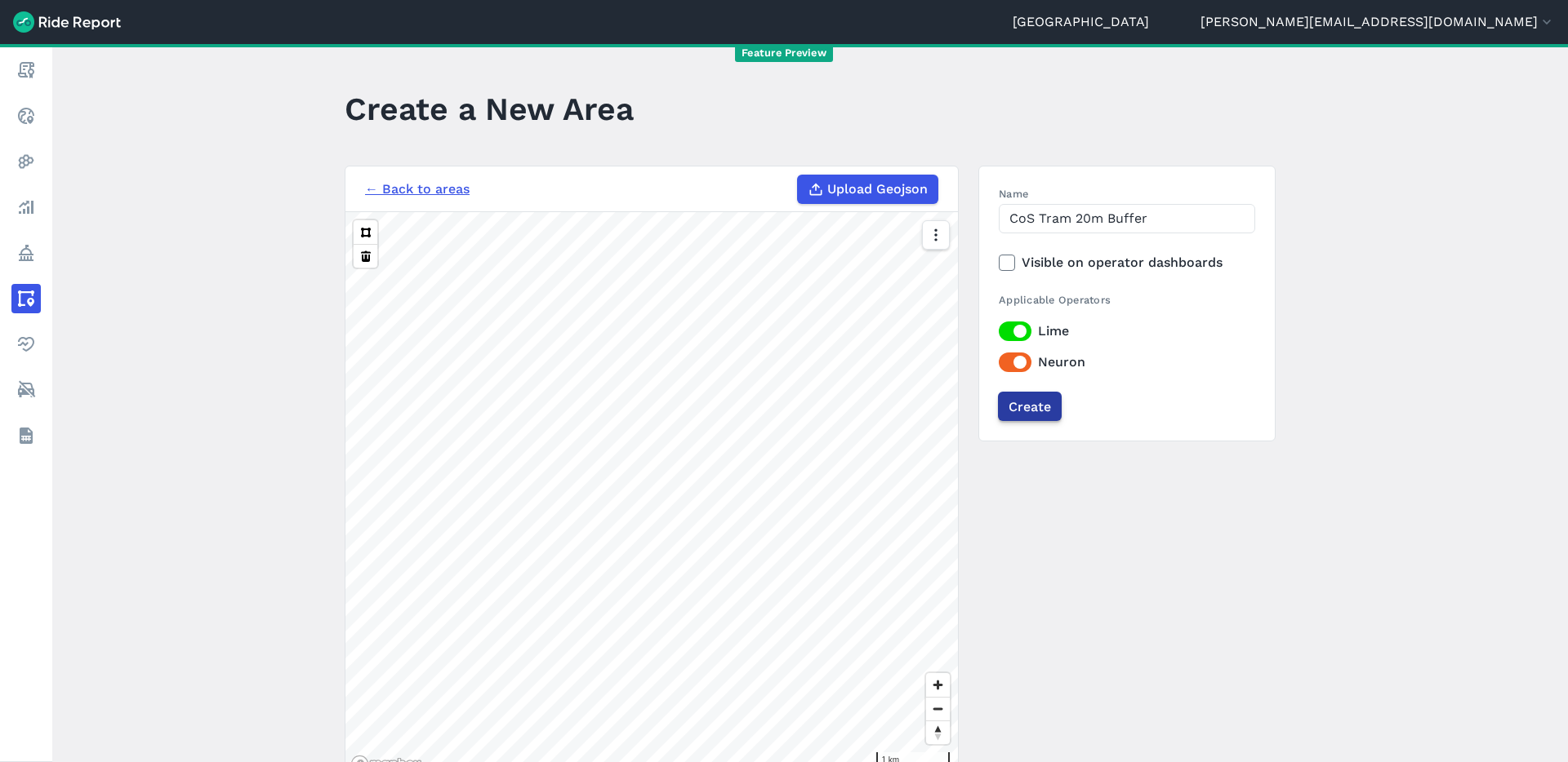
click at [1040, 409] on input "Create" at bounding box center [1030, 406] width 63 height 29
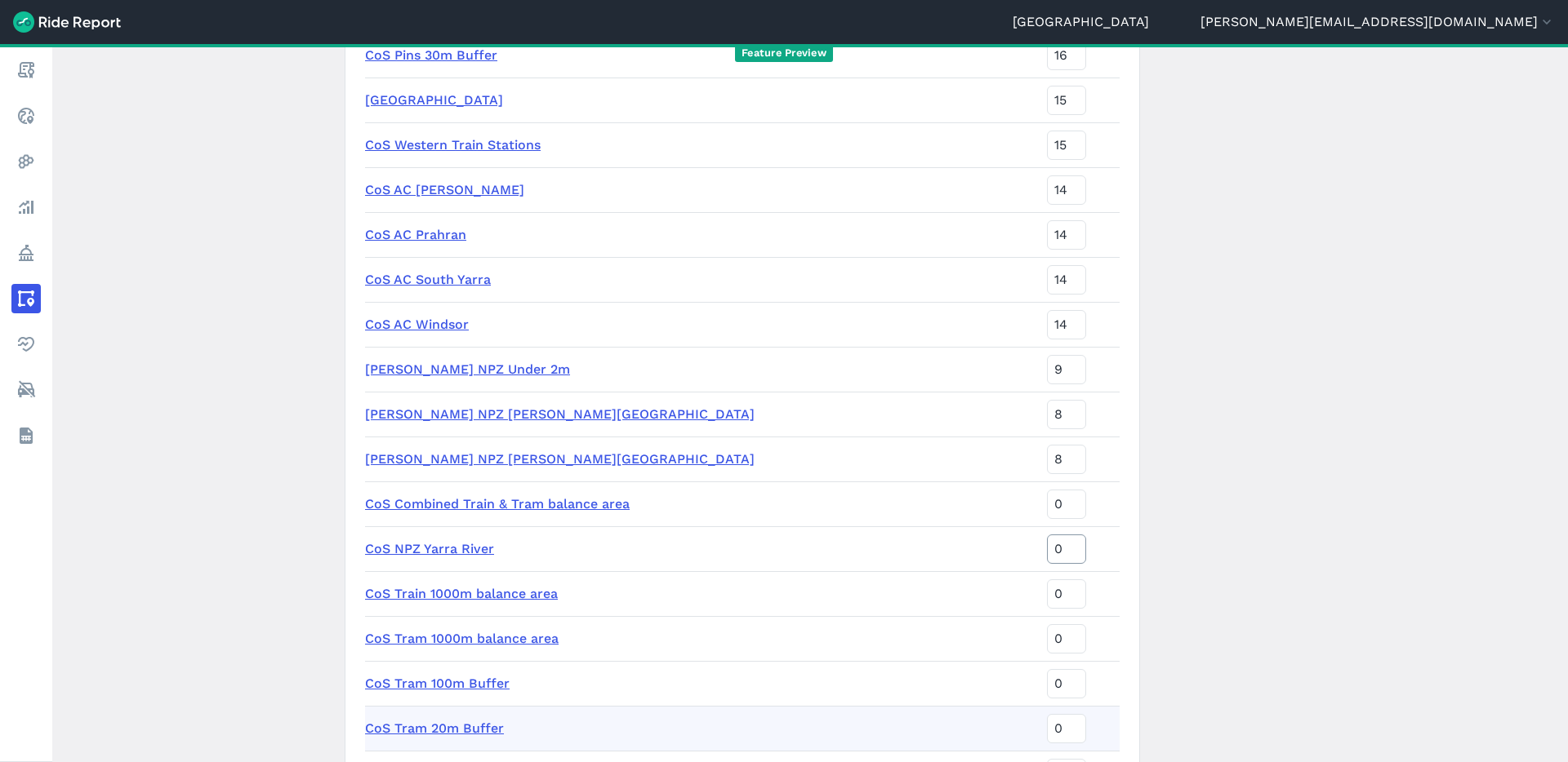
scroll to position [5459, 0]
type input "1"
click at [1047, 539] on input "1" at bounding box center [1066, 546] width 40 height 29
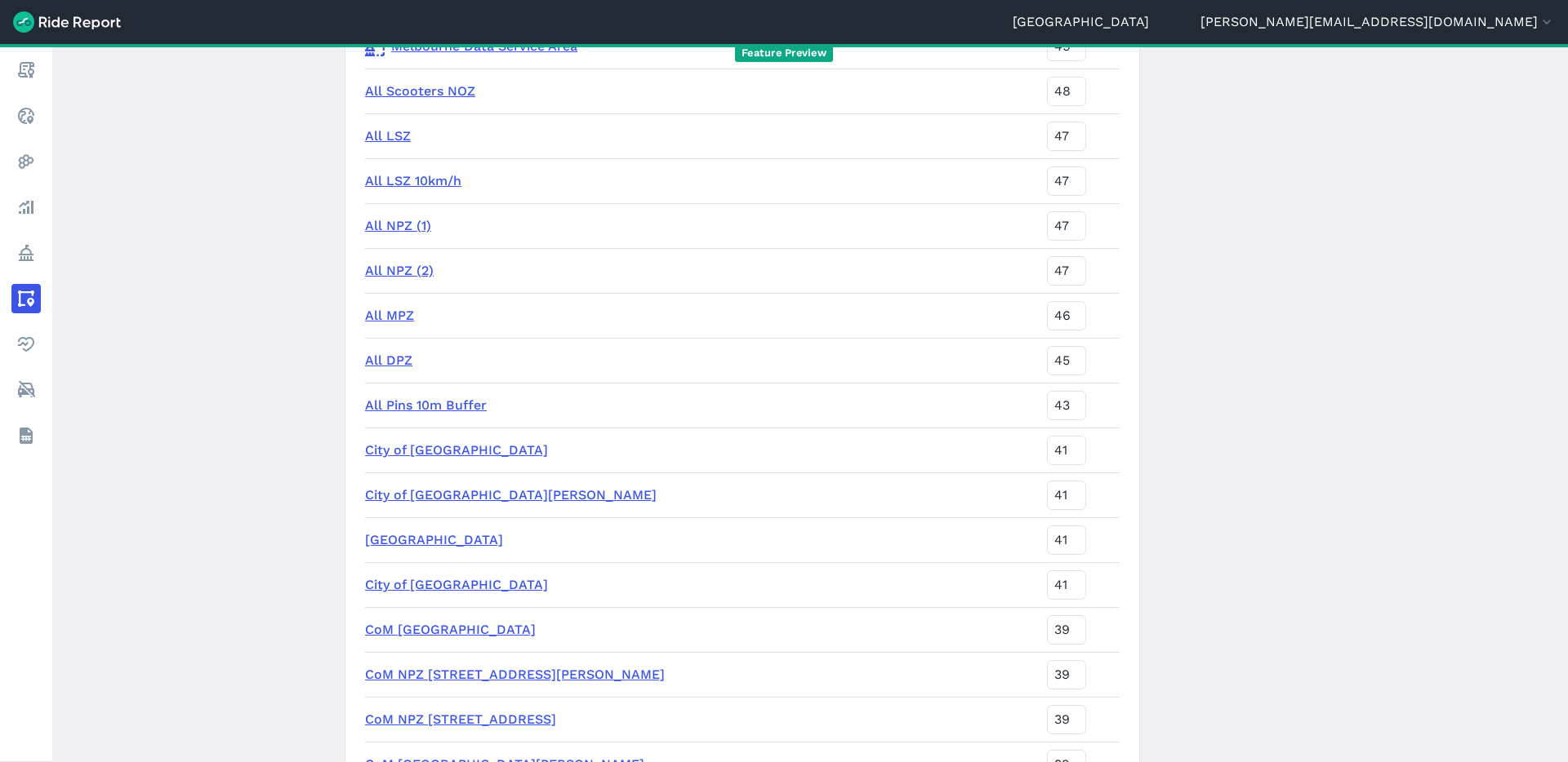
scroll to position [0, 0]
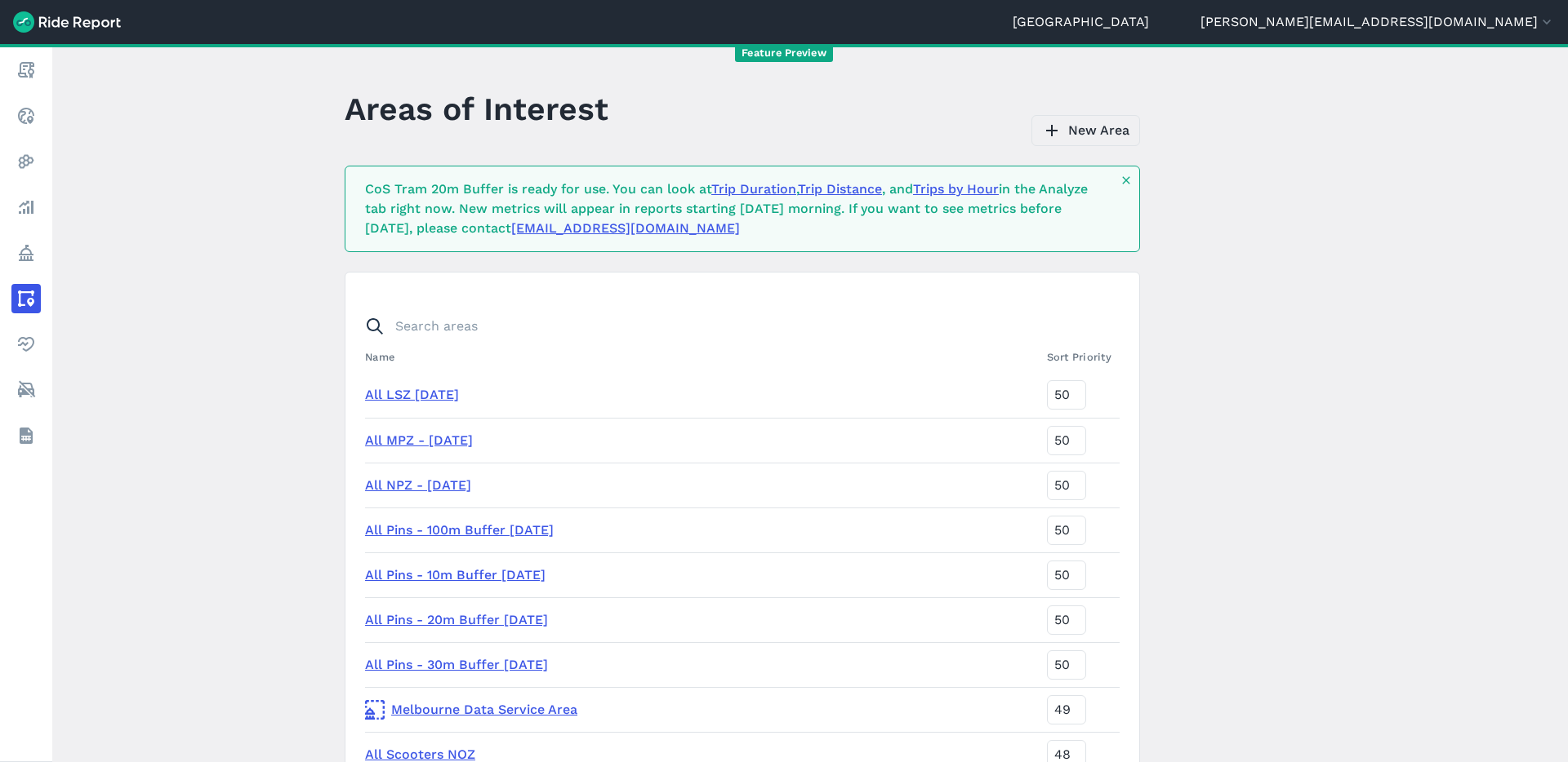
click at [1087, 123] on link "New Area" at bounding box center [1086, 130] width 109 height 31
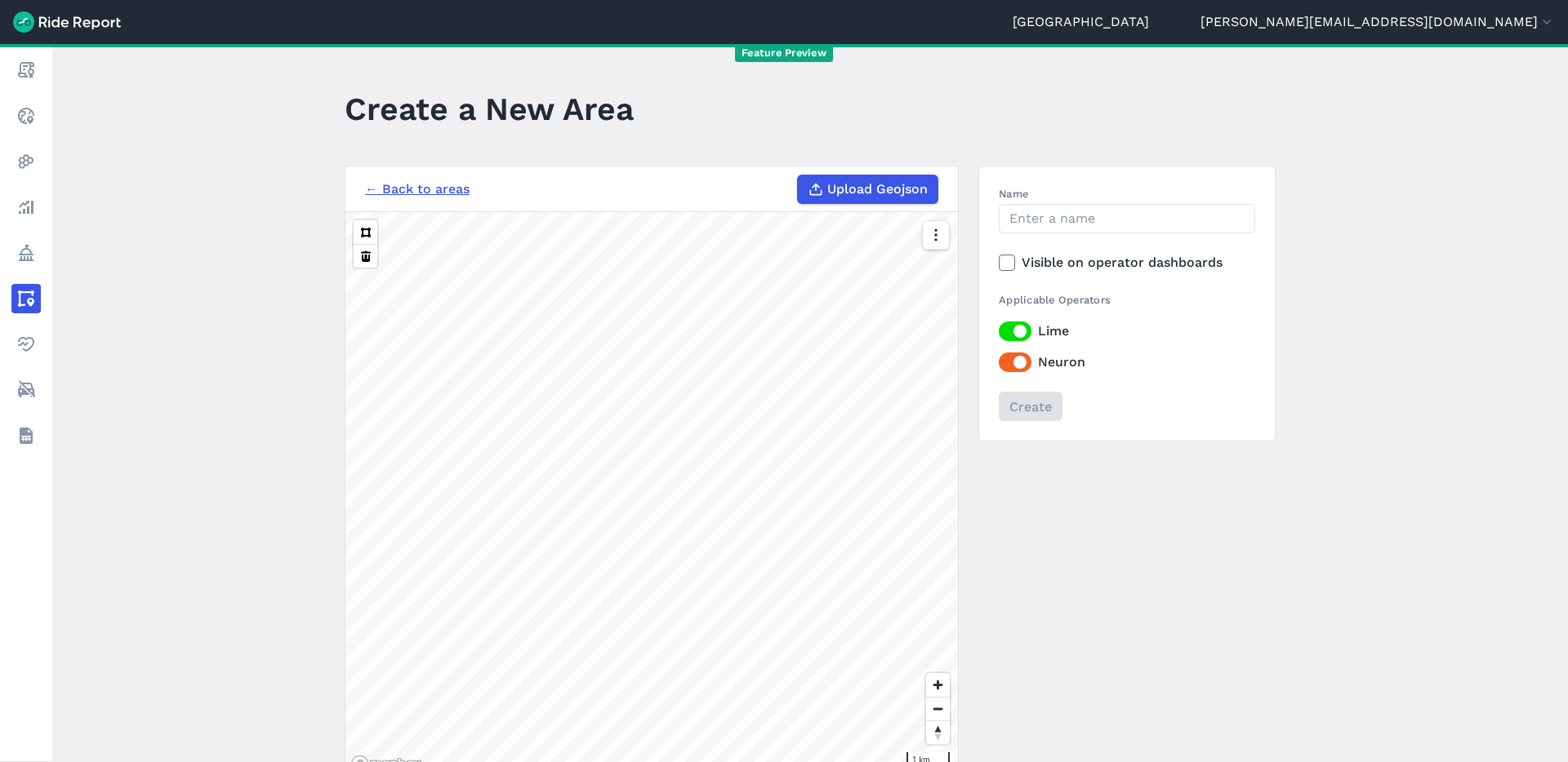
click at [883, 185] on span "Upload Geojson" at bounding box center [878, 189] width 100 height 19
click at [798, 176] on input "Upload Geojson" at bounding box center [797, 175] width 1 height 1
type input "C:\fakepath\CoS Train Stops 20m Buffer.geojson"
click at [1022, 209] on input "Name" at bounding box center [1127, 218] width 257 height 29
type input "CoS Train 20m Buffer"
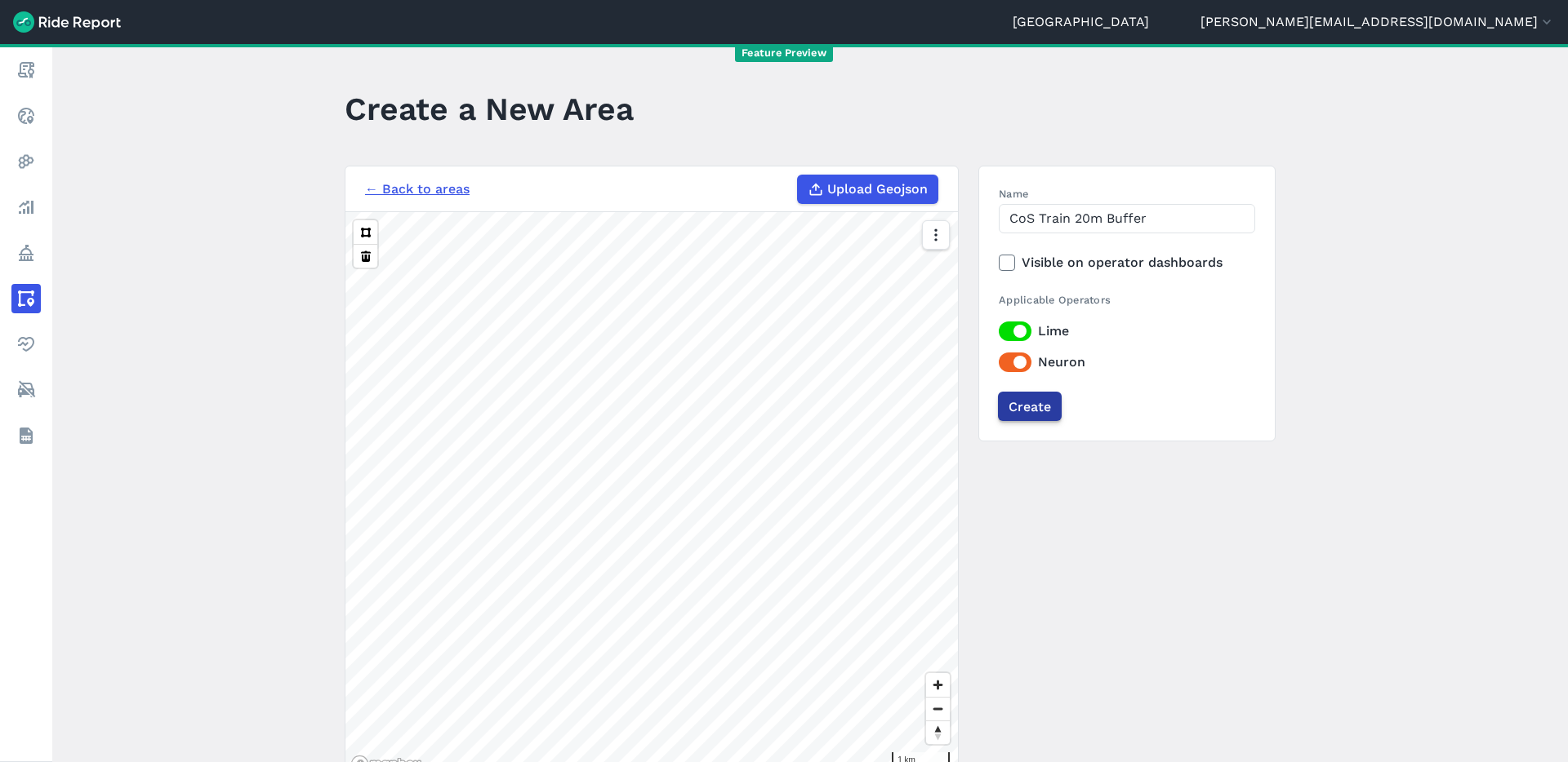
click at [1037, 406] on input "Create" at bounding box center [1030, 406] width 63 height 29
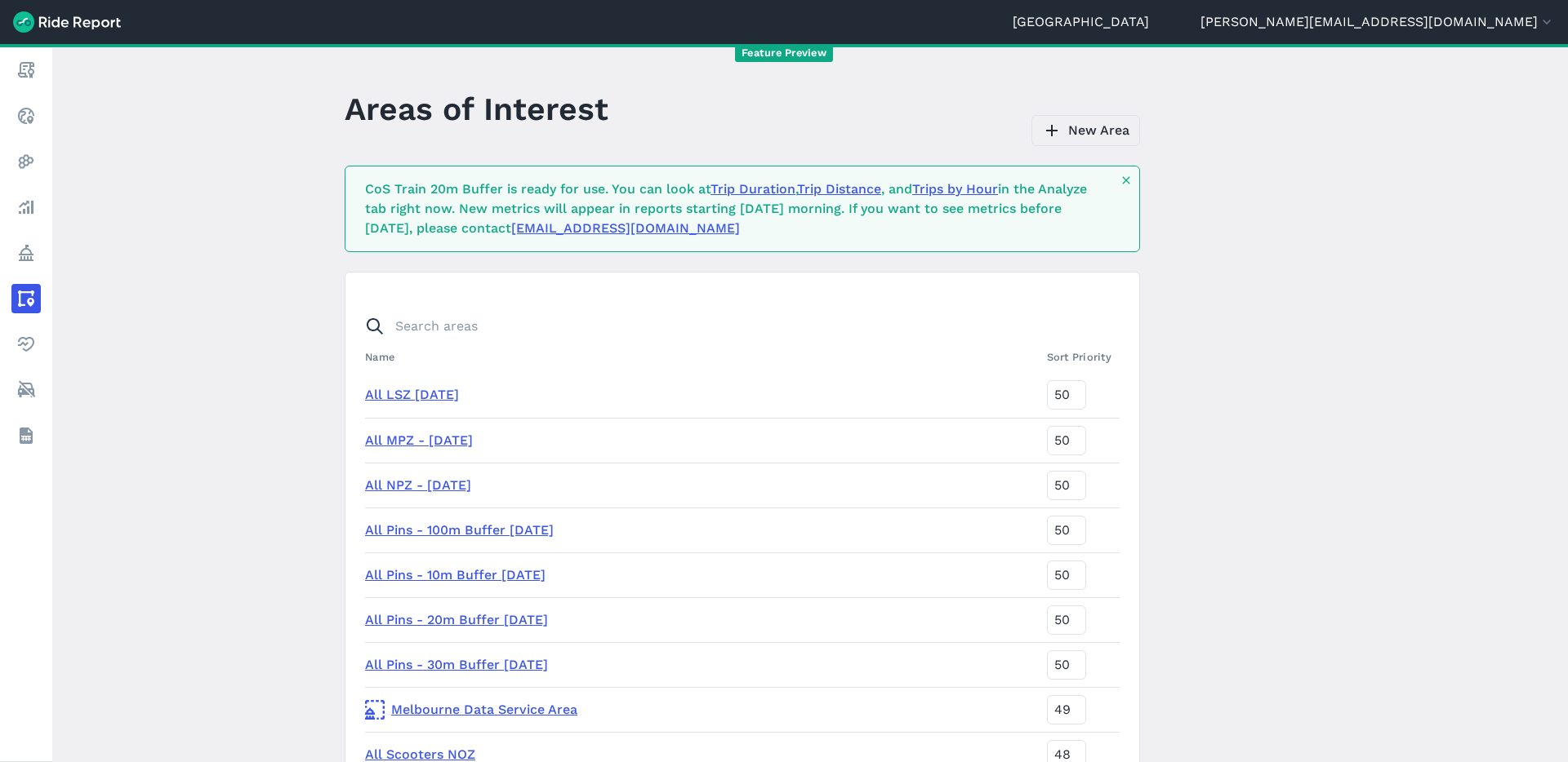
click at [1088, 132] on link "New Area" at bounding box center [1086, 130] width 109 height 31
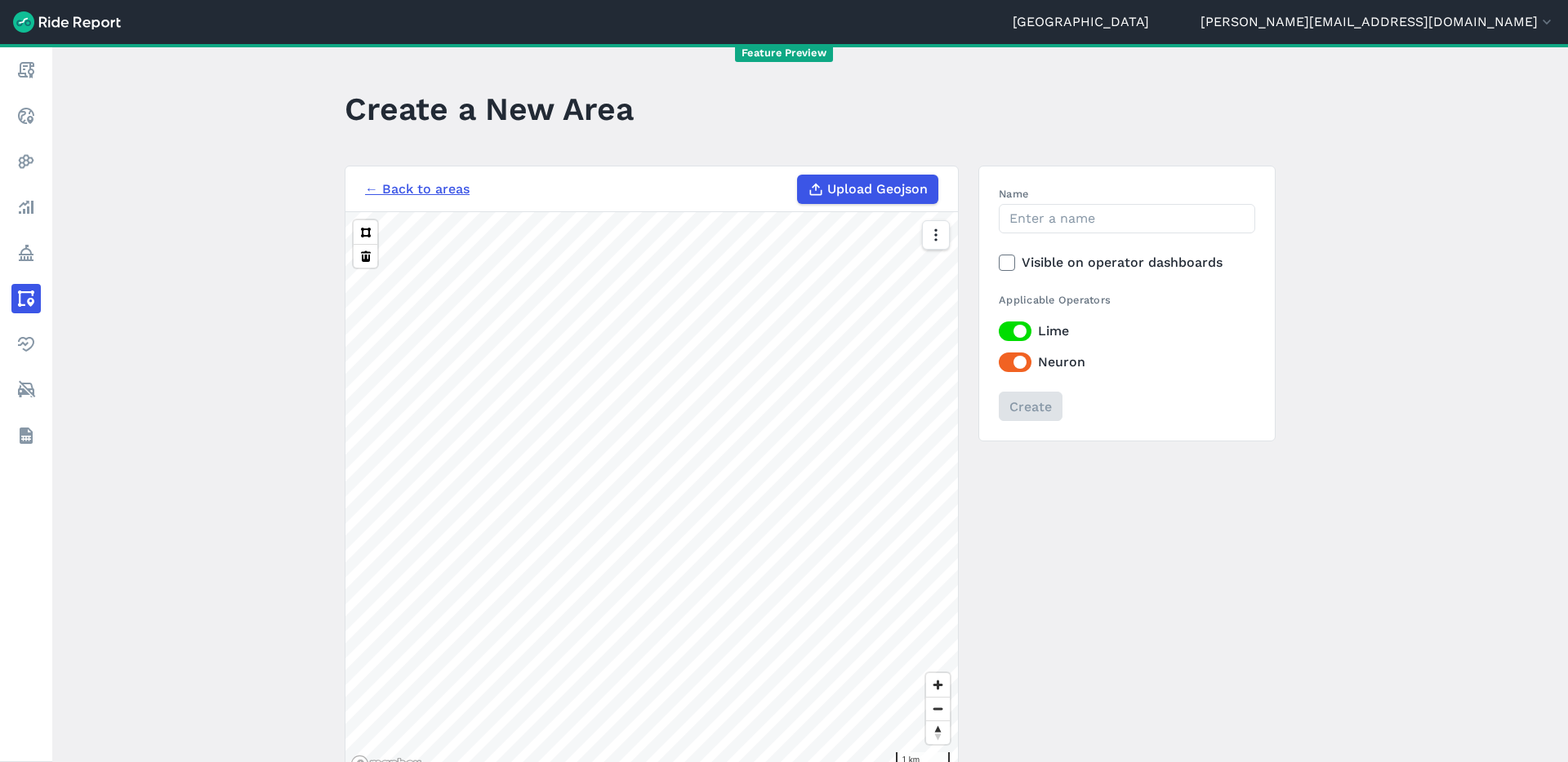
click at [862, 186] on span "Upload Geojson" at bounding box center [878, 189] width 100 height 19
click at [798, 176] on input "Upload Geojson" at bounding box center [797, 175] width 1 height 1
type input "C:\fakepath\CoS Train Stops 30m Buffer.geojson"
click at [1061, 219] on input "Name" at bounding box center [1127, 218] width 257 height 29
type input "CoS Train 30m Buffer"
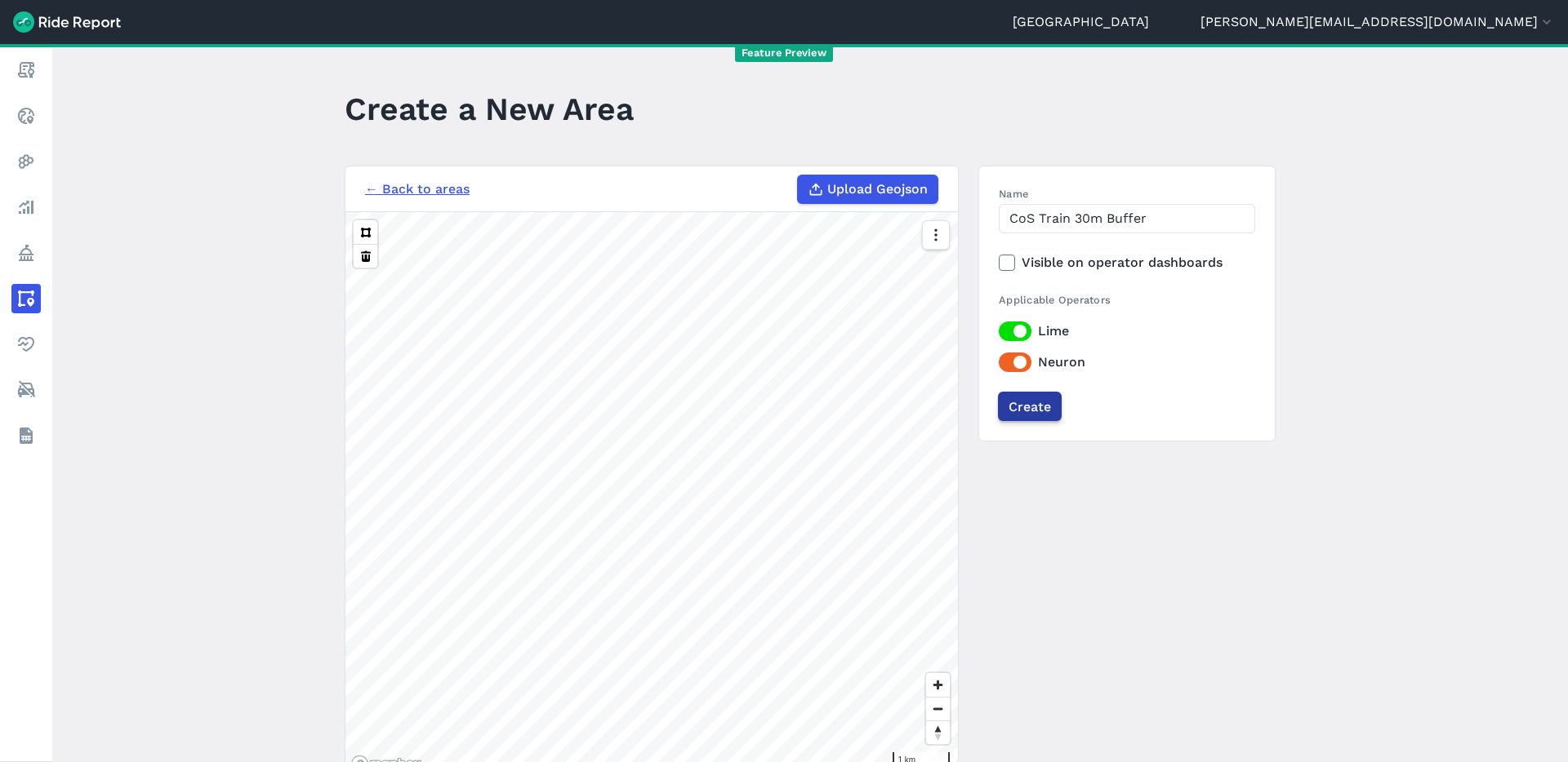
click at [1026, 399] on input "Create" at bounding box center [1030, 406] width 63 height 29
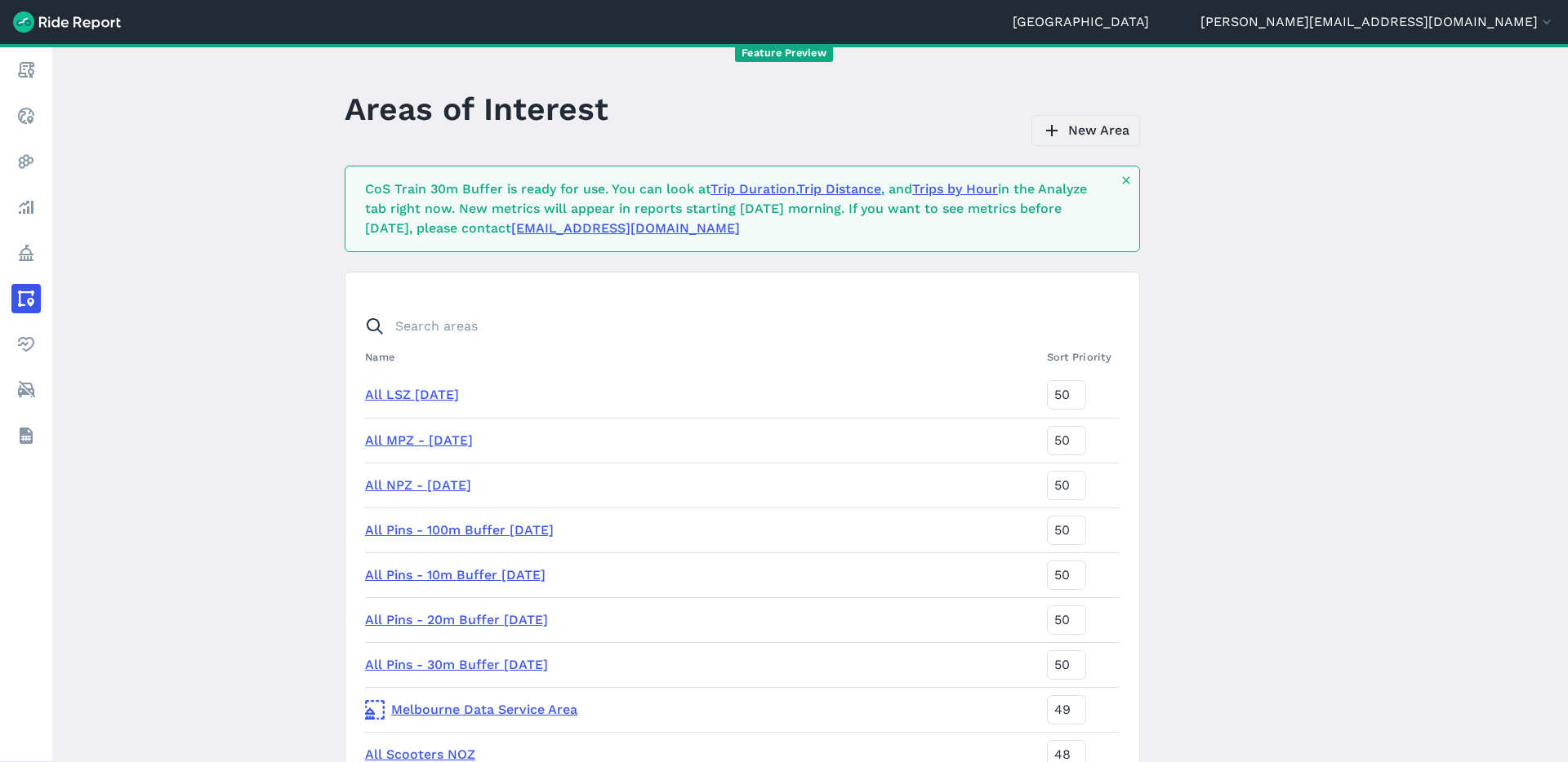
click at [1087, 133] on link "New Area" at bounding box center [1086, 130] width 109 height 31
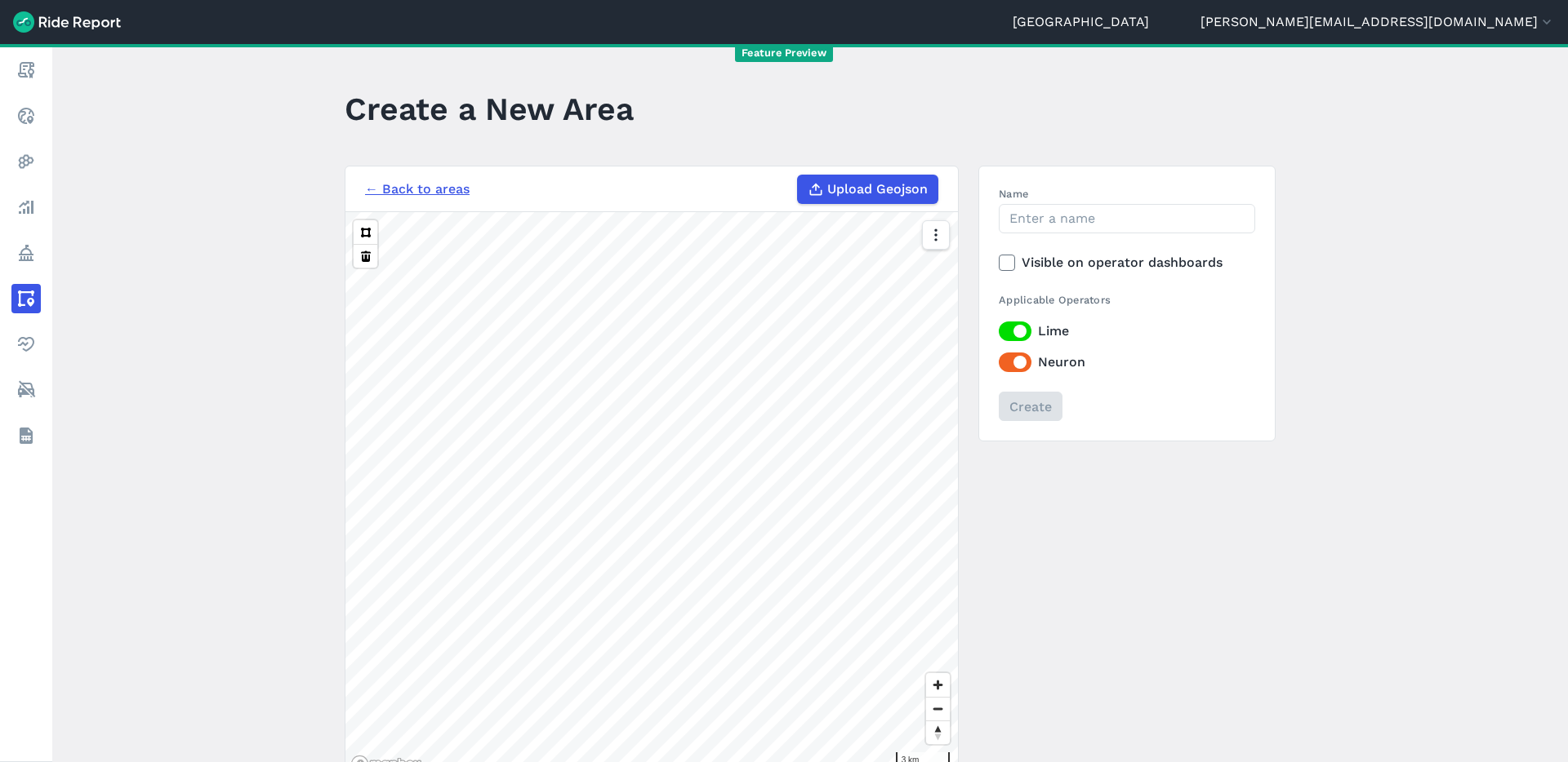
click at [888, 187] on span "Upload Geojson" at bounding box center [878, 189] width 100 height 19
click at [798, 176] on input "Upload Geojson" at bounding box center [797, 175] width 1 height 1
type input "C:\fakepath\CoS Train Stops 50m Buffer.geojson"
click at [1051, 220] on input "Name" at bounding box center [1127, 218] width 257 height 29
type input "CoS Train 50m Buffer"
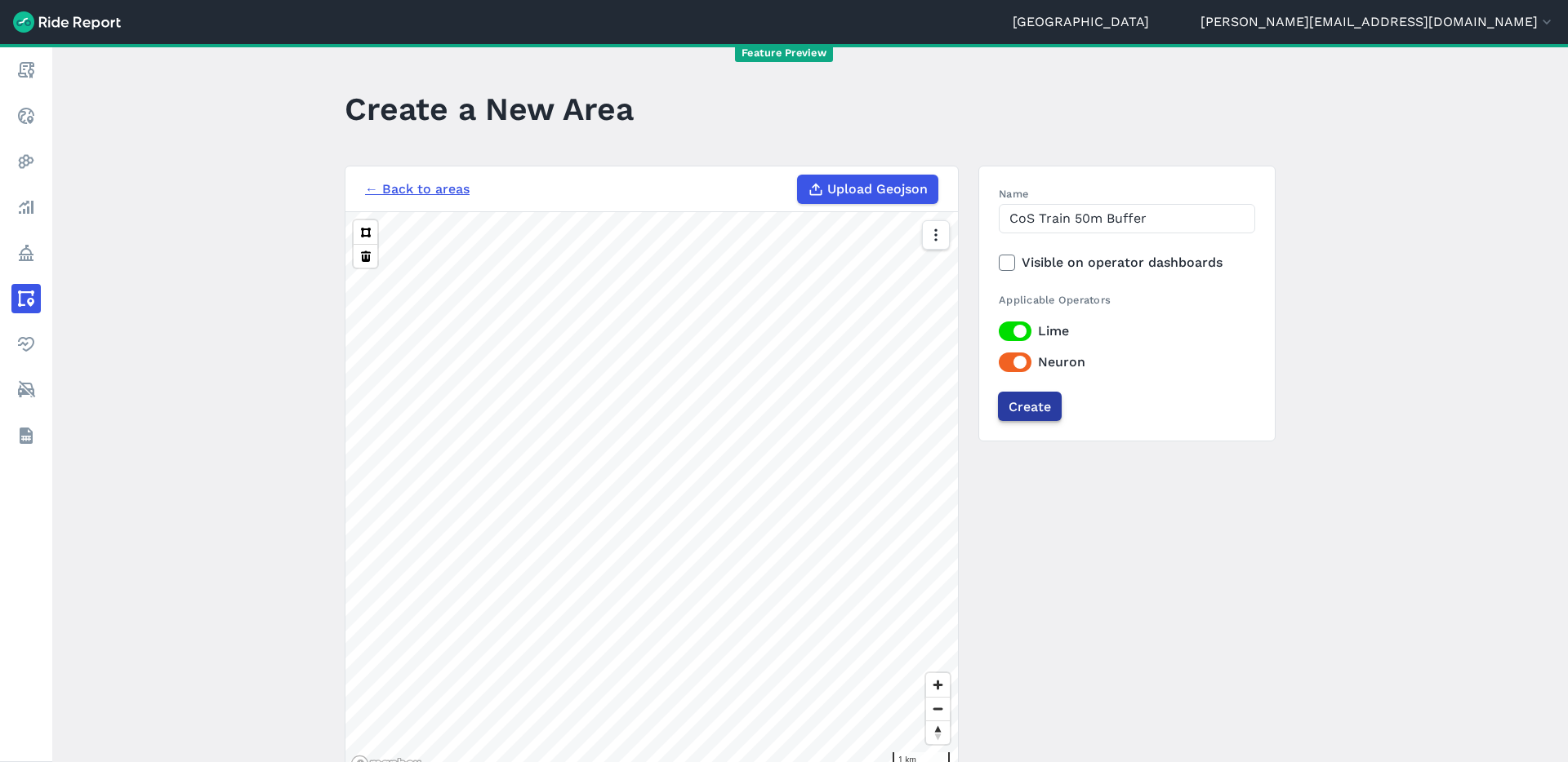
click at [1032, 407] on input "Create" at bounding box center [1030, 406] width 63 height 29
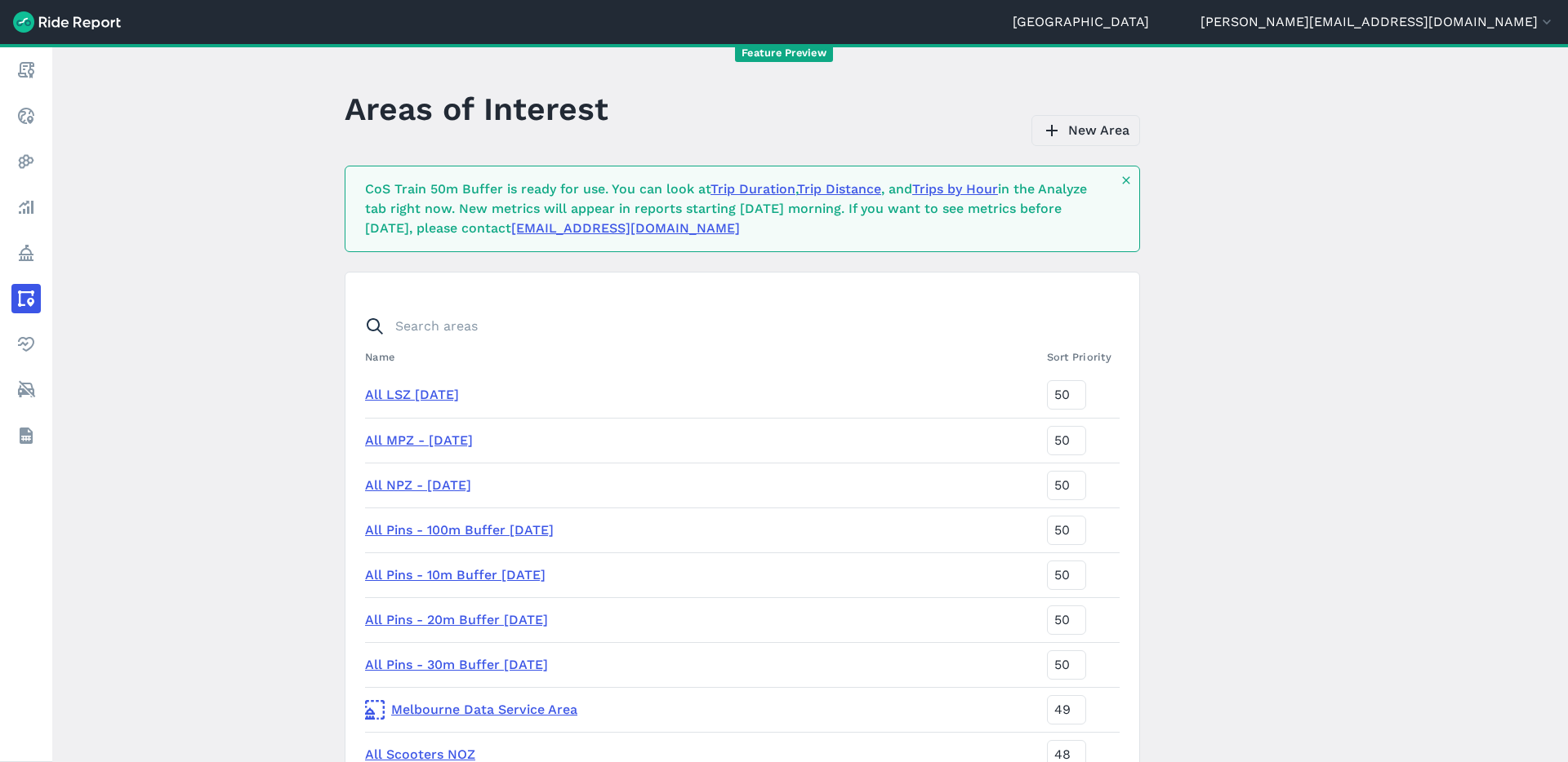
click at [1081, 126] on link "New Area" at bounding box center [1086, 130] width 109 height 31
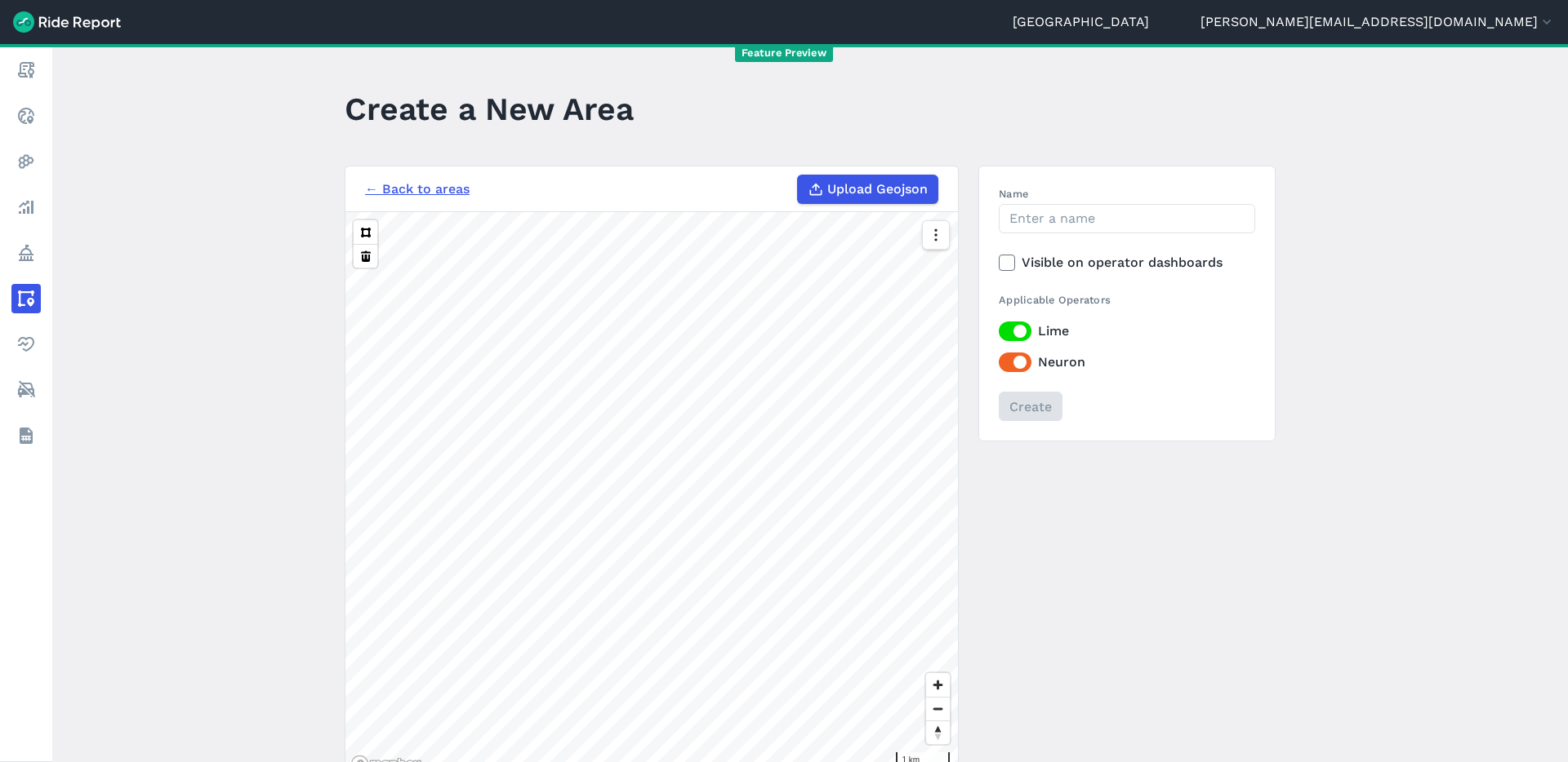
click at [886, 187] on span "Upload Geojson" at bounding box center [878, 189] width 100 height 19
click at [798, 176] on input "Upload Geojson" at bounding box center [797, 175] width 1 height 1
type input "C:\fakepath\CoS Train Stops 100m Buffer.geojson"
click at [1052, 222] on input "Name" at bounding box center [1127, 218] width 257 height 29
type input "CoS Train 100m Buffer"
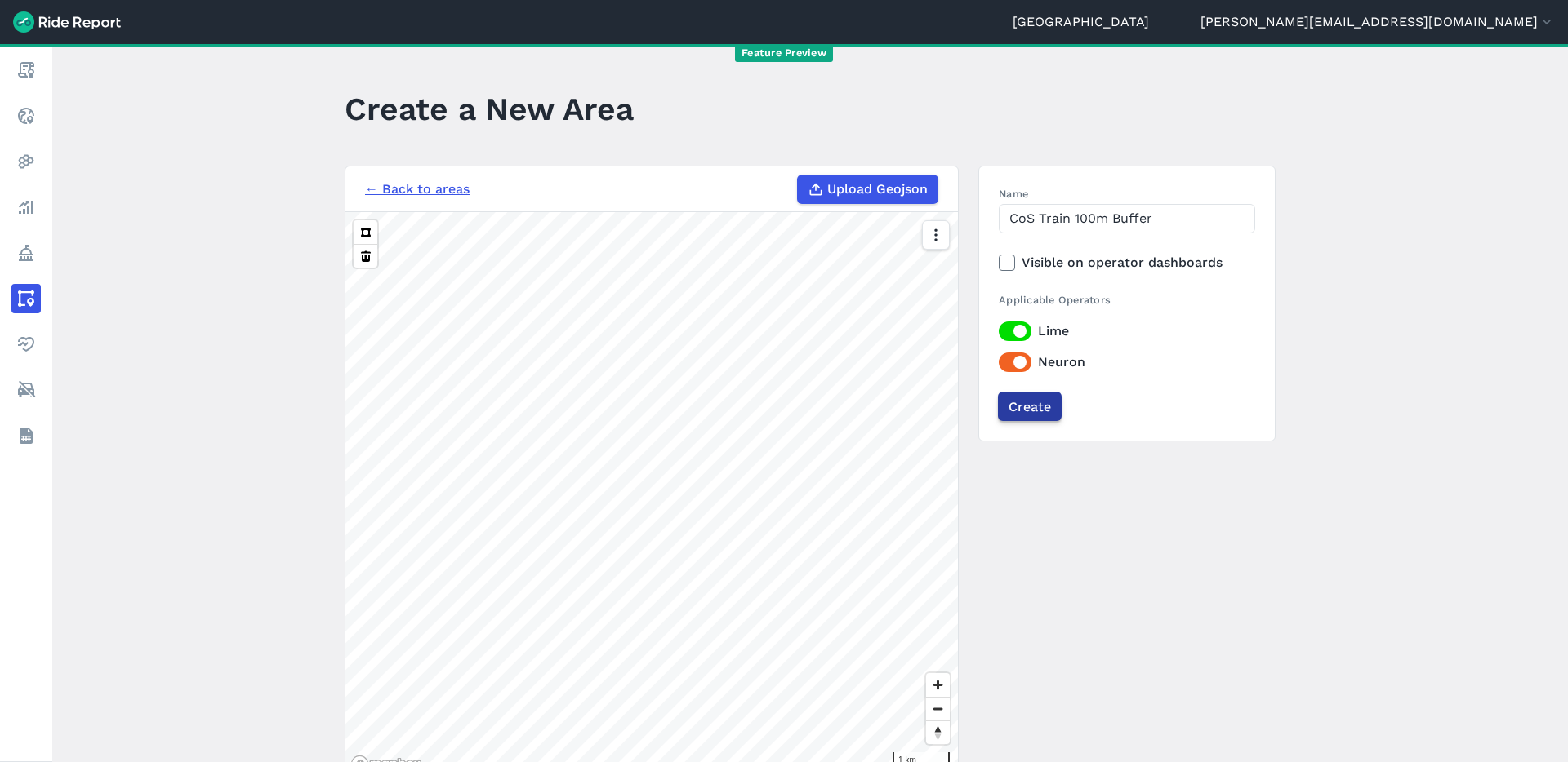
click at [1030, 407] on input "Create" at bounding box center [1030, 406] width 63 height 29
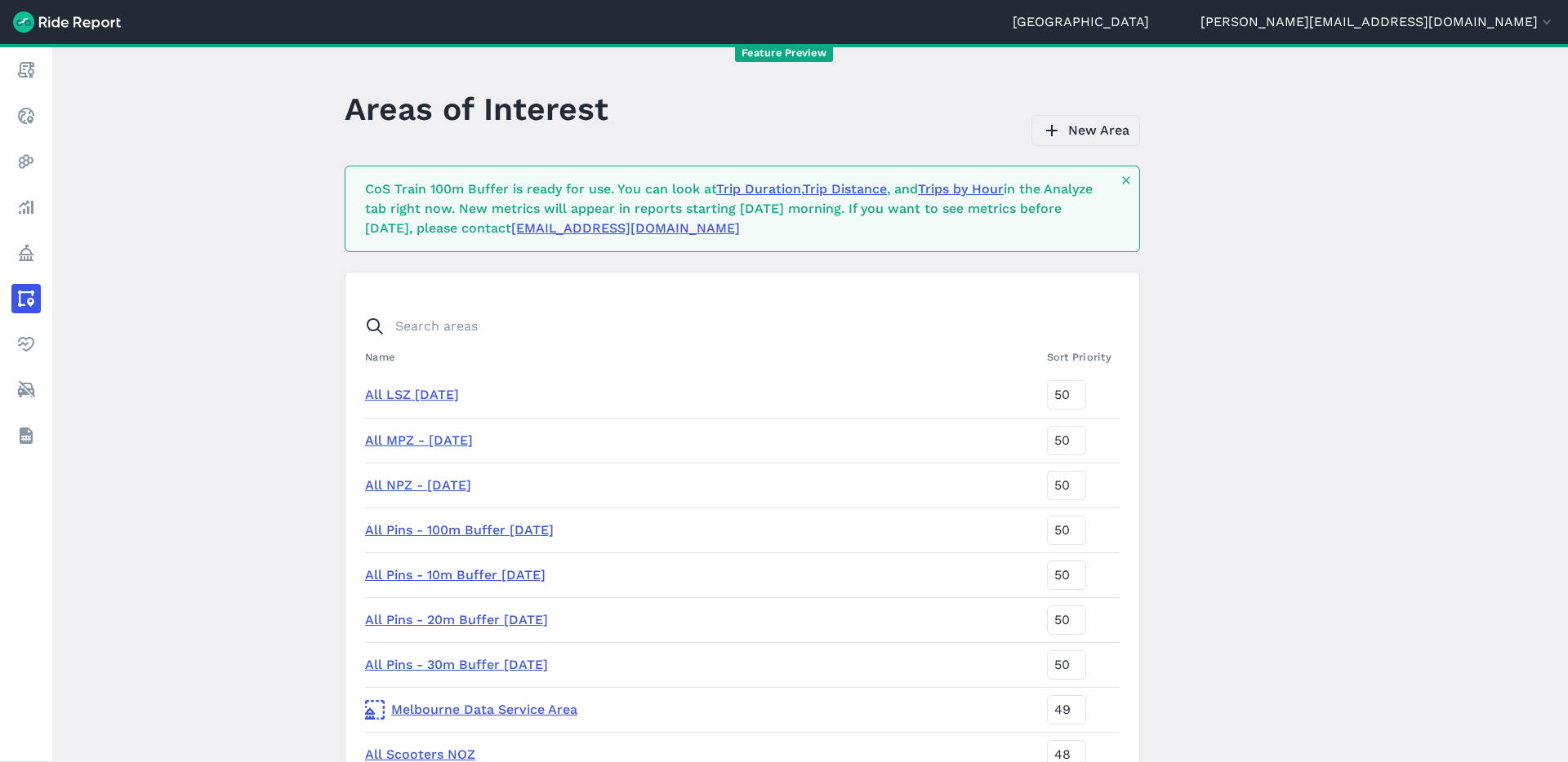
click at [1099, 123] on link "New Area" at bounding box center [1086, 130] width 109 height 31
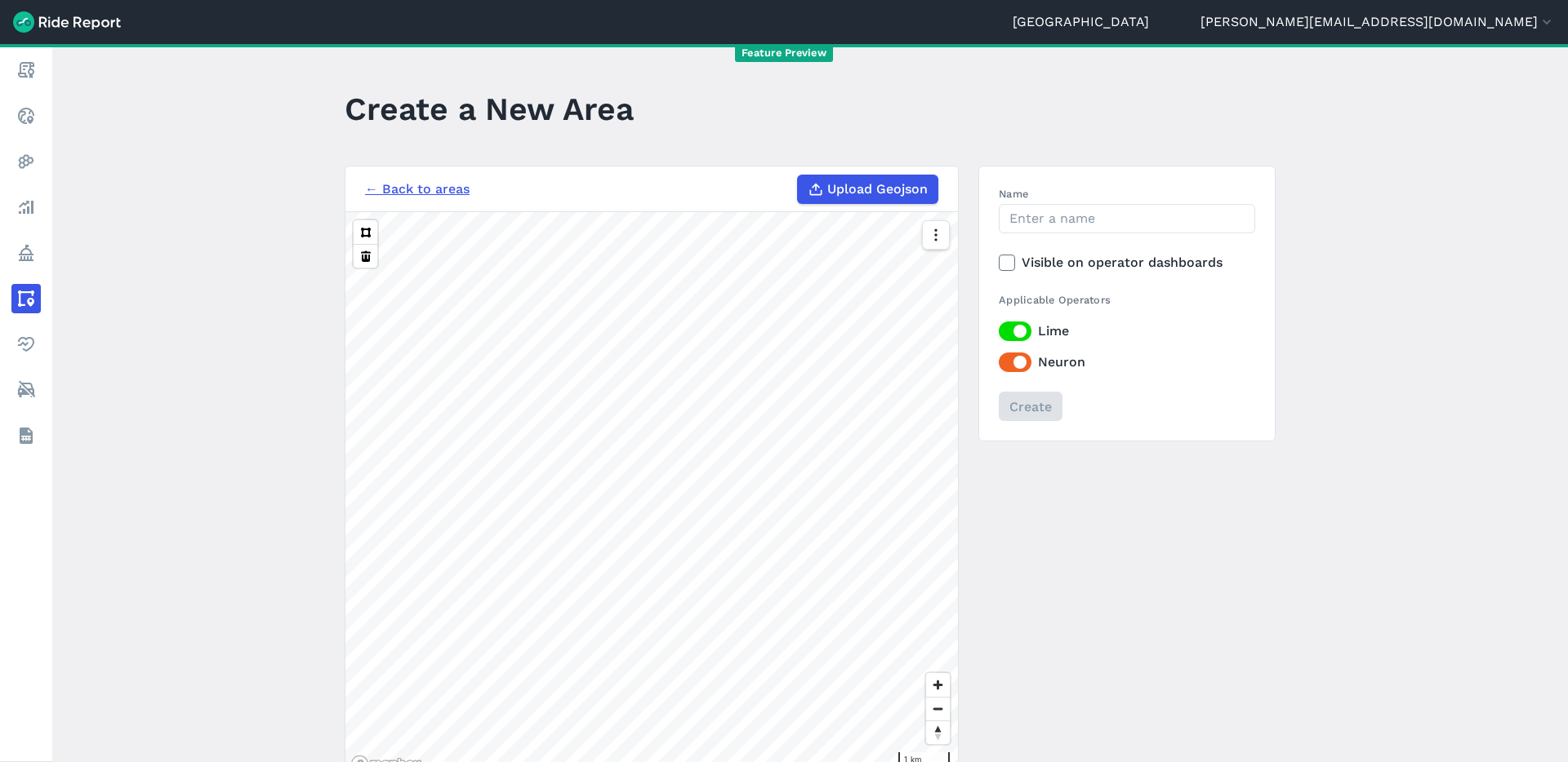
click at [901, 183] on span "Upload Geojson" at bounding box center [878, 189] width 100 height 19
click at [798, 176] on input "Upload Geojson" at bounding box center [797, 175] width 1 height 1
type input "C:\fakepath\CoS Train Stops 400m Buffer.geojson"
click at [1044, 215] on input "Name" at bounding box center [1127, 218] width 257 height 29
type input "CoS Train 400m Buffer"
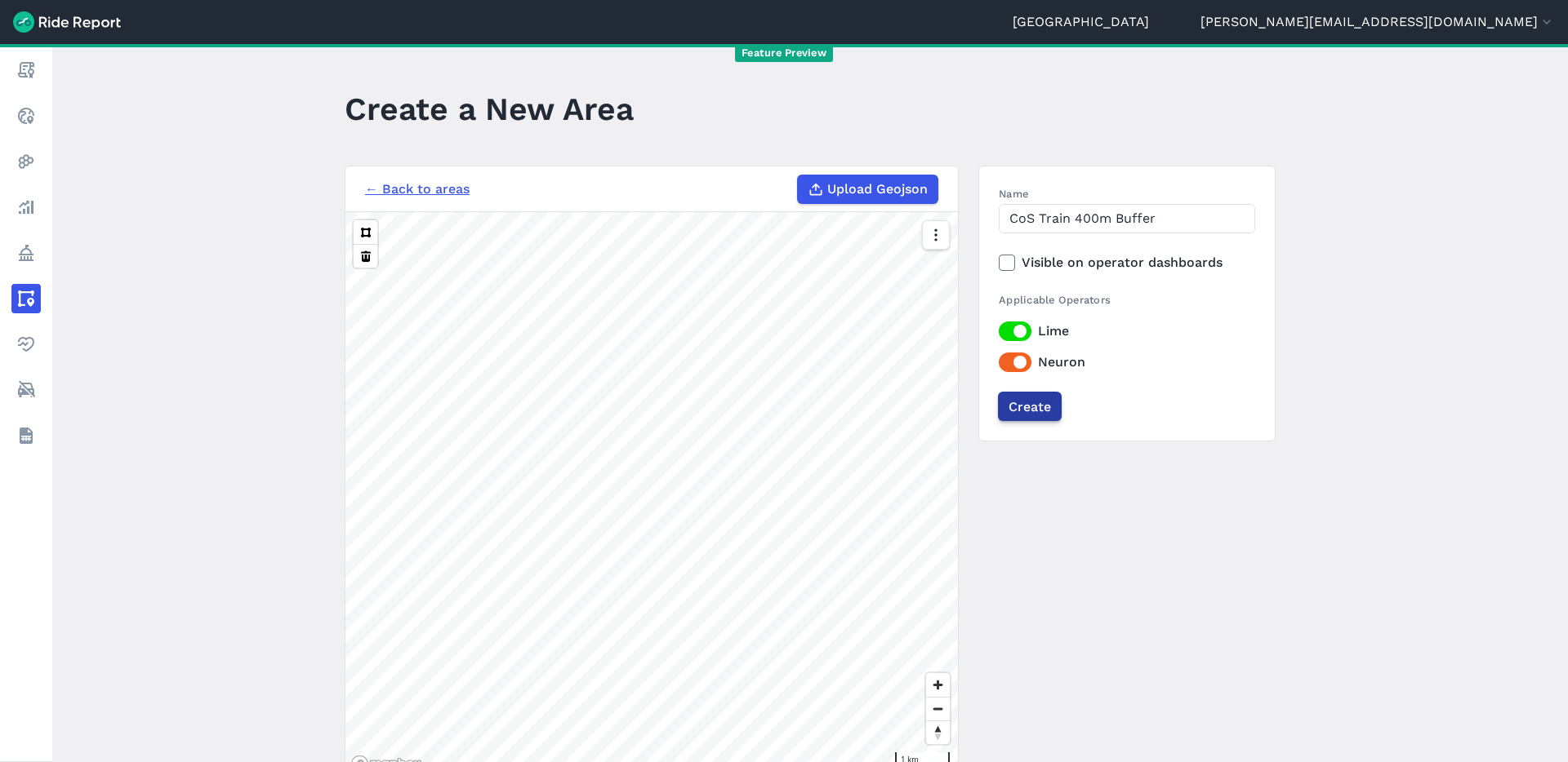
click at [1037, 405] on input "Create" at bounding box center [1030, 406] width 63 height 29
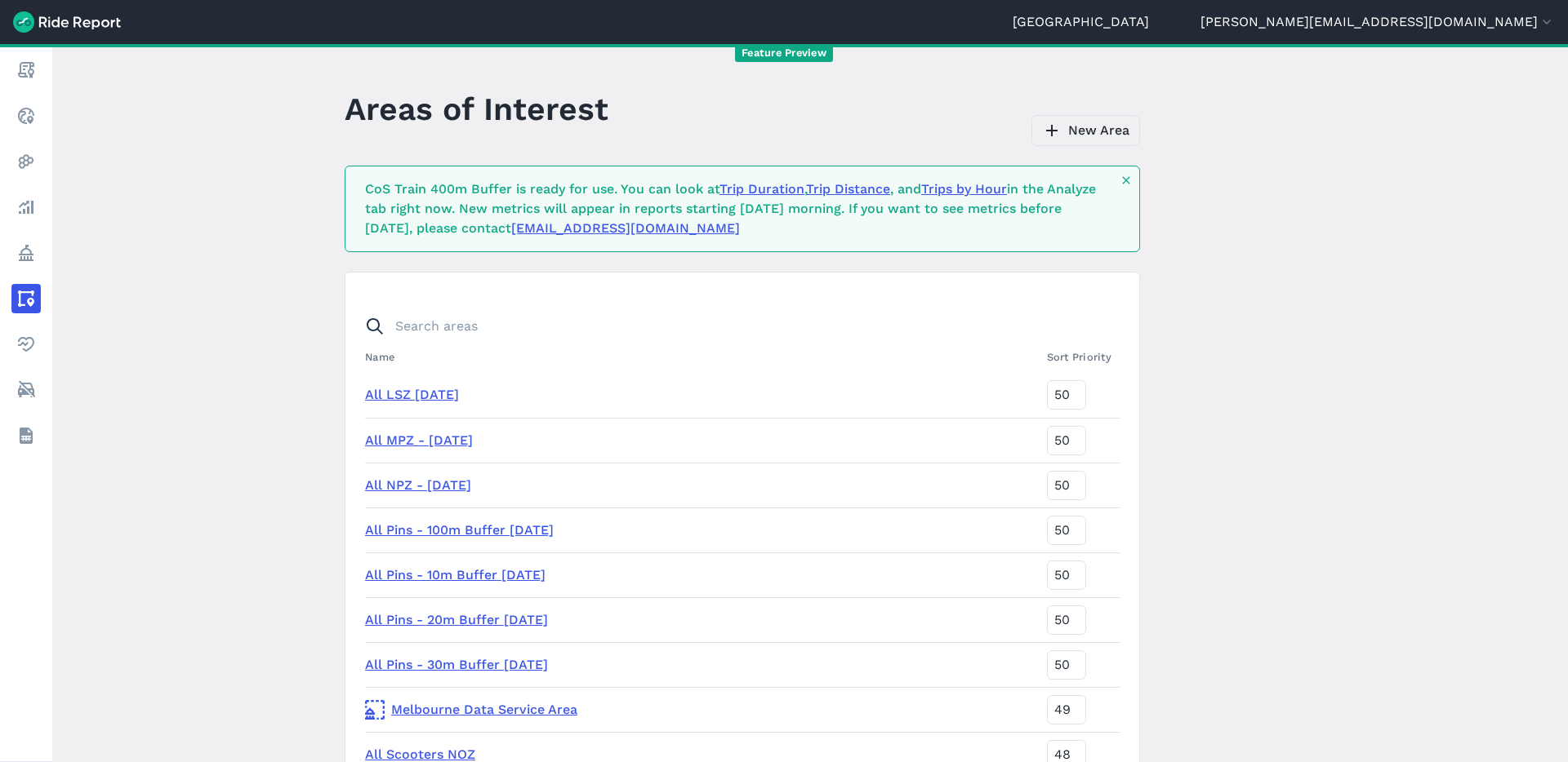
click at [1067, 128] on link "New Area" at bounding box center [1086, 130] width 109 height 31
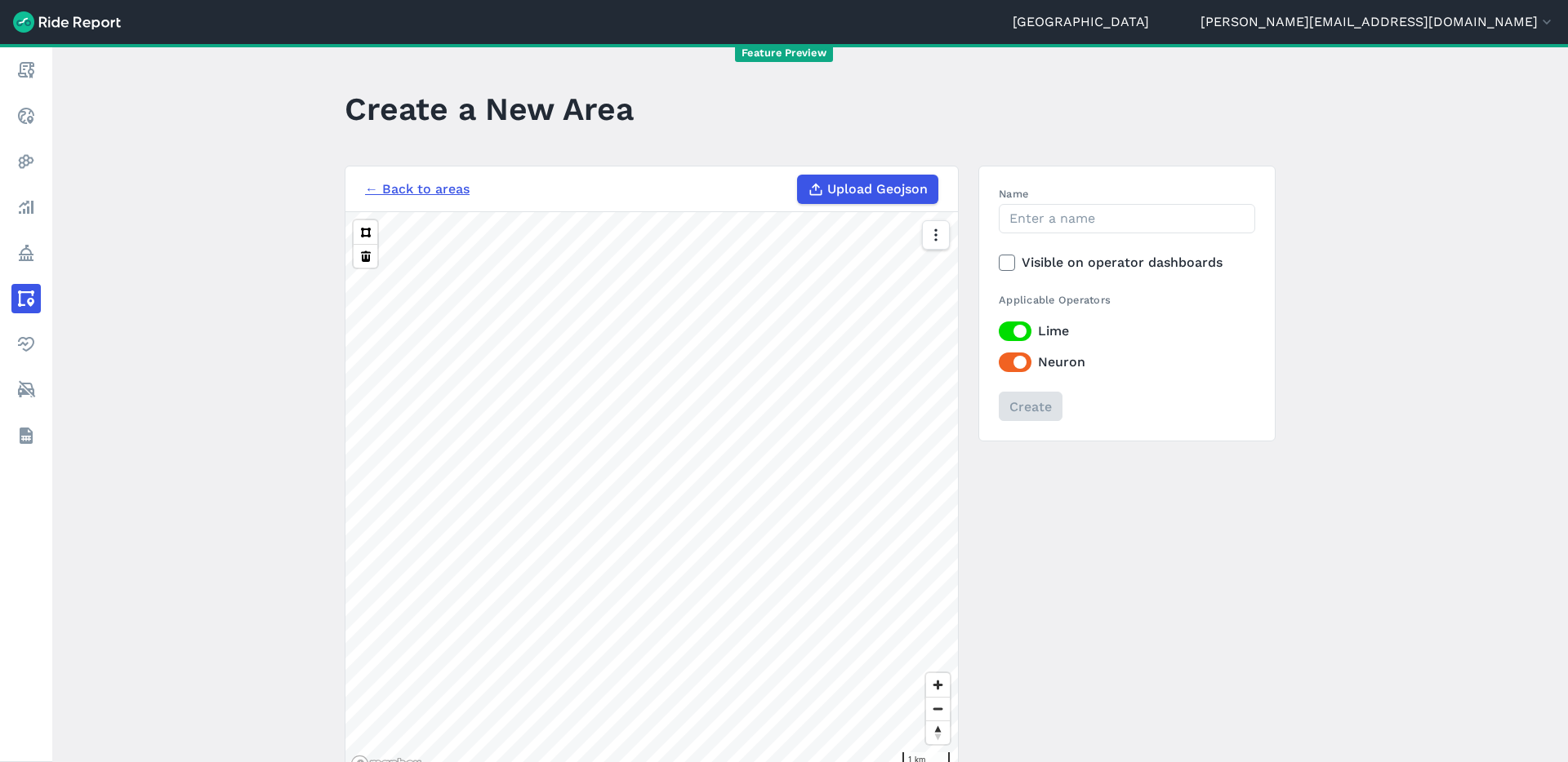
click at [894, 183] on span "Upload Geojson" at bounding box center [878, 189] width 100 height 19
click at [798, 176] on input "Upload Geojson" at bounding box center [797, 175] width 1 height 1
type input "C:\fakepath\CoS Train Stops 800m Buffer.geojson"
click at [1044, 221] on input "Name" at bounding box center [1127, 218] width 257 height 29
type input "CoS Train 800m Buffer"
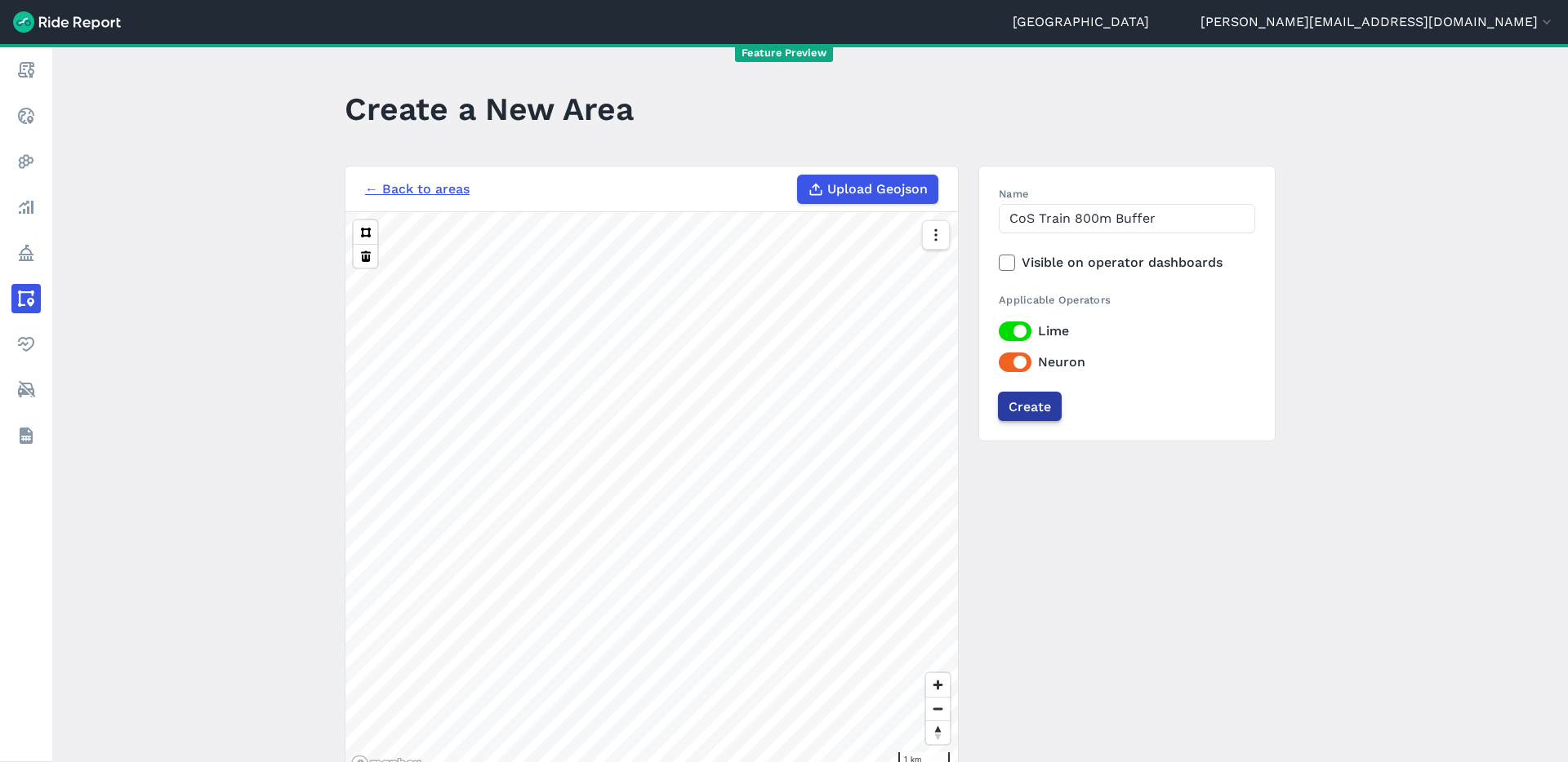
click at [1022, 406] on input "Create" at bounding box center [1030, 406] width 63 height 29
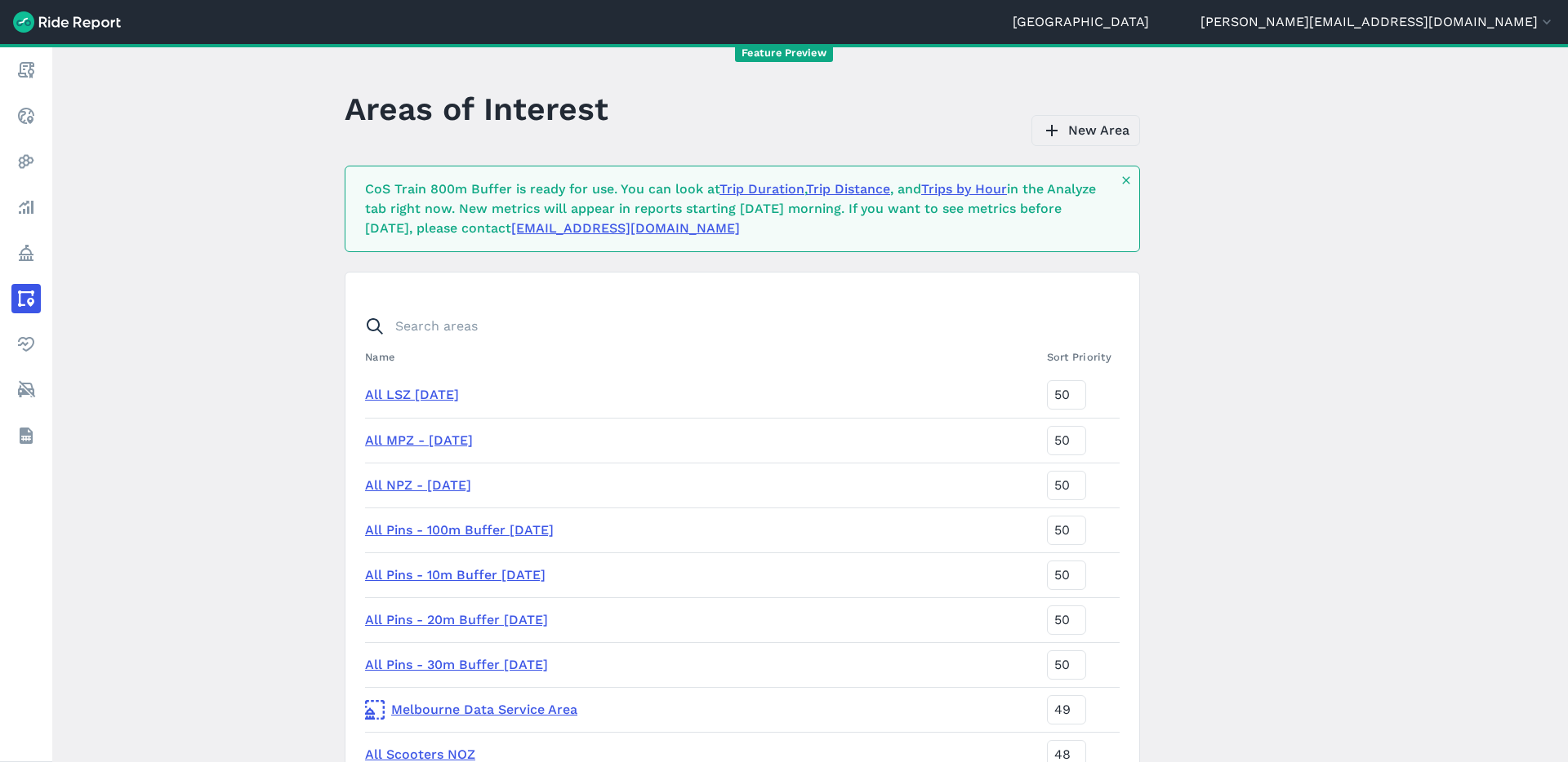
click at [1097, 133] on link "New Area" at bounding box center [1086, 130] width 109 height 31
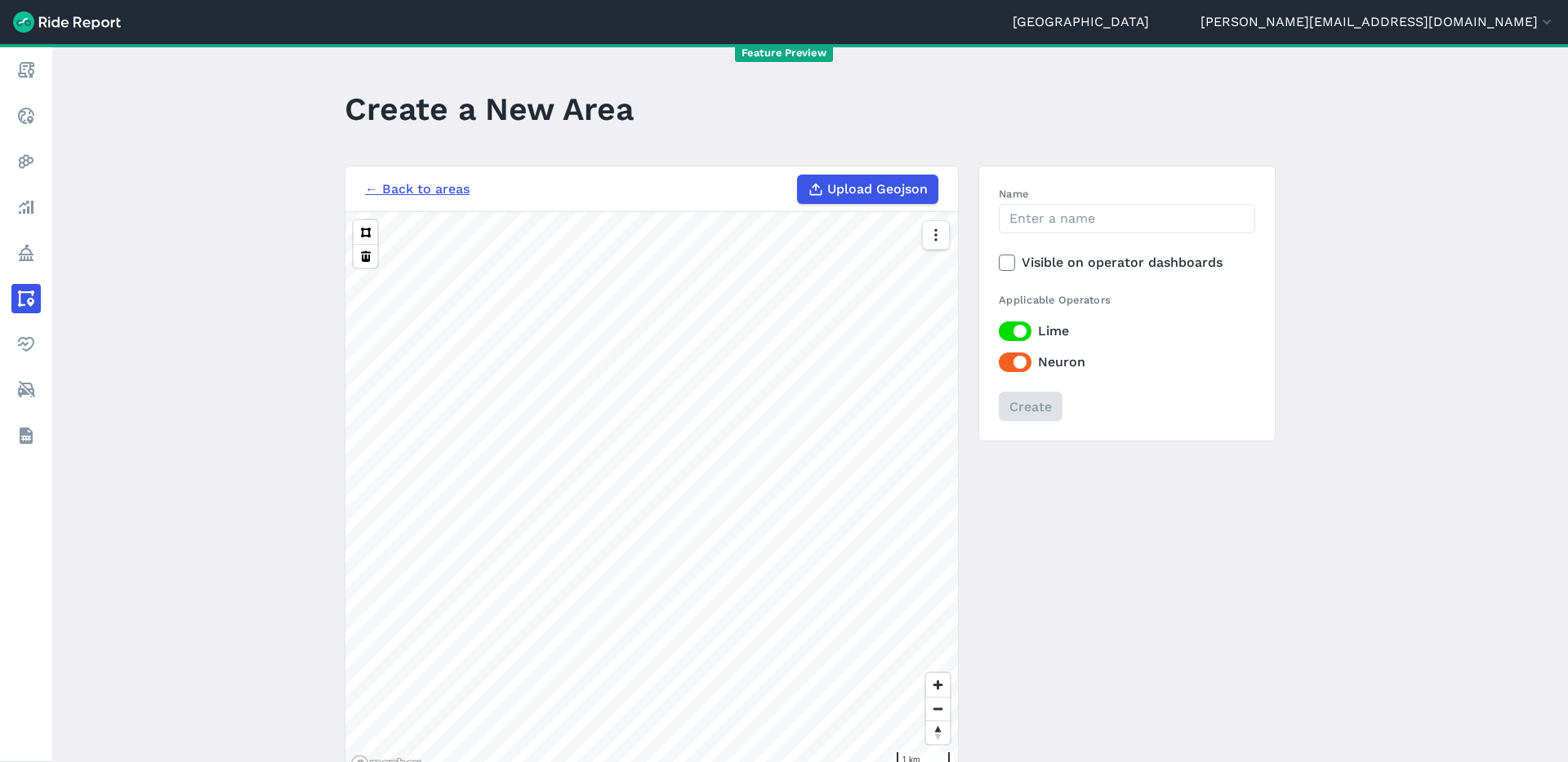
click at [886, 190] on span "Upload Geojson" at bounding box center [878, 189] width 100 height 19
click at [798, 176] on input "Upload Geojson" at bounding box center [797, 175] width 1 height 1
type input "C:\fakepath\CoS Tram (100m from train) Stops 1000m Buffer.geojson"
click at [1039, 219] on input "Name" at bounding box center [1127, 218] width 257 height 29
type input "CoS Train 1000m Buffer"
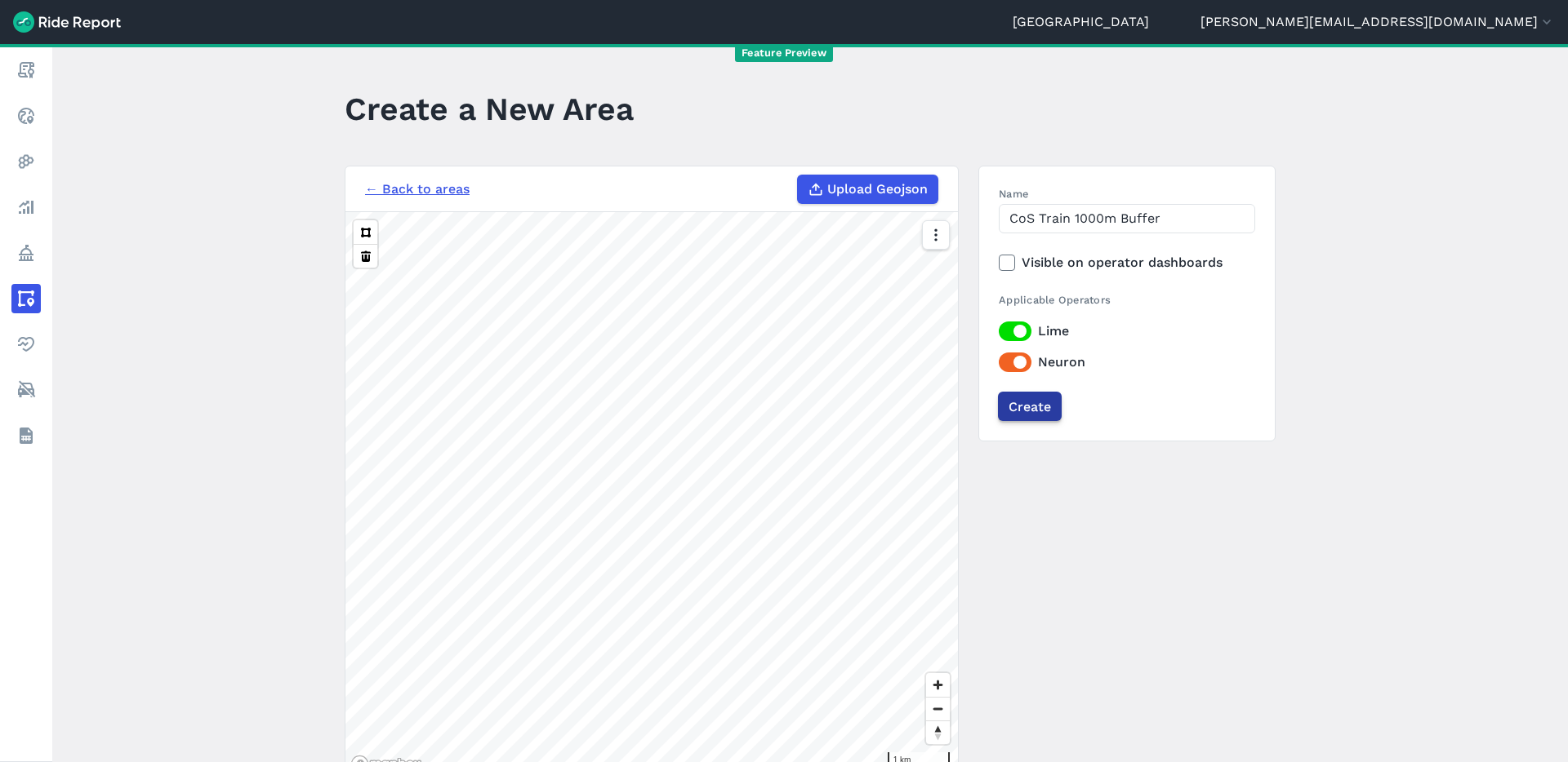
click at [1022, 408] on input "Create" at bounding box center [1030, 406] width 63 height 29
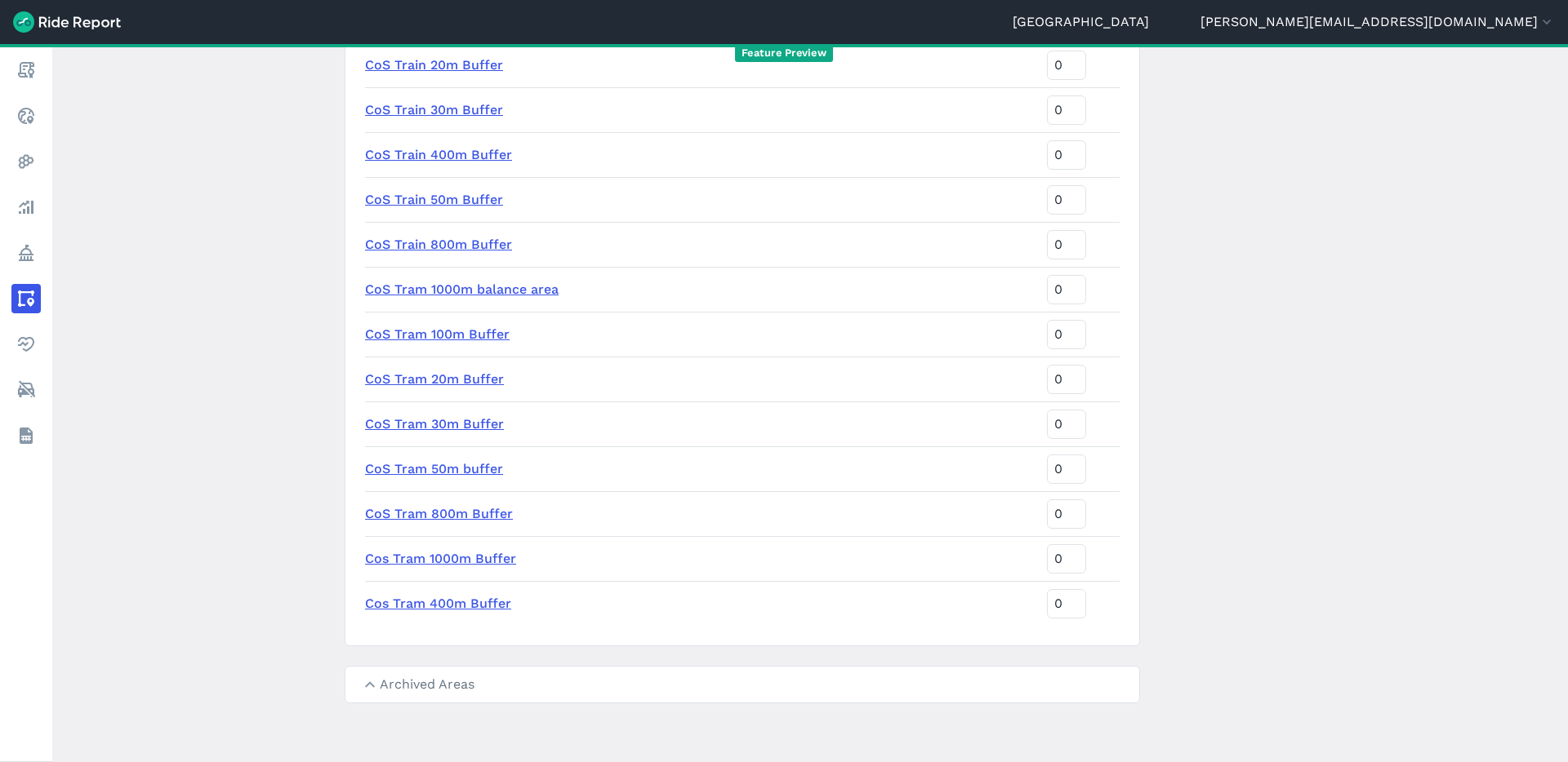
scroll to position [6120, 0]
